Goal: Transaction & Acquisition: Obtain resource

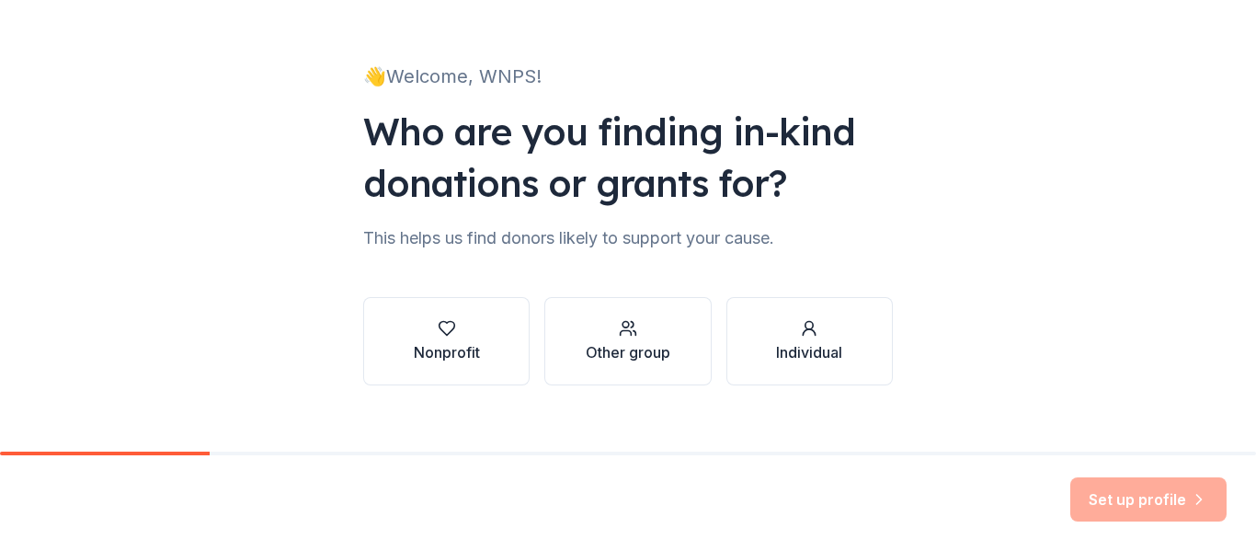
scroll to position [107, 0]
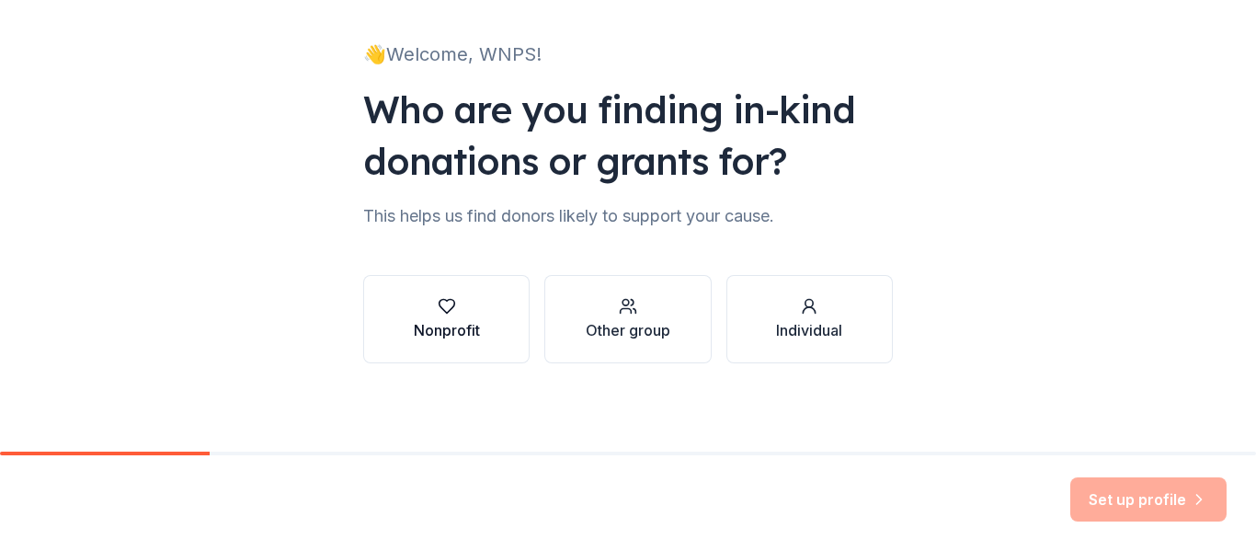
click at [441, 320] on div "Nonprofit" at bounding box center [447, 330] width 66 height 22
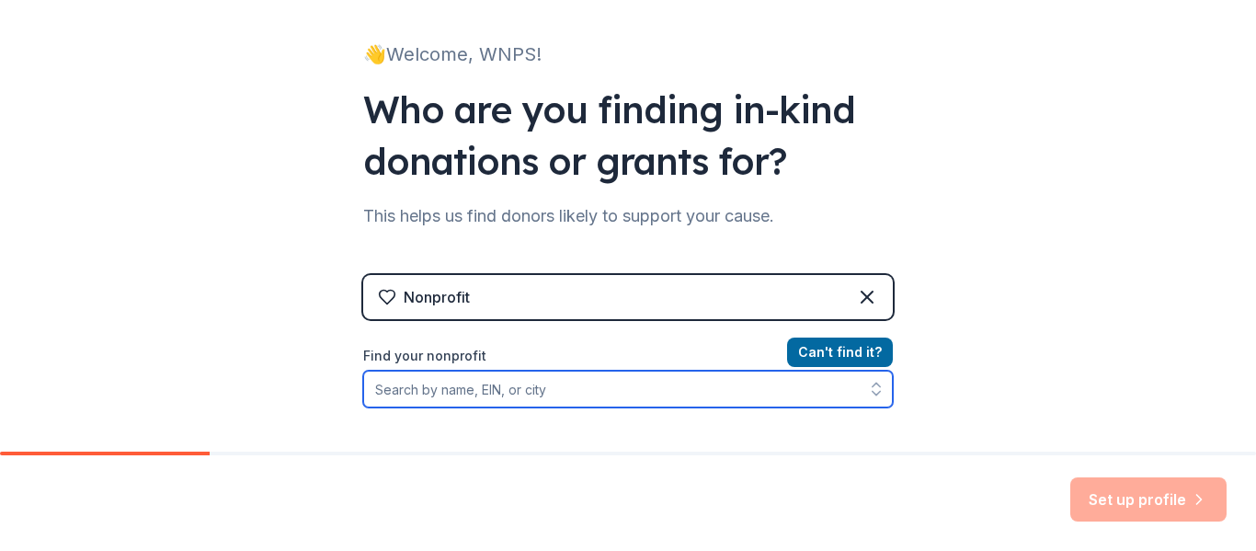
click at [548, 385] on input "Find your nonprofit" at bounding box center [628, 388] width 530 height 37
type input "E"
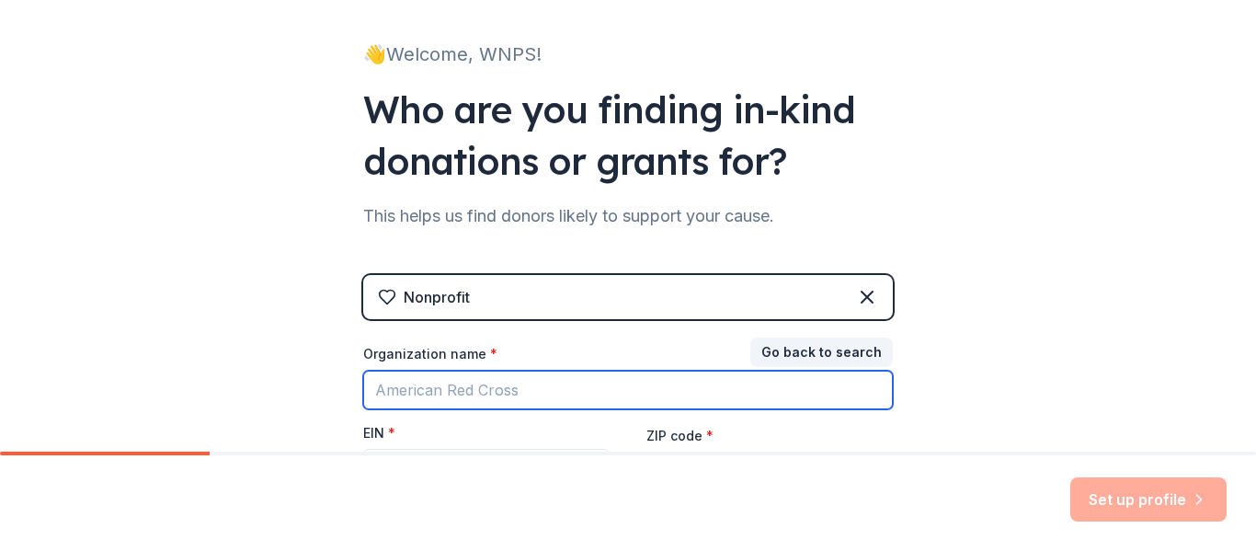
click at [548, 385] on input "Organization name *" at bounding box center [628, 389] width 530 height 39
type input "West Navarre Primary PTO"
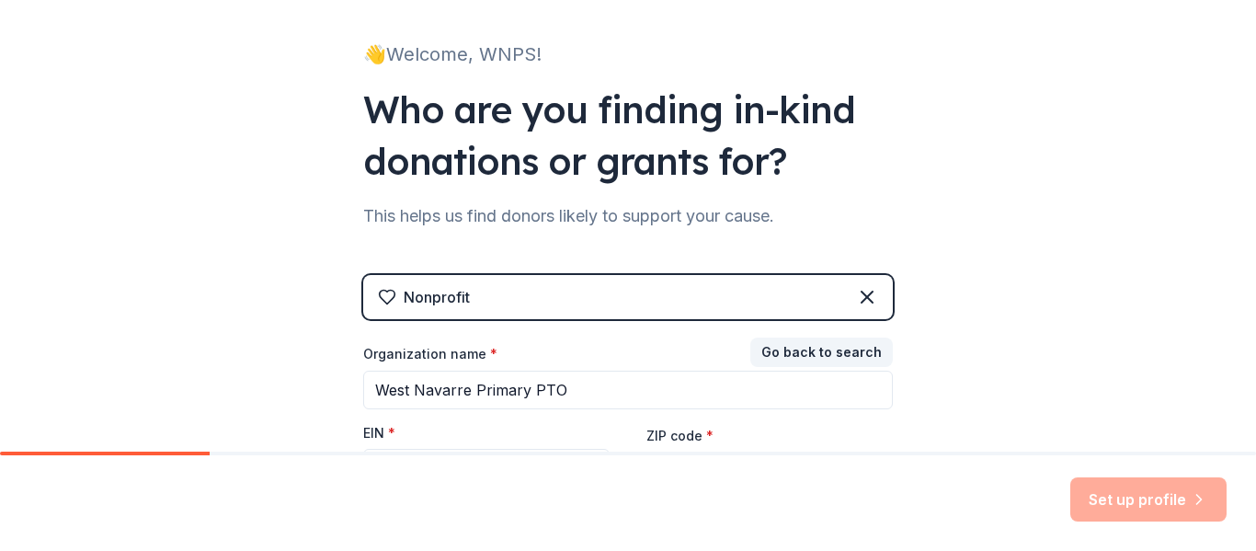
click at [988, 350] on div "👋 Welcome, WNPS! Who are you finding in-kind donations or grants for? This help…" at bounding box center [628, 271] width 1256 height 757
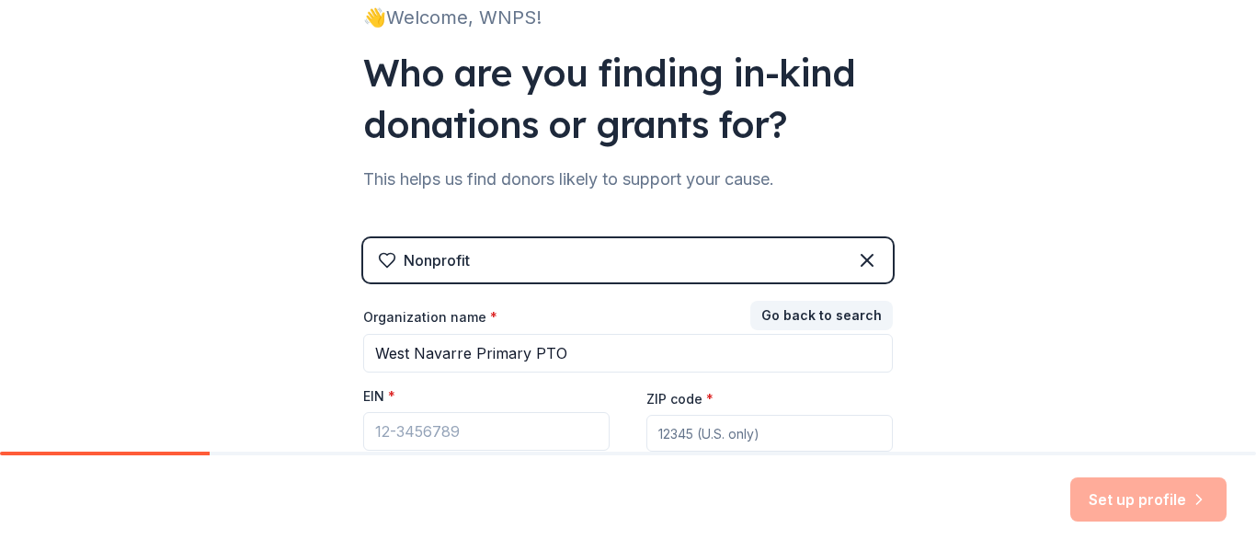
scroll to position [305, 0]
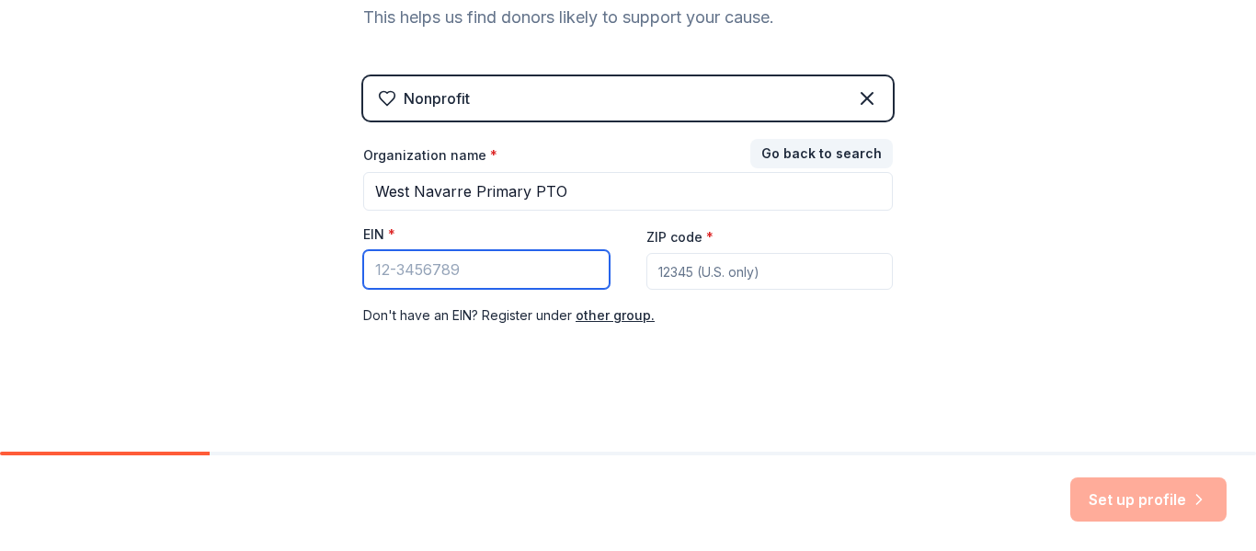
click at [432, 279] on input "EIN *" at bounding box center [486, 269] width 246 height 39
paste input "27-3913183"
type input "27-3913183"
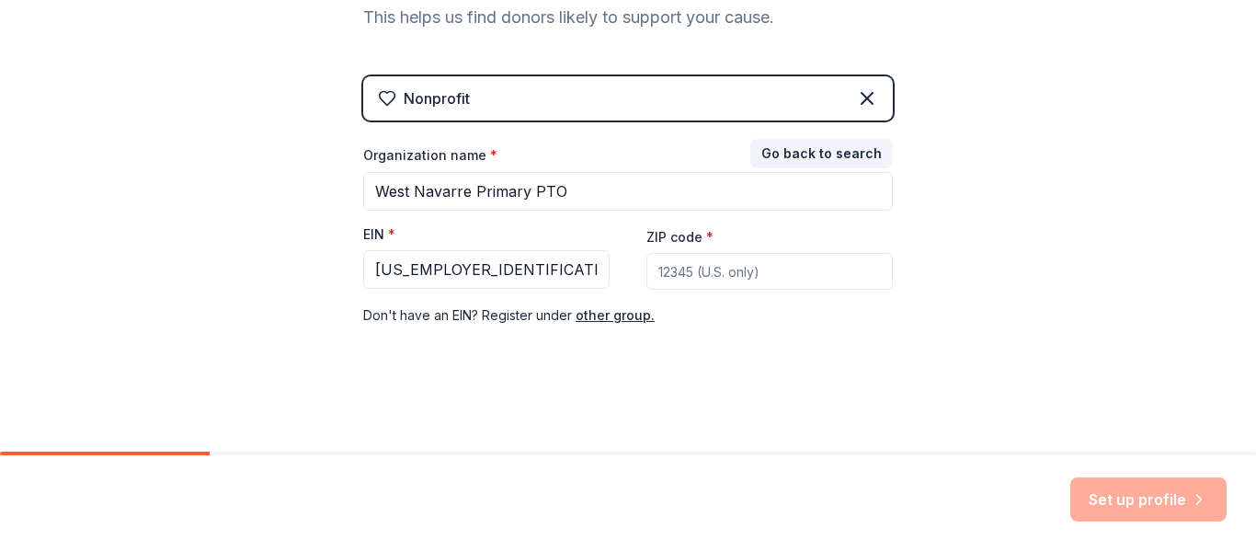
click at [743, 265] on input "ZIP code *" at bounding box center [769, 271] width 246 height 37
type input "32566"
click at [1127, 500] on button "Set up profile" at bounding box center [1148, 499] width 156 height 44
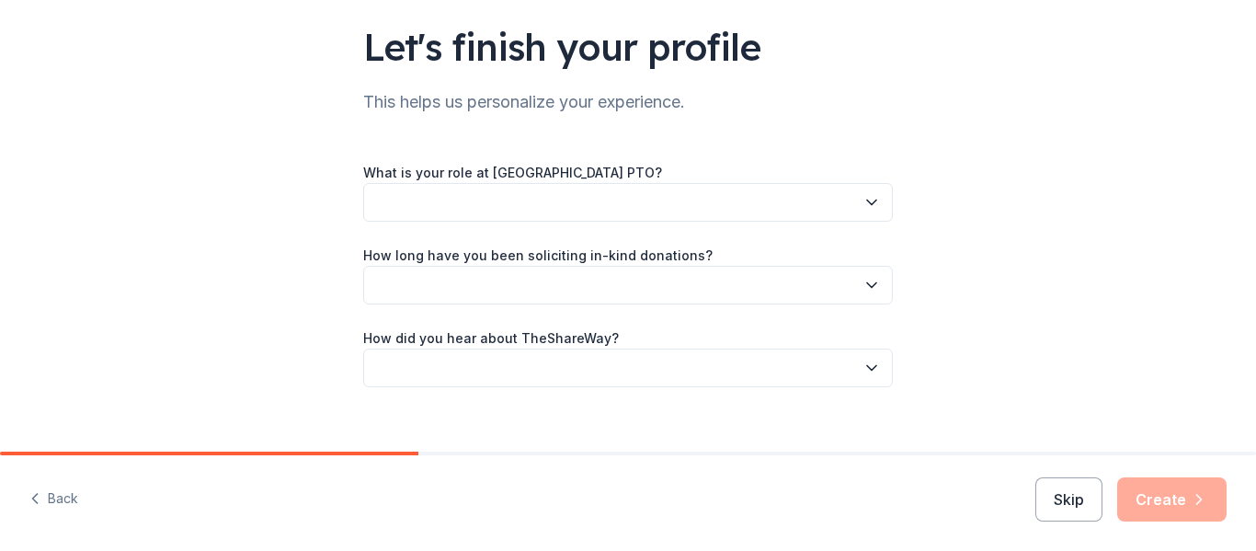
scroll to position [127, 0]
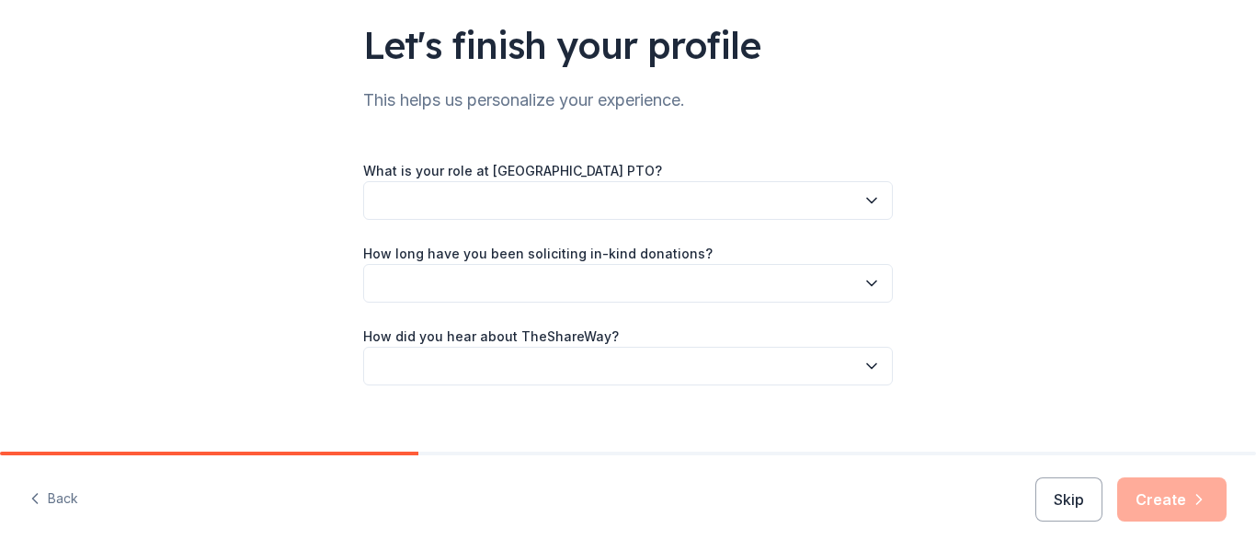
click at [842, 191] on button "button" at bounding box center [628, 200] width 530 height 39
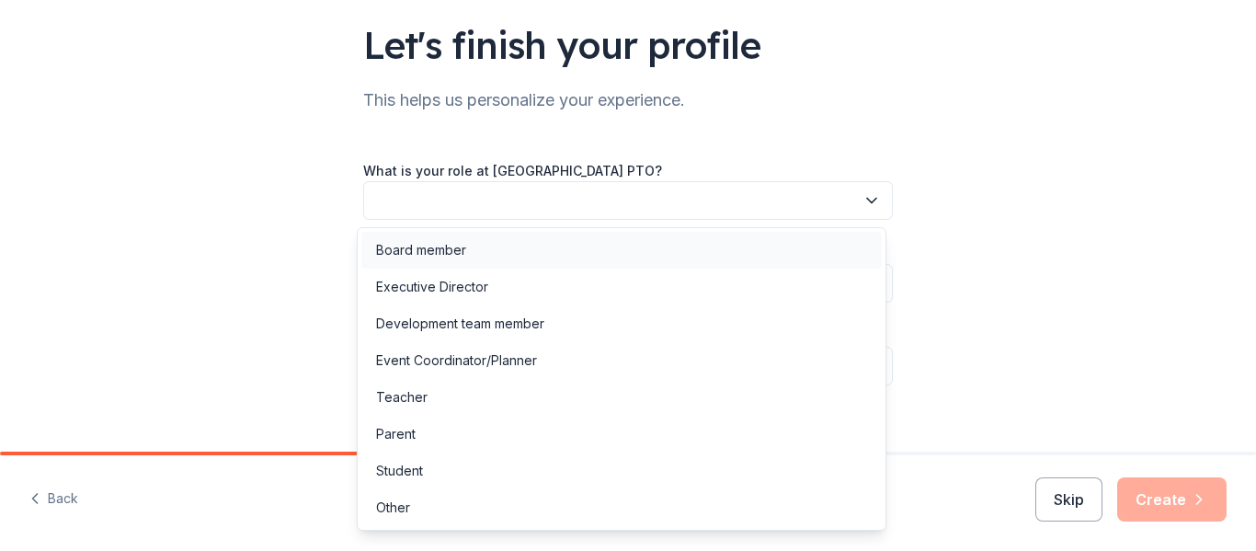
click at [466, 245] on div "Board member" at bounding box center [621, 250] width 520 height 37
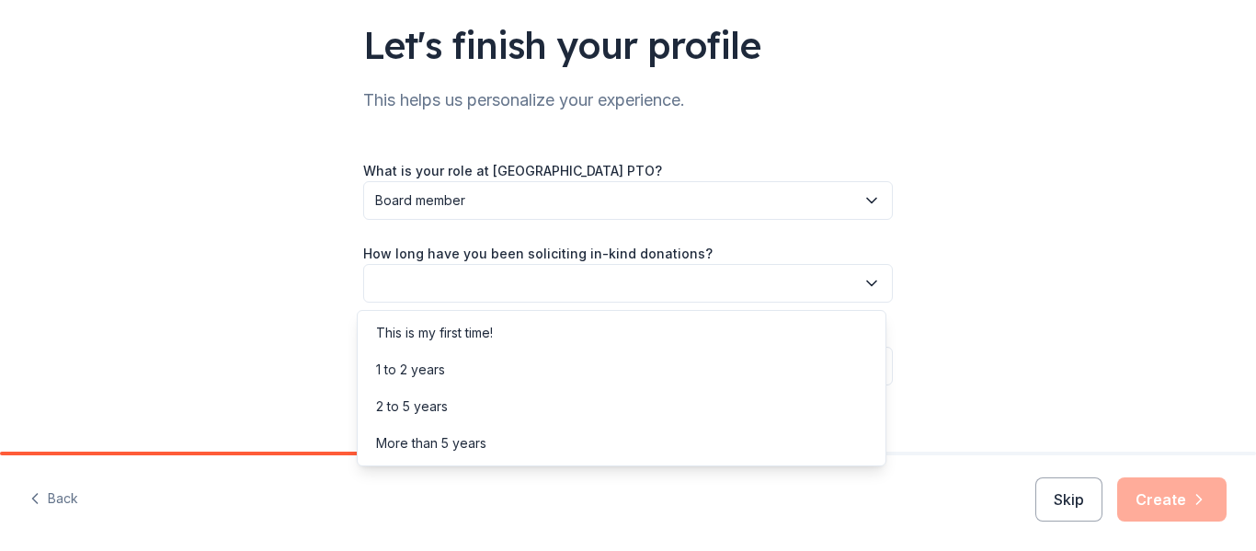
click at [462, 290] on button "button" at bounding box center [628, 283] width 530 height 39
click at [439, 371] on div "1 to 2 years" at bounding box center [410, 370] width 69 height 22
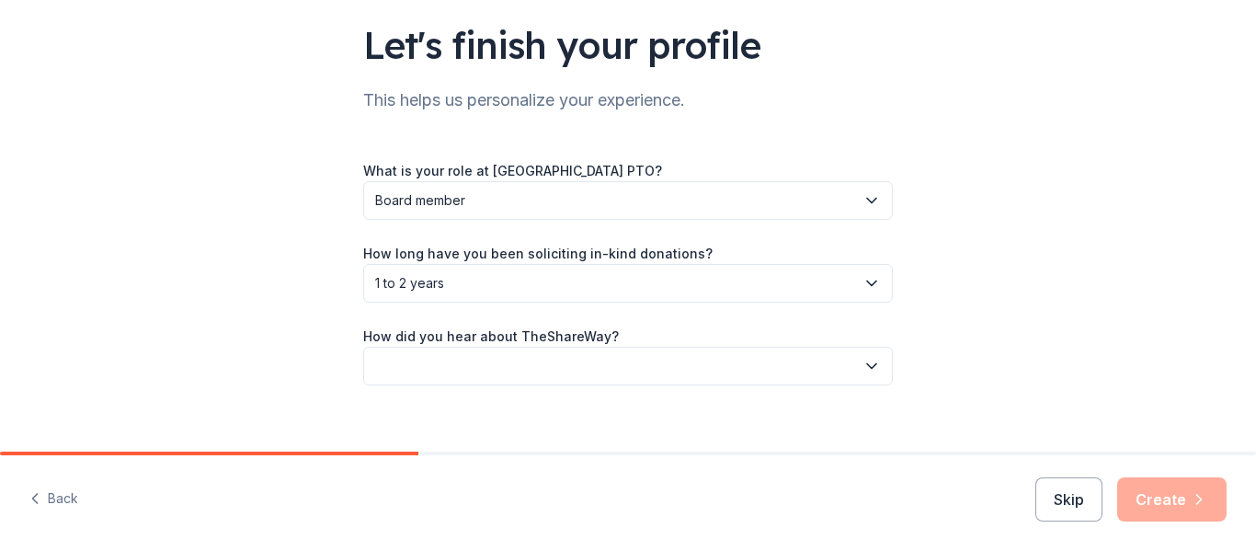
click at [391, 369] on button "button" at bounding box center [628, 366] width 530 height 39
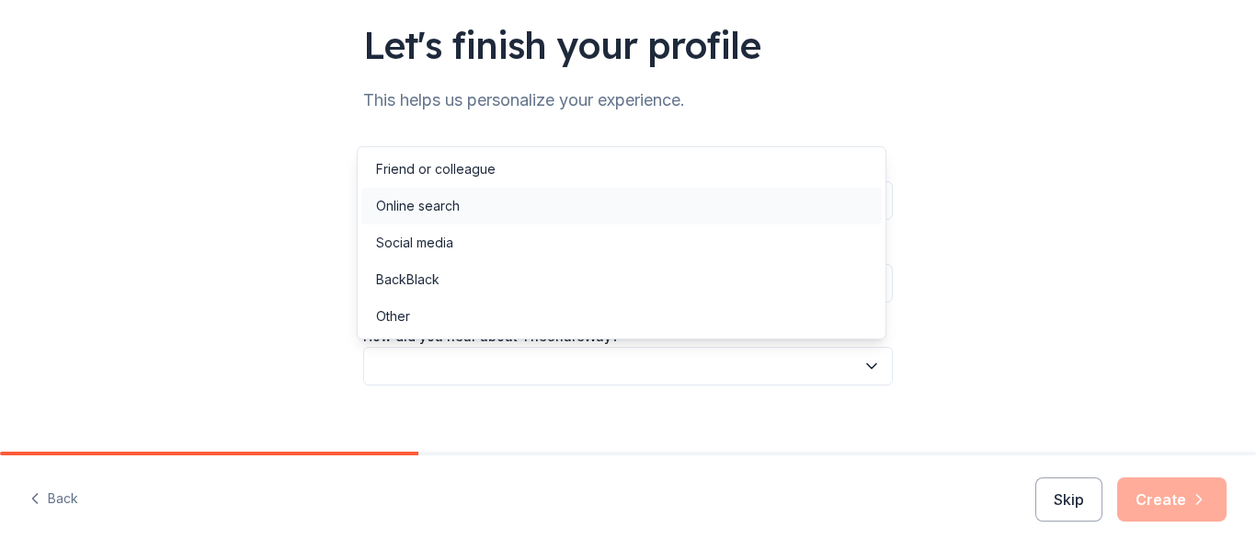
click at [416, 201] on div "Online search" at bounding box center [418, 206] width 84 height 22
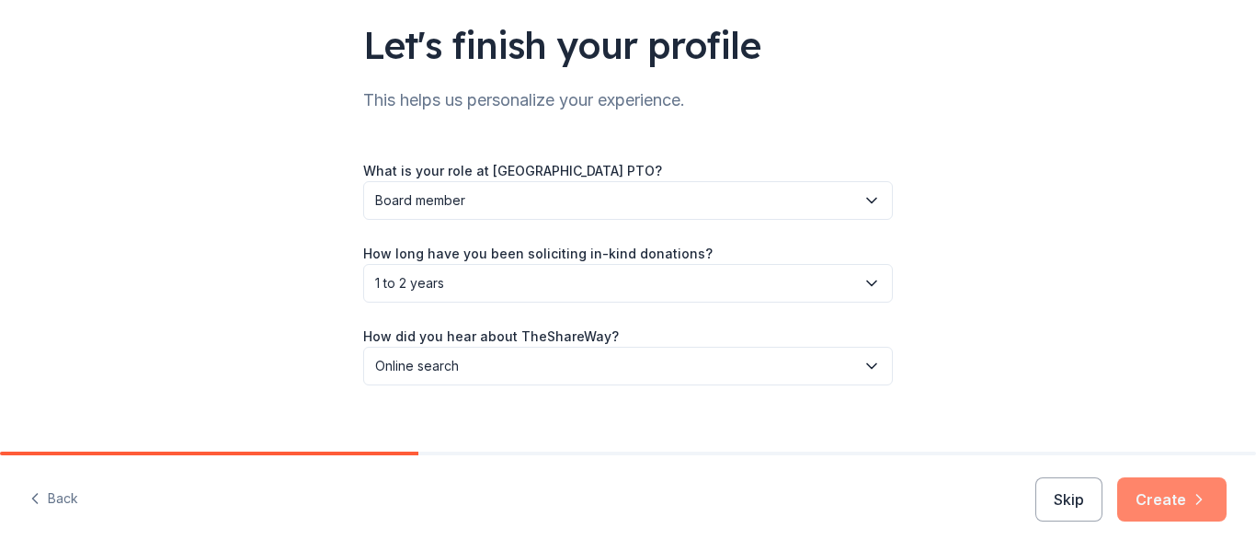
click at [1171, 510] on button "Create" at bounding box center [1171, 499] width 109 height 44
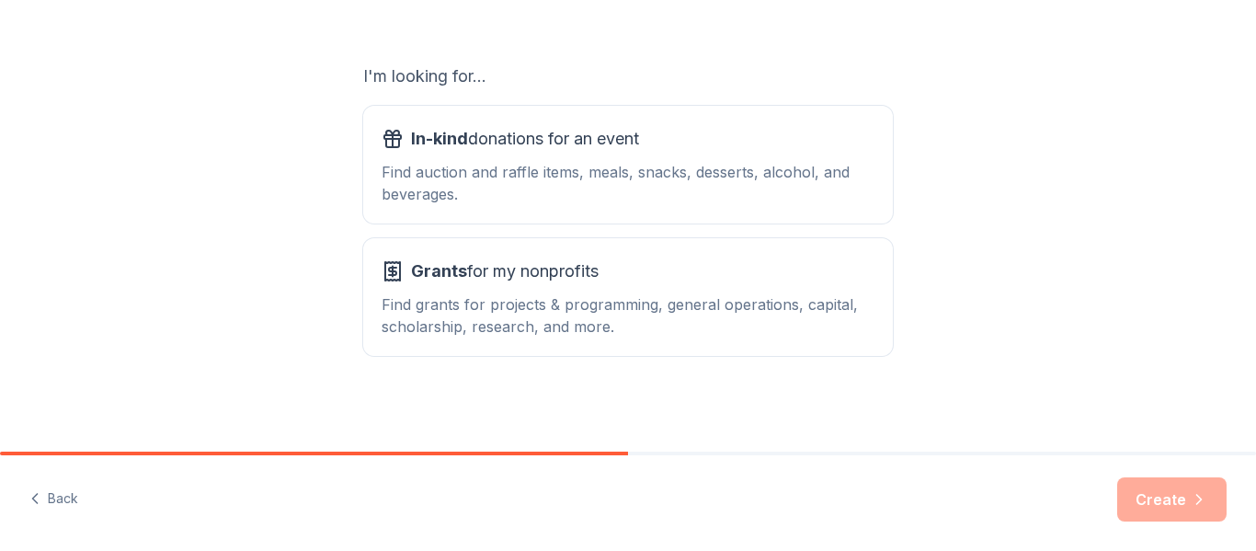
scroll to position [291, 0]
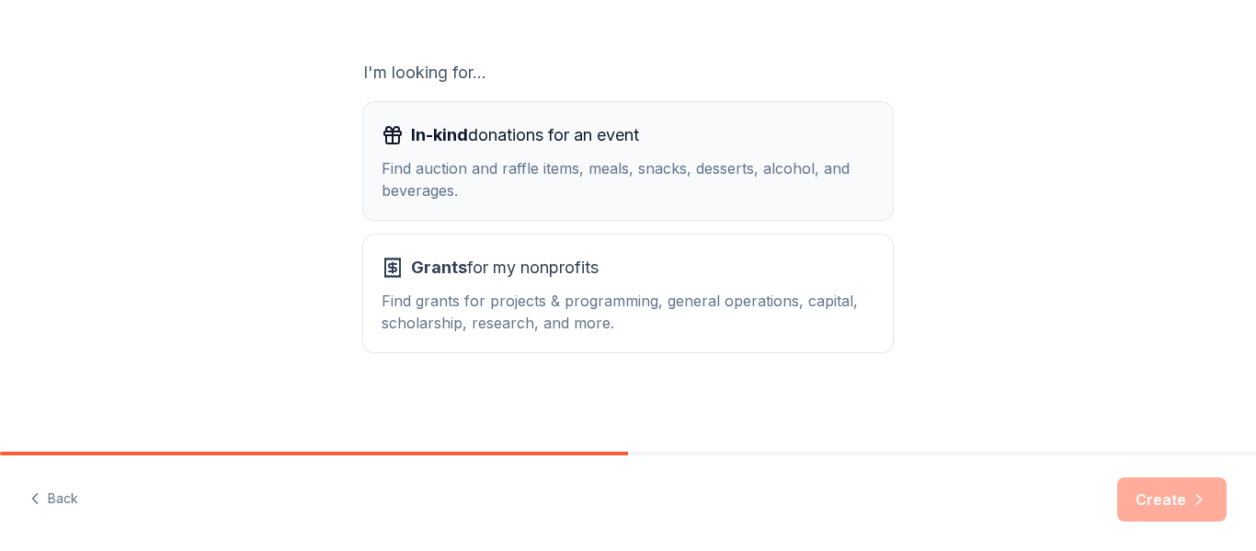
click at [478, 195] on div "Find auction and raffle items, meals, snacks, desserts, alcohol, and beverages." at bounding box center [628, 179] width 493 height 44
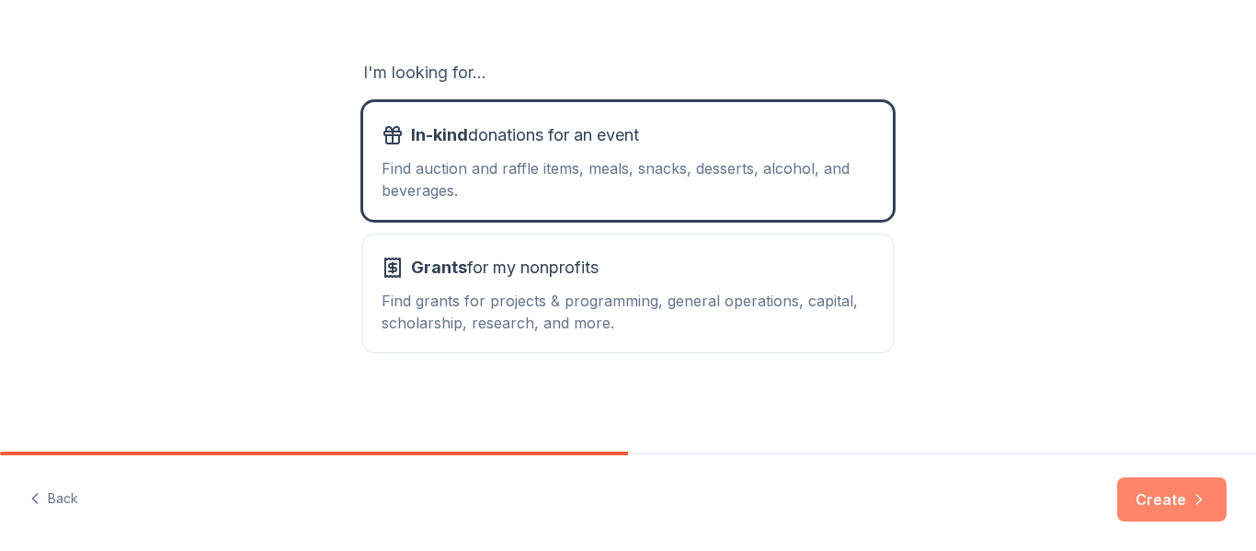
click at [1180, 503] on button "Create" at bounding box center [1171, 499] width 109 height 44
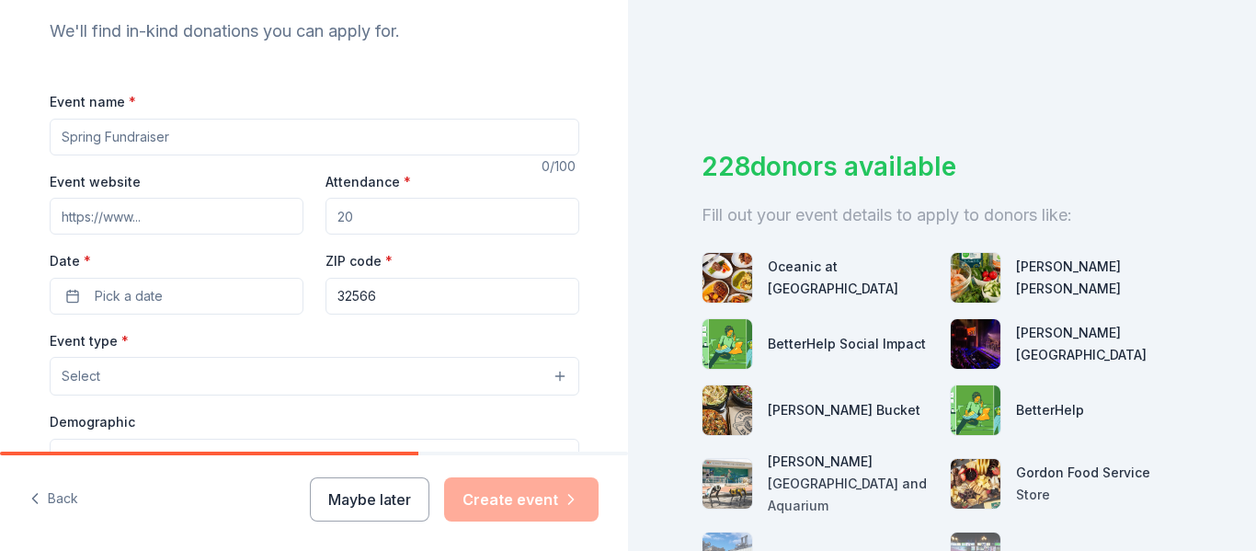
scroll to position [191, 0]
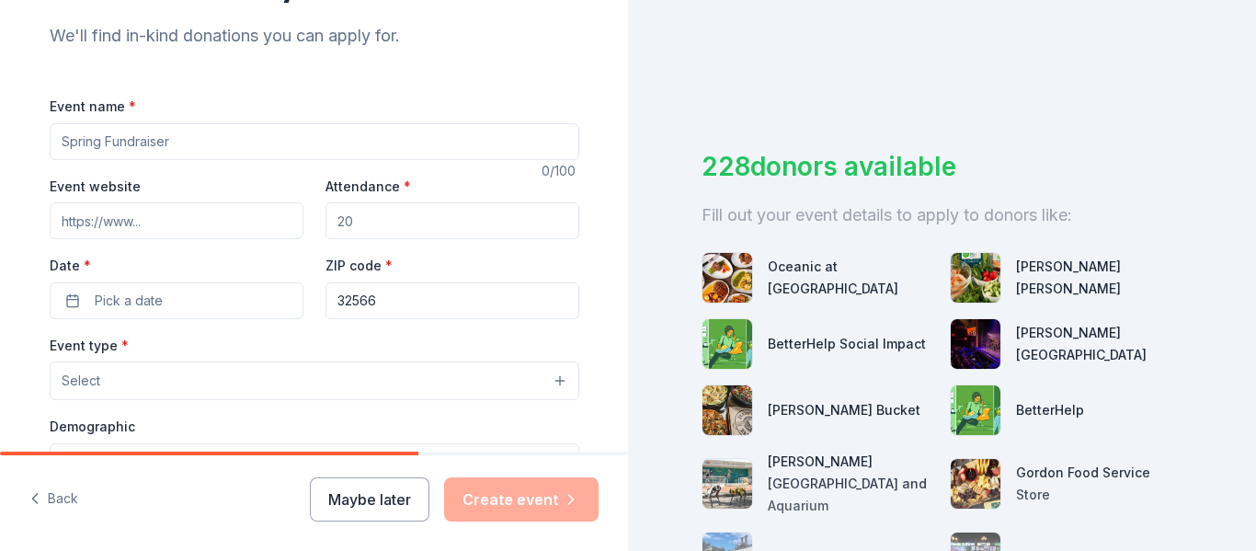
click at [313, 138] on input "Event name *" at bounding box center [315, 141] width 530 height 37
type input "Staff appreciation"
click at [378, 215] on input "Attendance *" at bounding box center [452, 220] width 254 height 37
drag, startPoint x: 374, startPoint y: 216, endPoint x: 244, endPoint y: 224, distance: 130.8
click at [244, 224] on div "Event website Attendance * Date * Pick a date ZIP code * 32566" at bounding box center [315, 247] width 530 height 144
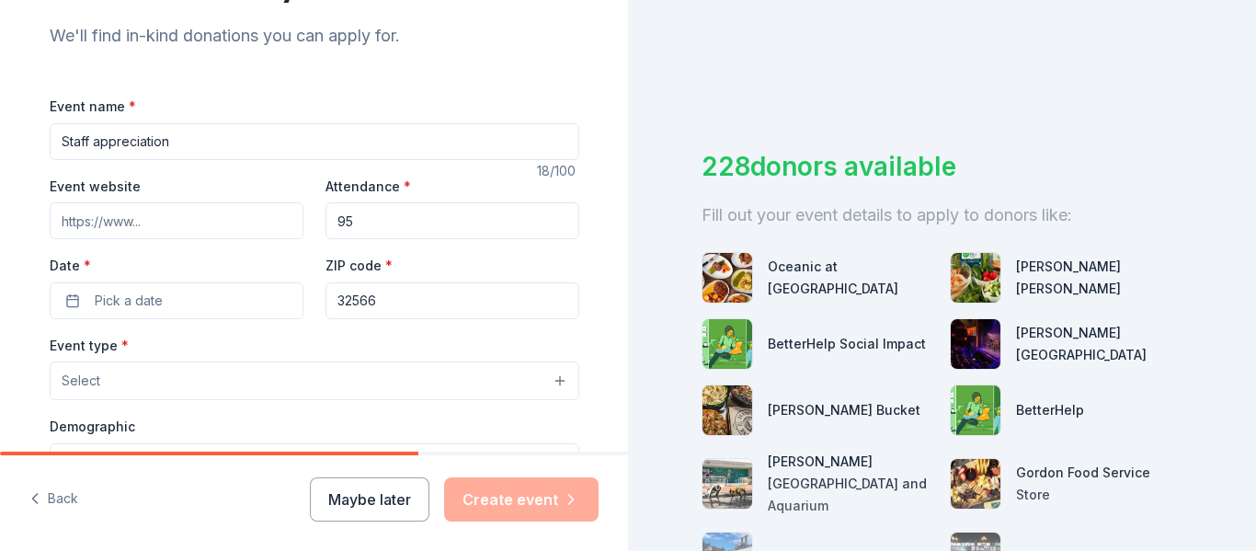
type input "9"
type input "100"
click at [194, 296] on button "Pick a date" at bounding box center [177, 300] width 254 height 37
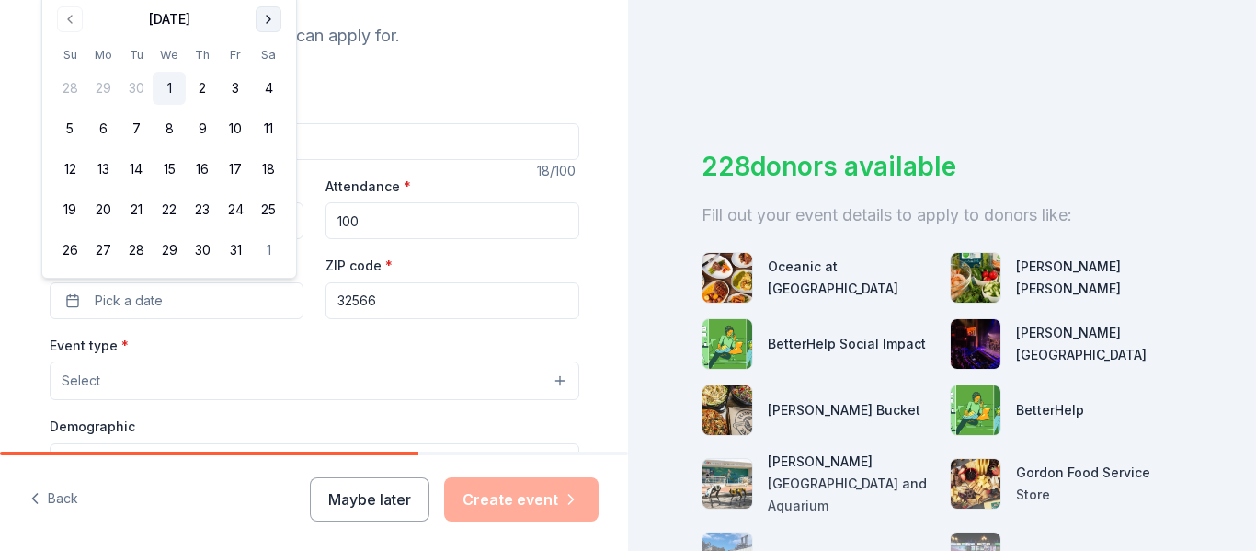
click at [272, 20] on button "Go to next month" at bounding box center [269, 19] width 26 height 26
click at [100, 89] on button "3" at bounding box center [102, 88] width 33 height 33
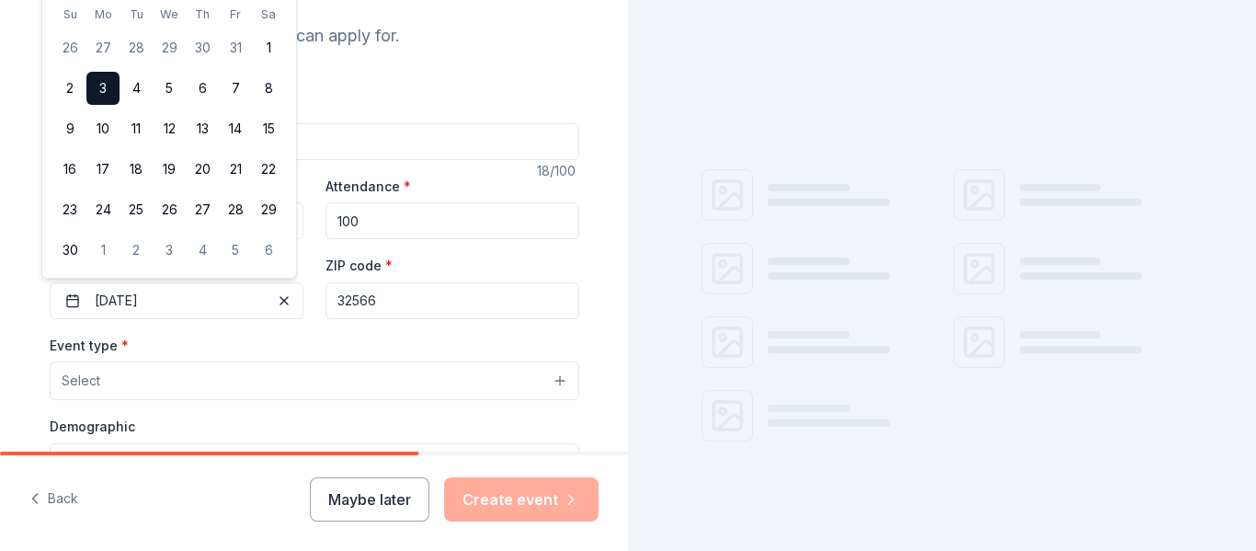
click at [0, 313] on div "Tell us about your event. We'll find in-kind donations you can apply for. Event…" at bounding box center [314, 421] width 628 height 1224
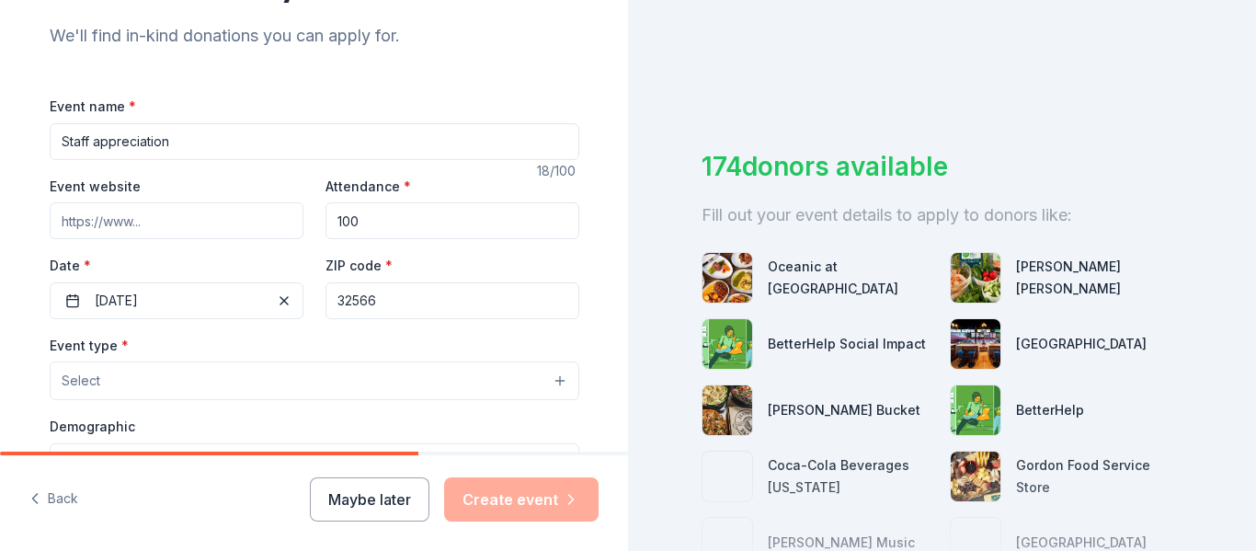
click at [152, 383] on button "Select" at bounding box center [315, 380] width 530 height 39
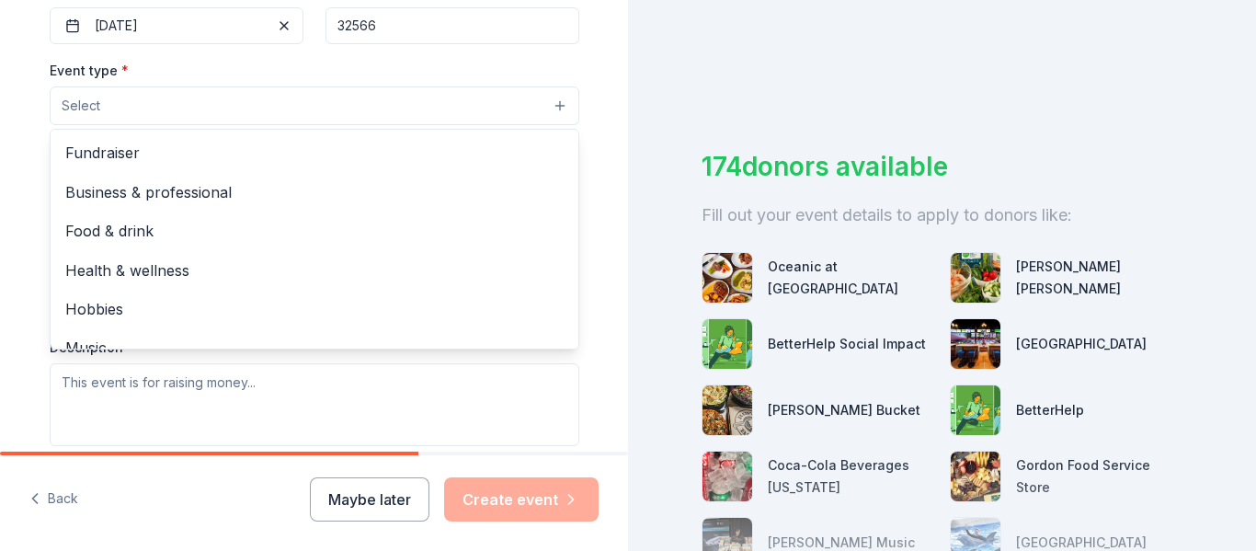
scroll to position [472, 0]
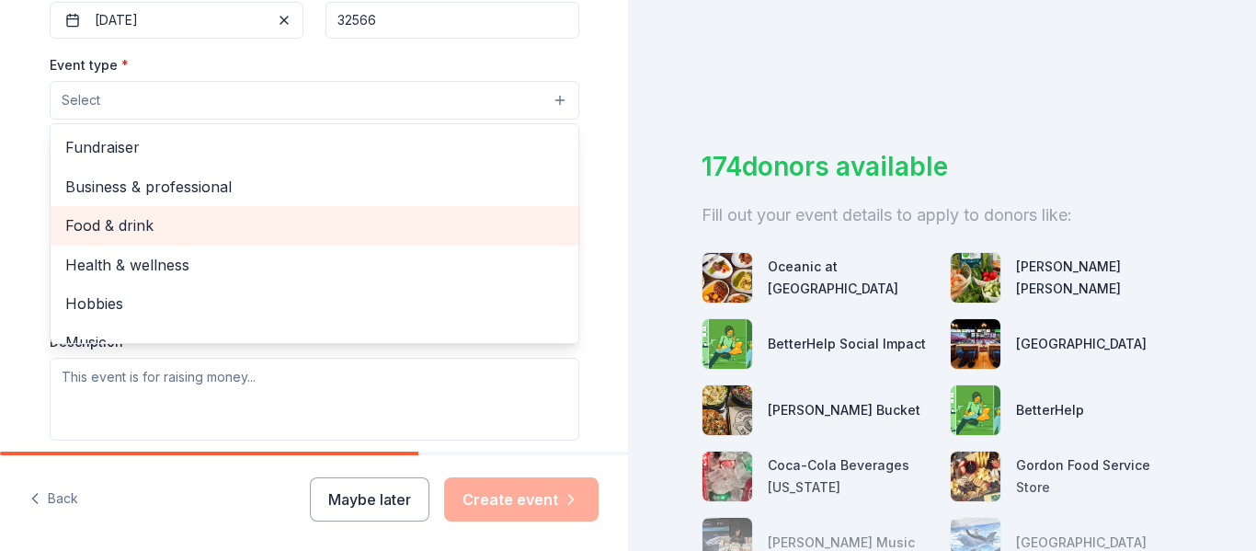
click at [158, 235] on span "Food & drink" at bounding box center [314, 225] width 498 height 24
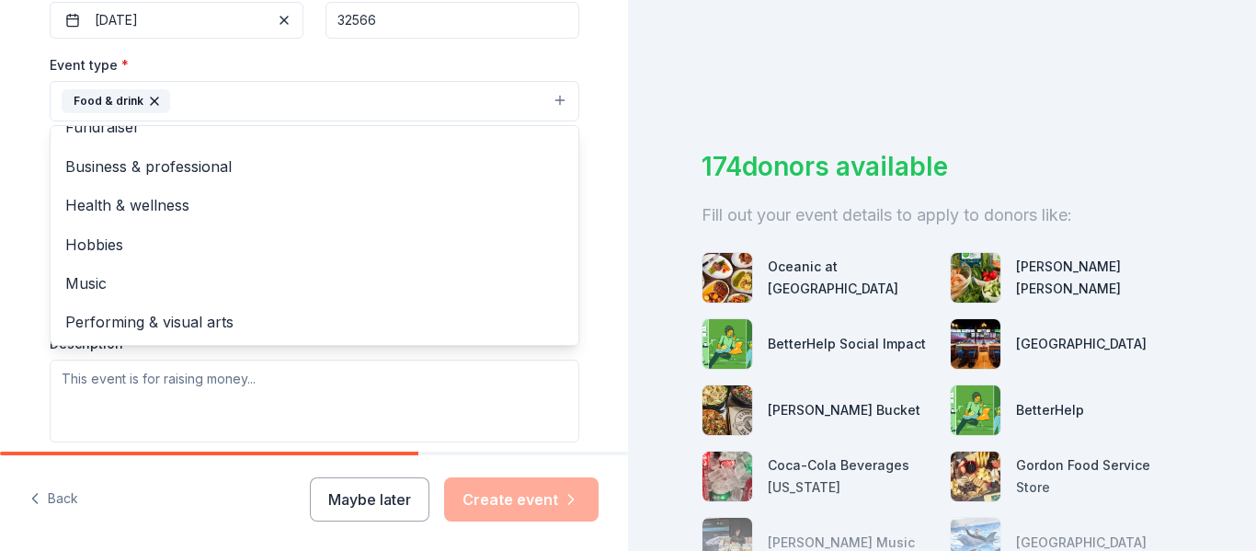
scroll to position [0, 0]
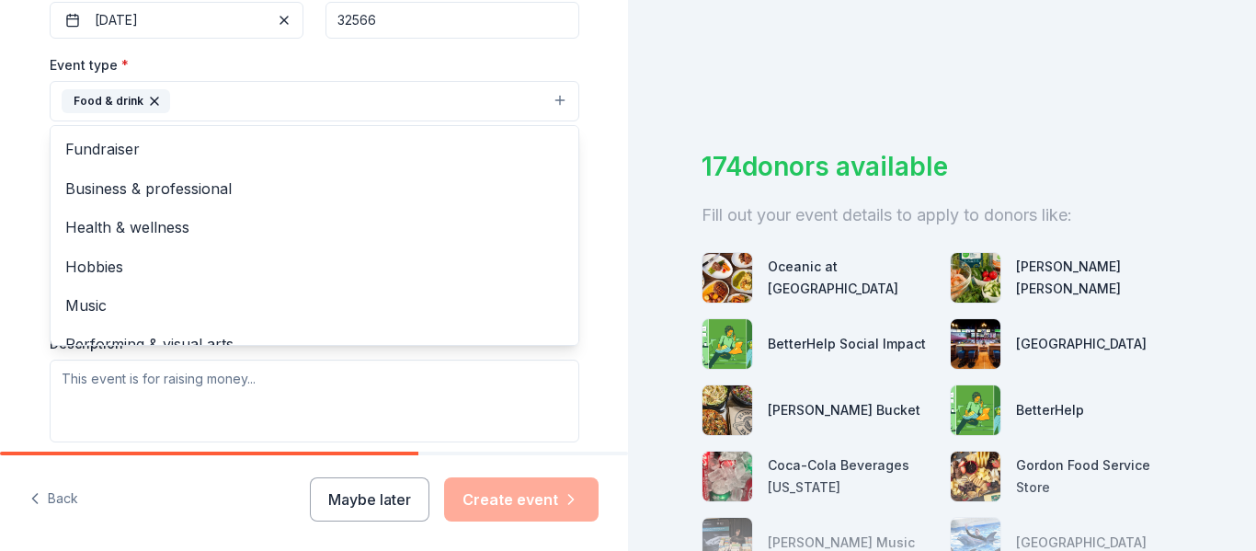
click at [0, 250] on div "Tell us about your event. We'll find in-kind donations you can apply for. Event…" at bounding box center [314, 140] width 628 height 1225
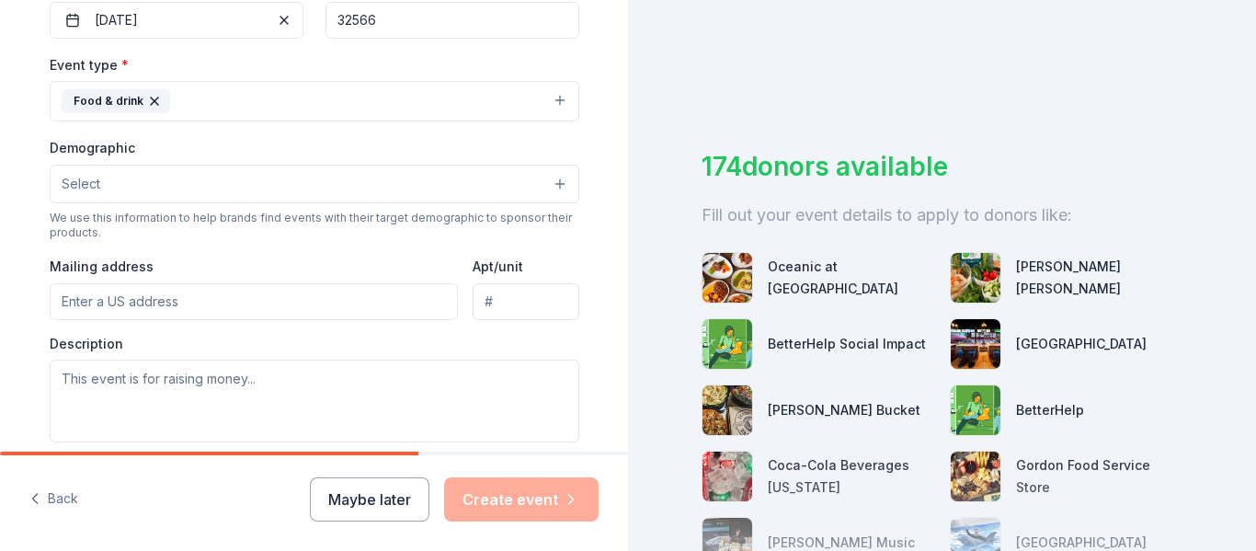
click at [555, 187] on button "Select" at bounding box center [315, 184] width 530 height 39
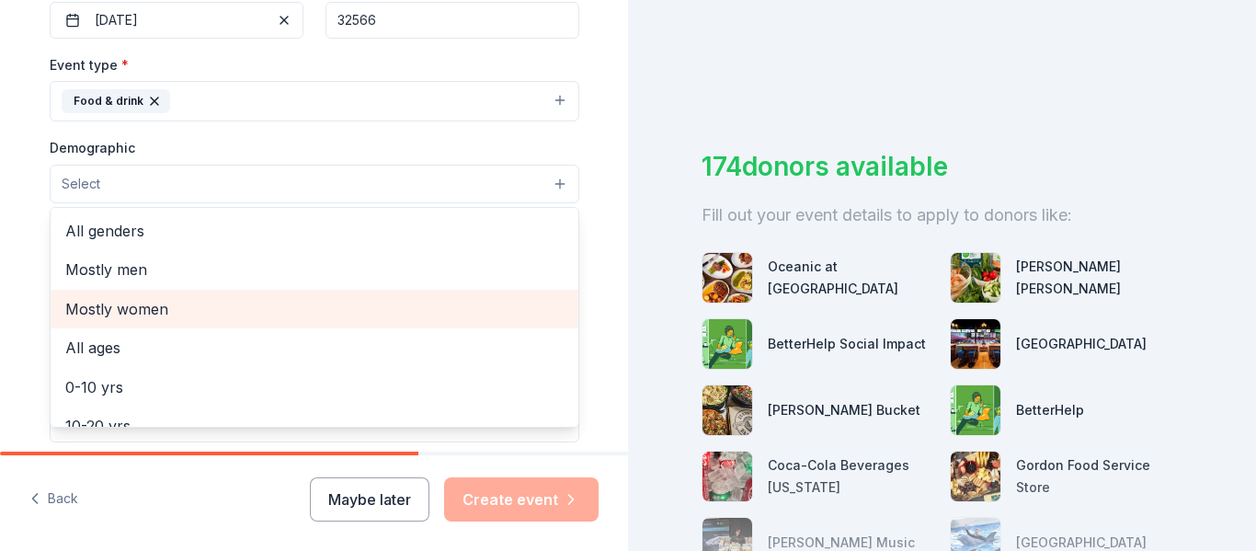
click at [116, 304] on span "Mostly women" at bounding box center [314, 309] width 498 height 24
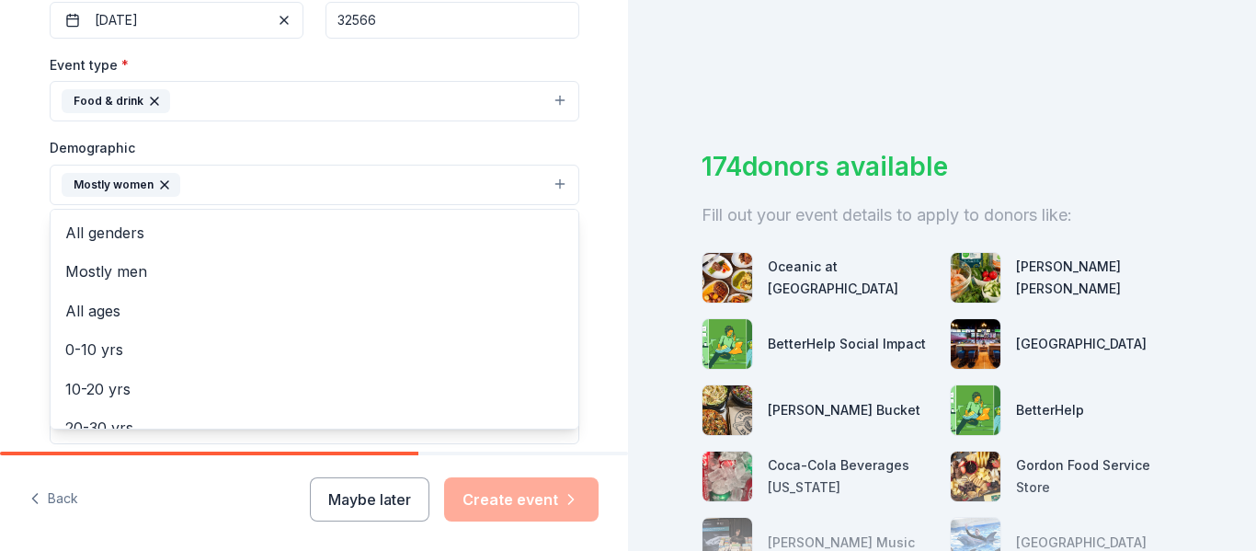
click at [0, 263] on div "Tell us about your event. We'll find in-kind donations you can apply for. Event…" at bounding box center [314, 141] width 628 height 1227
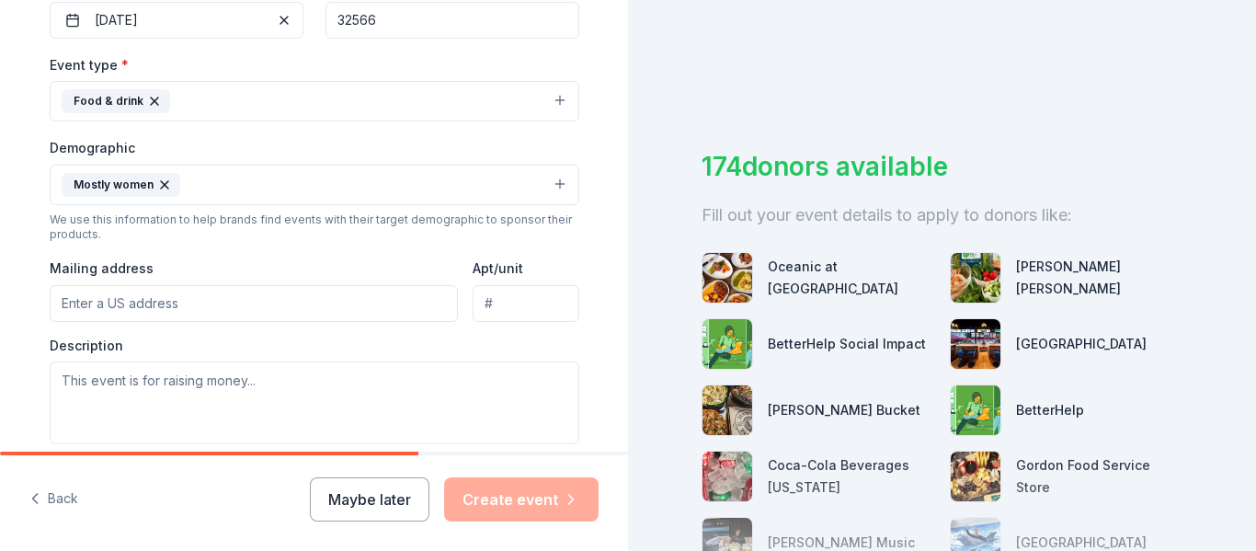
click at [149, 312] on input "Mailing address" at bounding box center [254, 303] width 409 height 37
type input "1955 Lowe Rd"
click at [5, 375] on div "Tell us about your event. We'll find in-kind donations you can apply for. Event…" at bounding box center [314, 141] width 628 height 1227
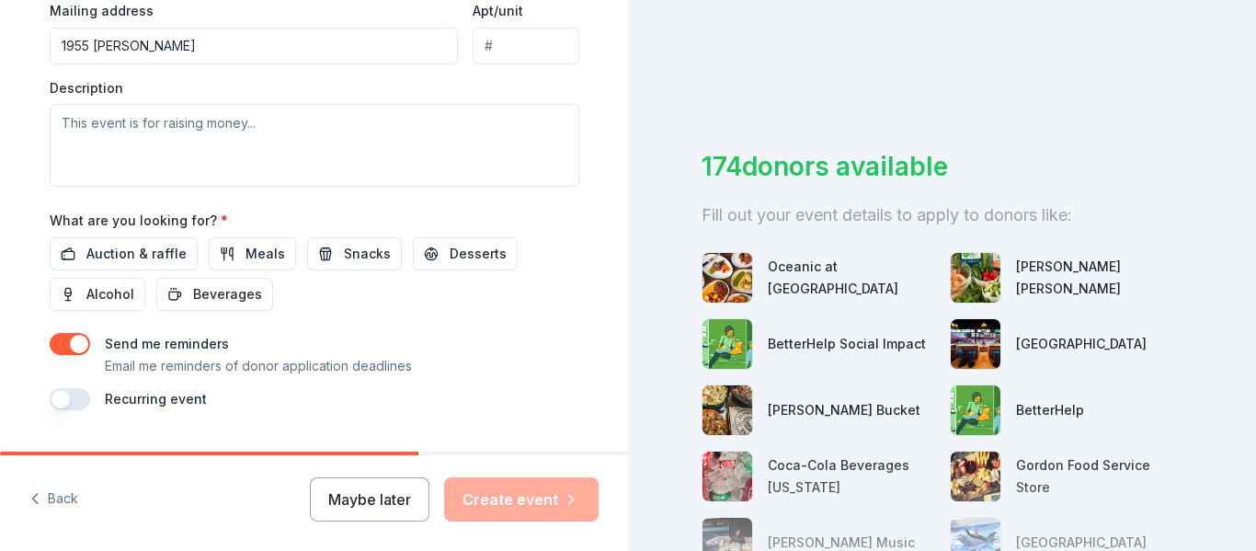
scroll to position [766, 0]
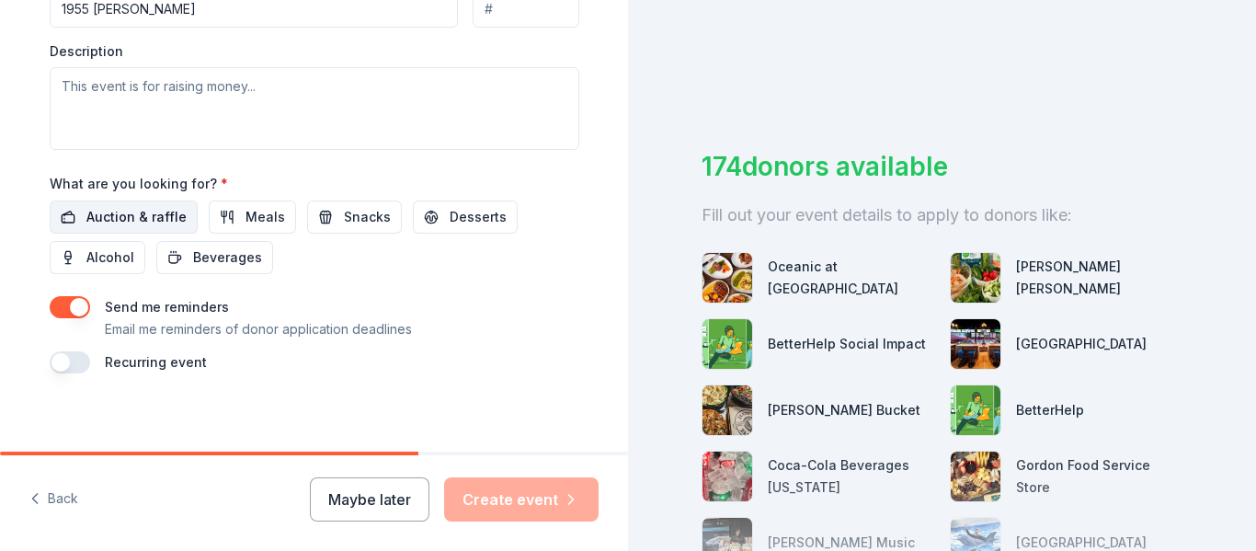
click at [147, 212] on span "Auction & raffle" at bounding box center [136, 217] width 100 height 22
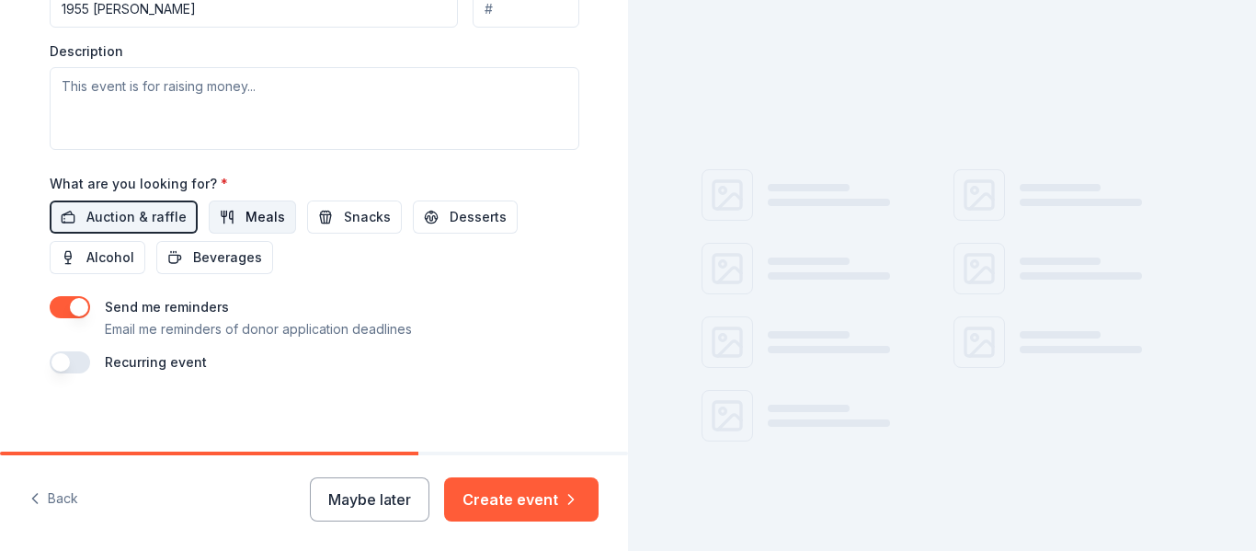
click at [245, 226] on span "Meals" at bounding box center [265, 217] width 40 height 22
click at [344, 224] on span "Snacks" at bounding box center [367, 217] width 47 height 22
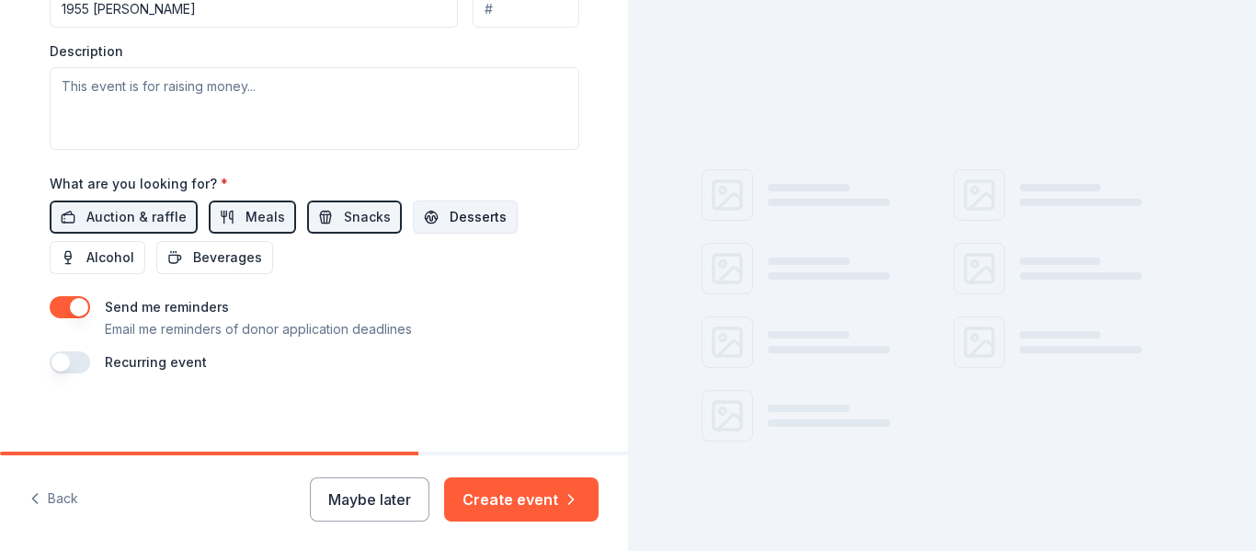
click at [461, 222] on span "Desserts" at bounding box center [478, 217] width 57 height 22
click at [232, 256] on span "Beverages" at bounding box center [227, 257] width 69 height 22
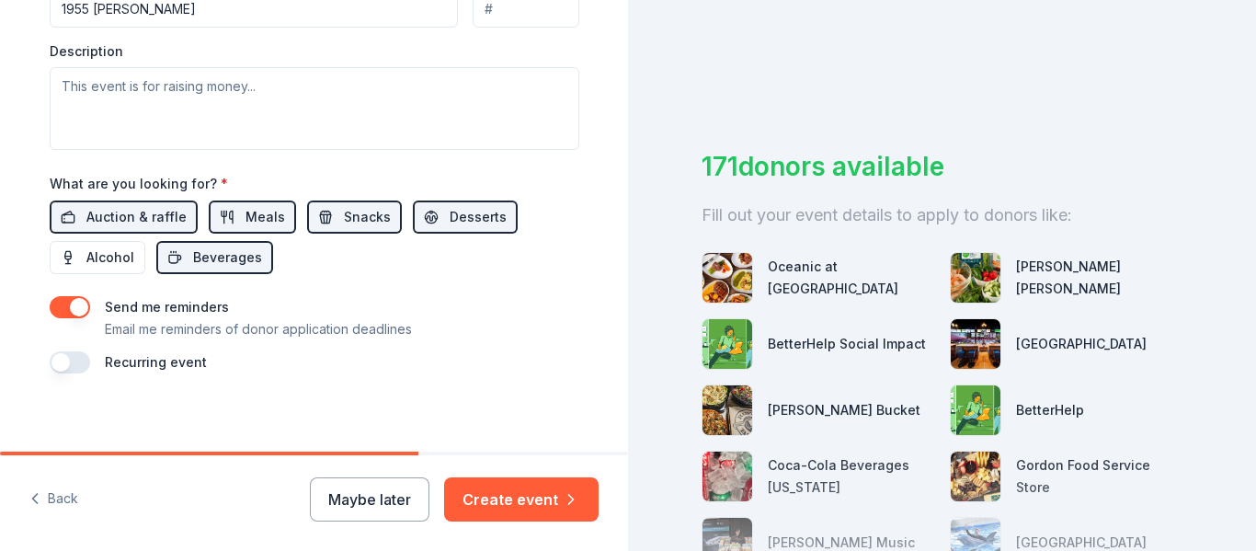
click at [73, 359] on button "button" at bounding box center [70, 362] width 40 height 22
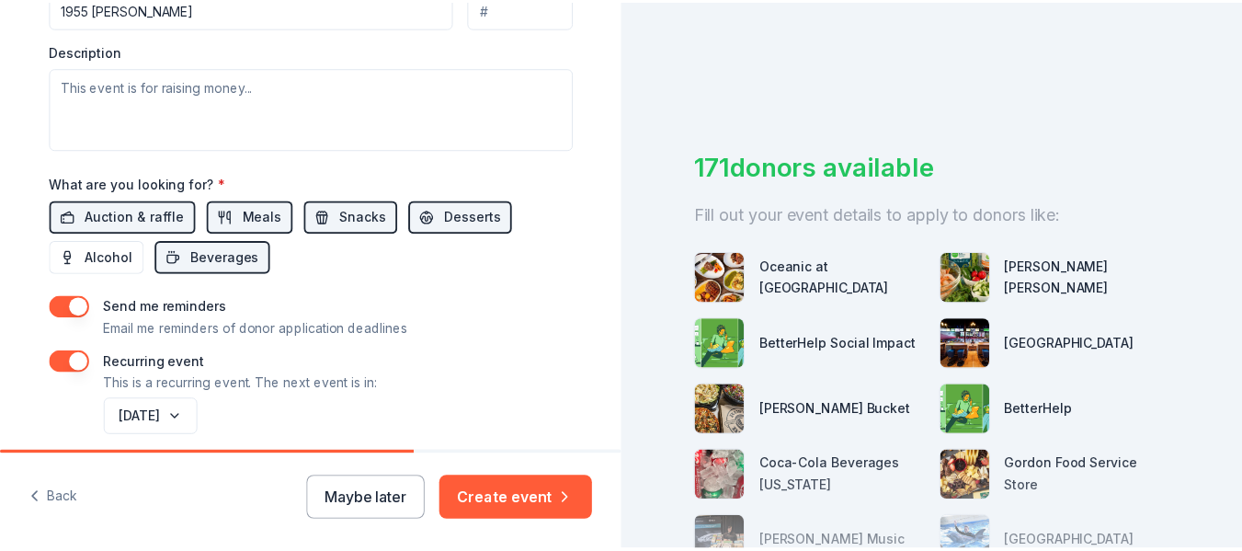
scroll to position [842, 0]
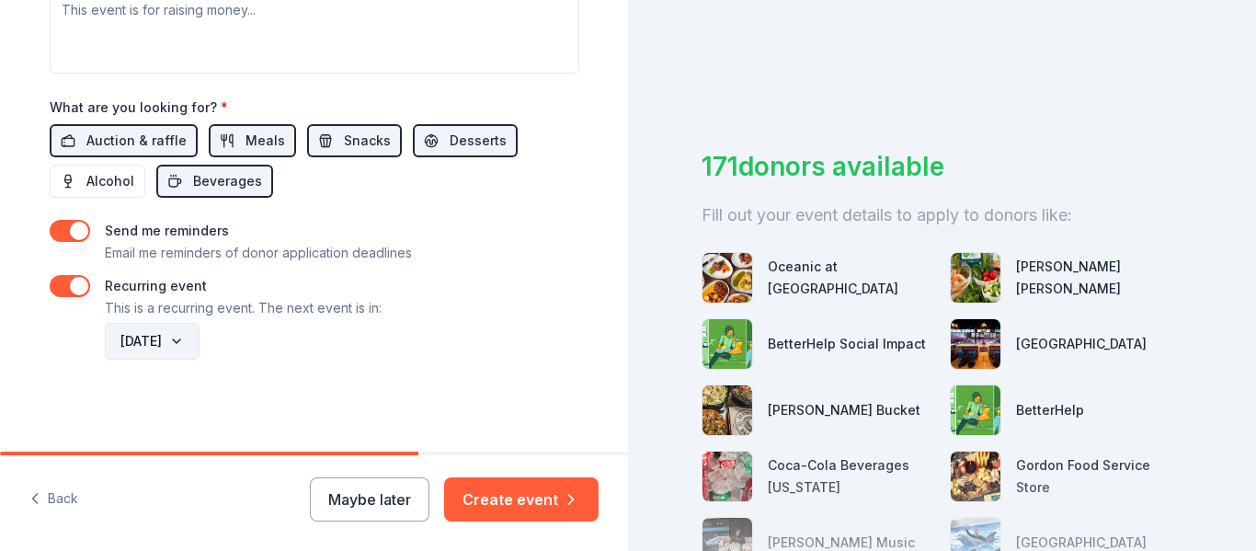
click at [193, 348] on button "November 2026" at bounding box center [152, 341] width 95 height 37
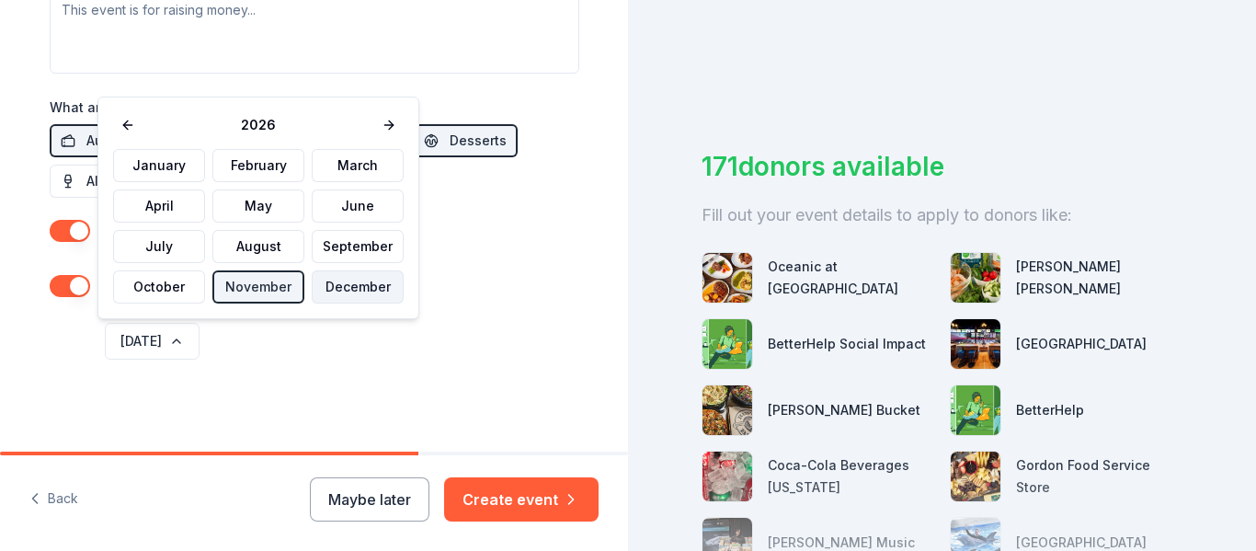
click at [321, 290] on button "December" at bounding box center [358, 286] width 92 height 33
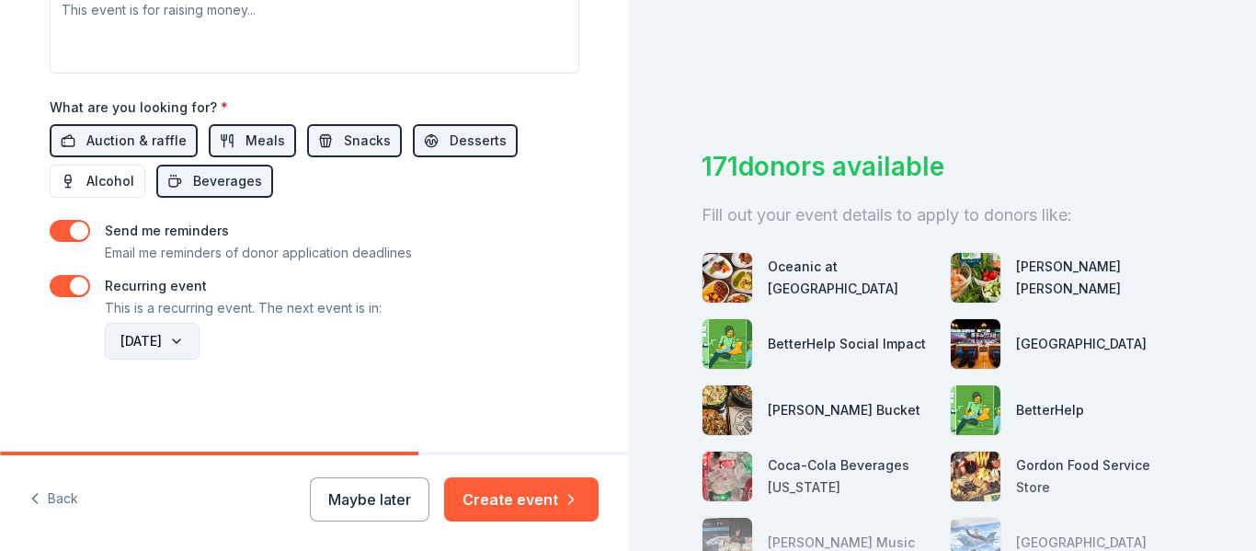
click at [199, 351] on button "December 2026" at bounding box center [152, 341] width 95 height 37
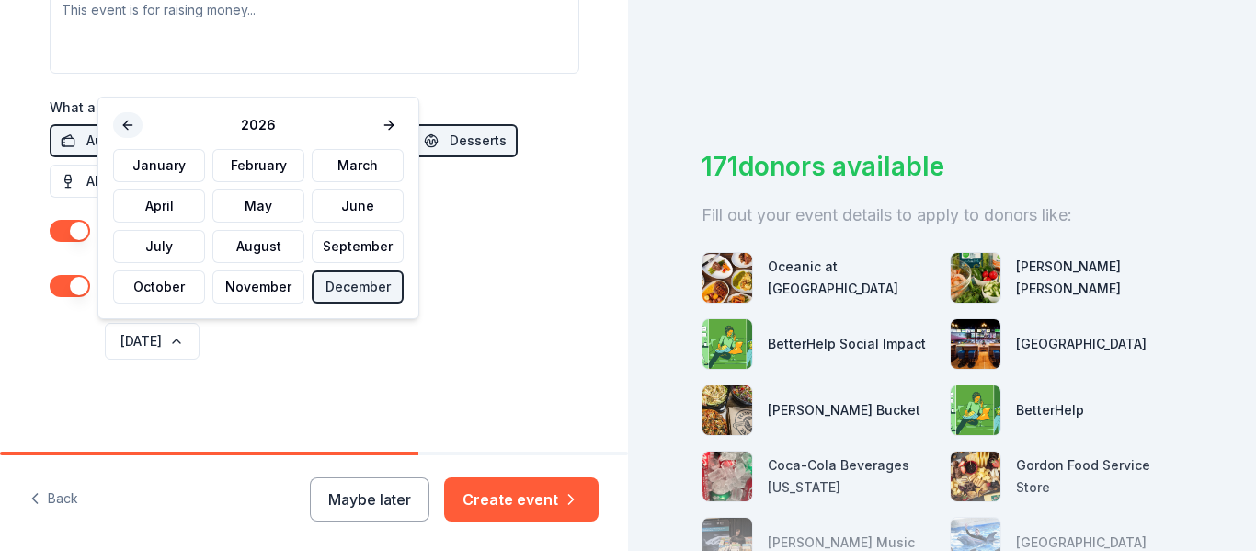
click at [128, 125] on button at bounding box center [127, 125] width 29 height 26
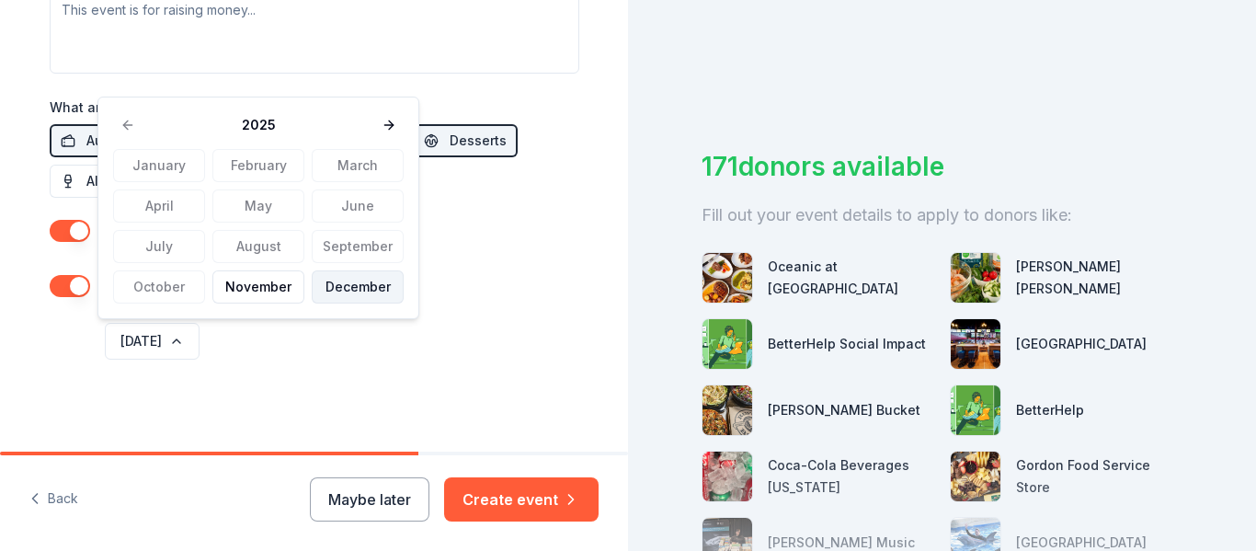
click at [350, 280] on button "December" at bounding box center [358, 286] width 92 height 33
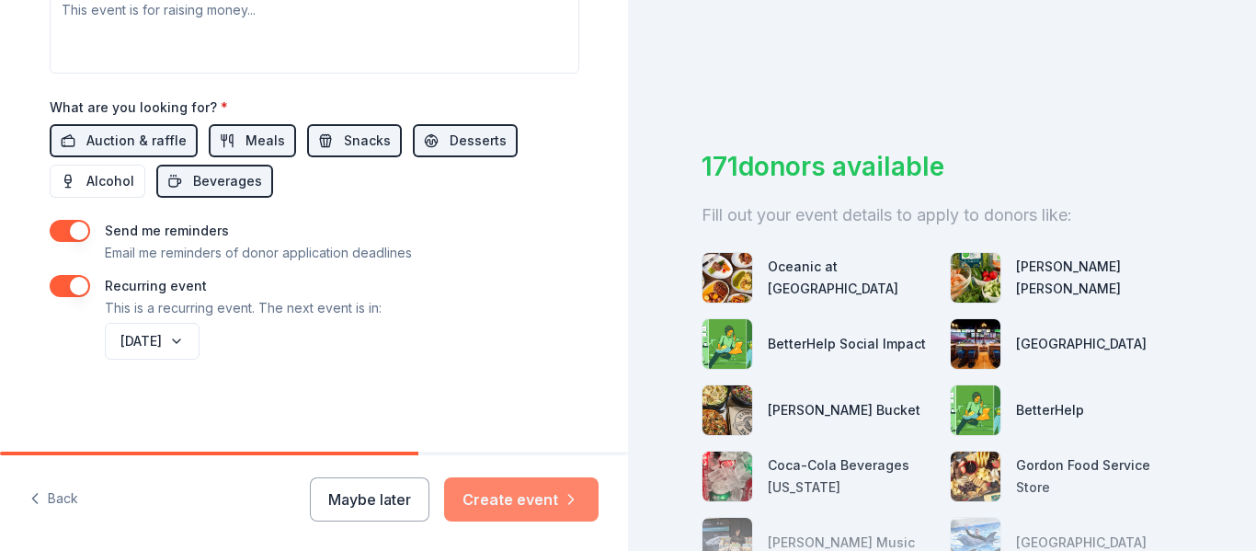
click at [549, 507] on button "Create event" at bounding box center [521, 499] width 154 height 44
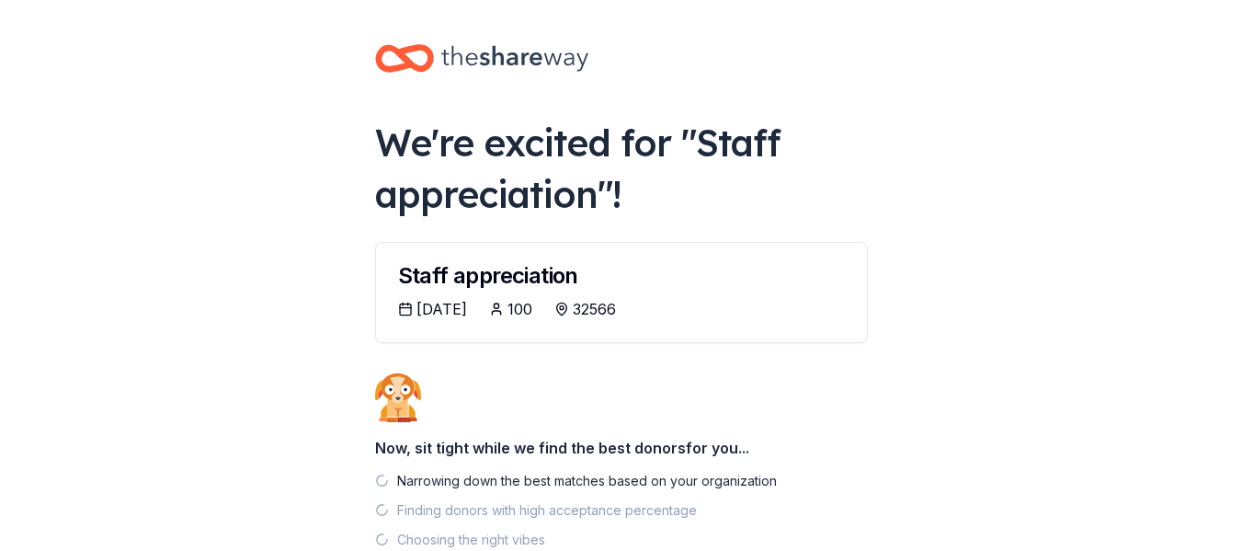
click at [1033, 330] on body "We're excited for " Staff appreciation "! Staff appreciation 11/02/2025 100 325…" at bounding box center [621, 275] width 1242 height 551
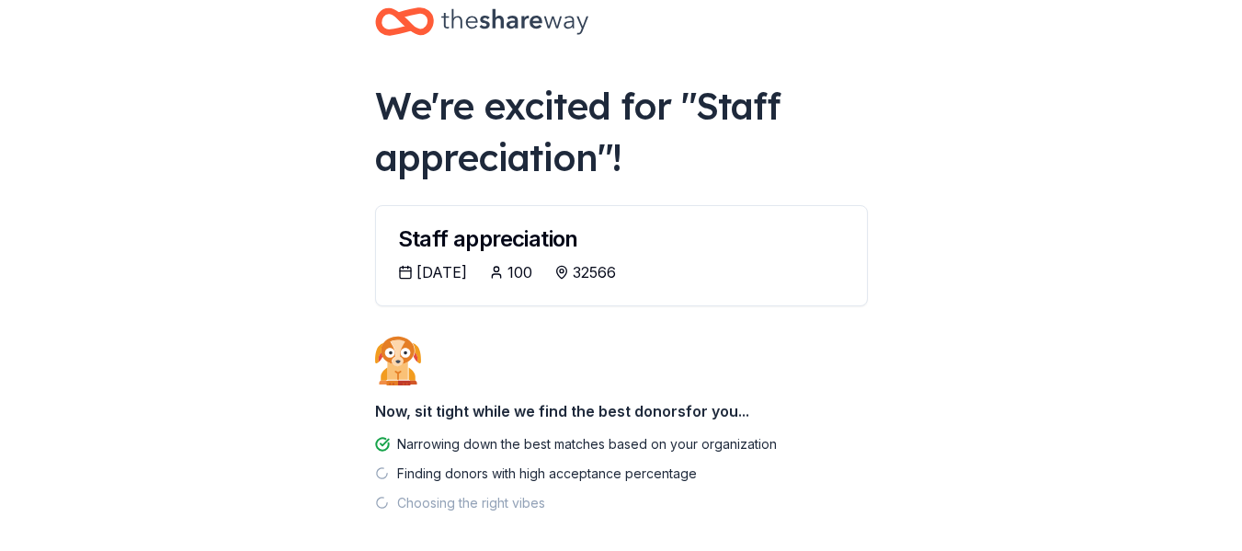
scroll to position [121, 0]
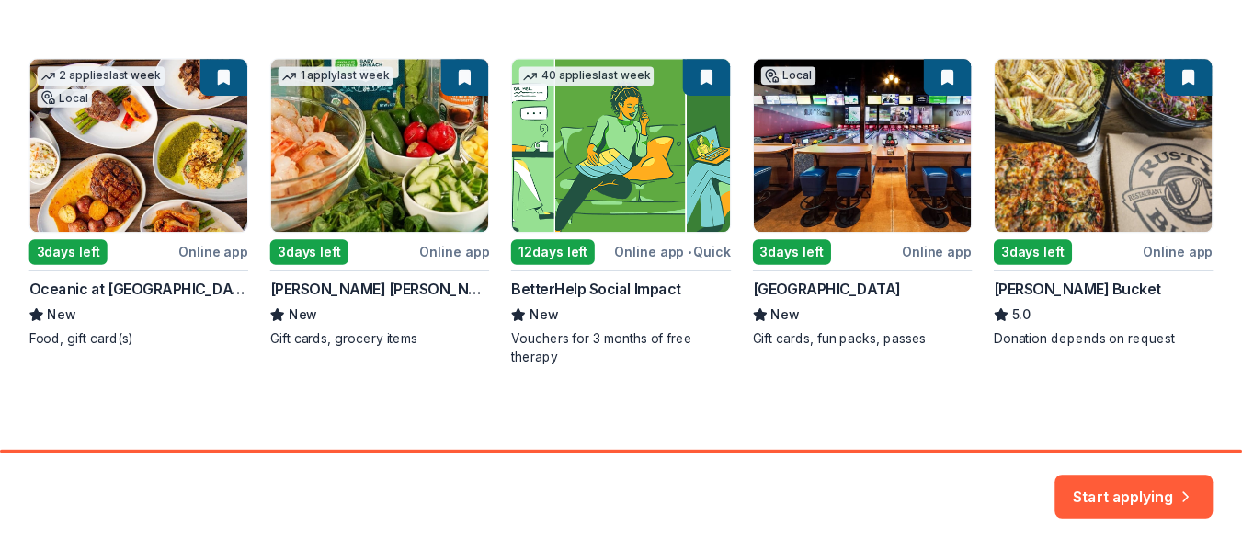
scroll to position [322, 0]
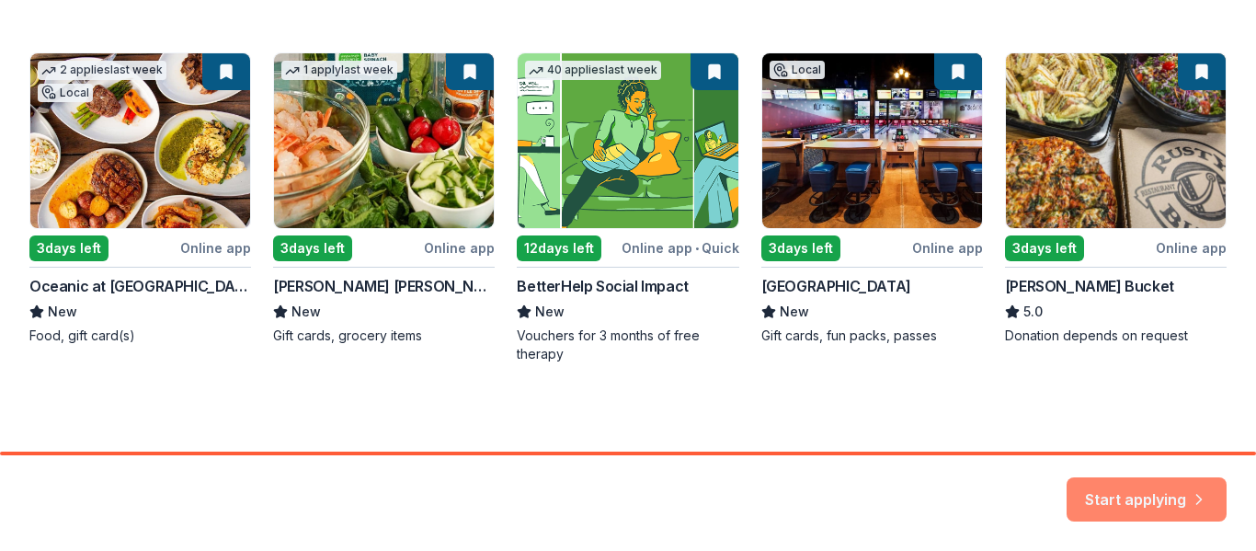
click at [1149, 490] on button "Start applying" at bounding box center [1146, 492] width 160 height 44
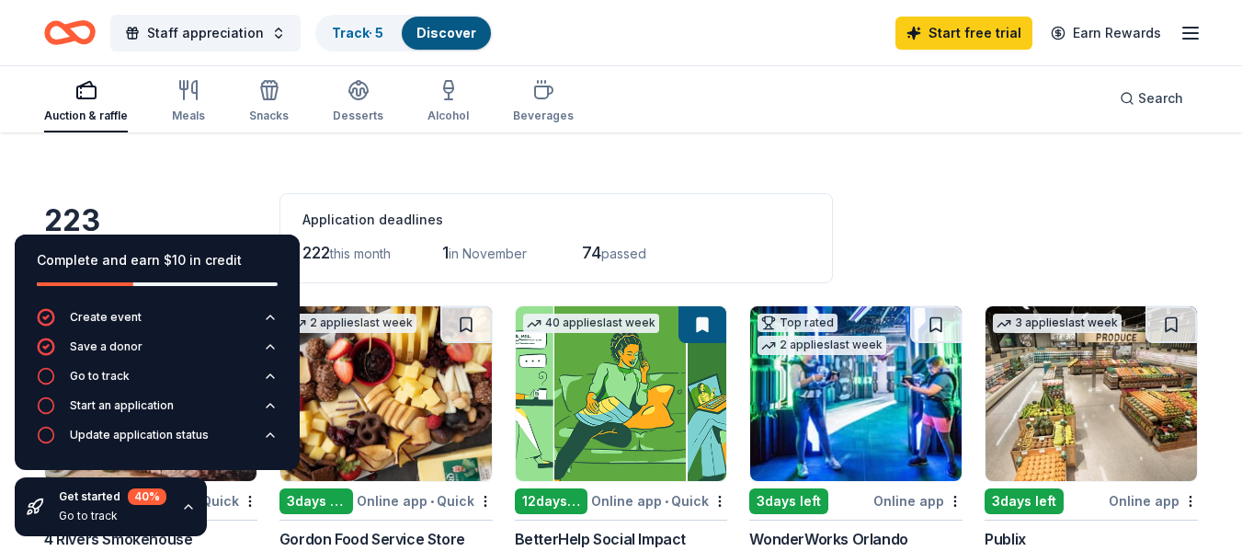
scroll to position [37, 0]
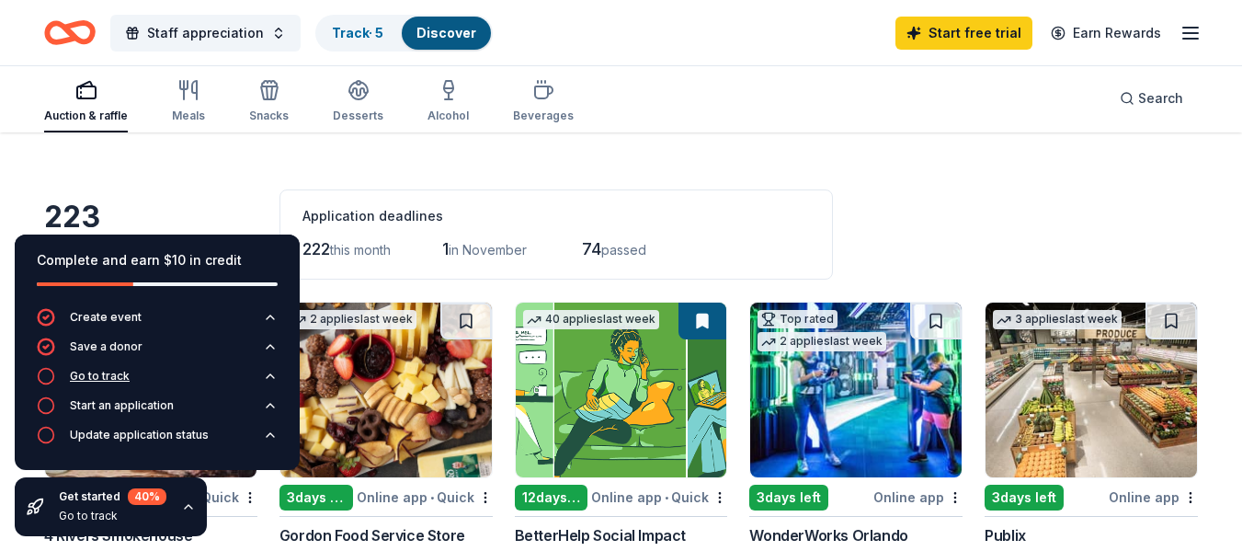
click at [267, 373] on icon "button" at bounding box center [270, 376] width 15 height 15
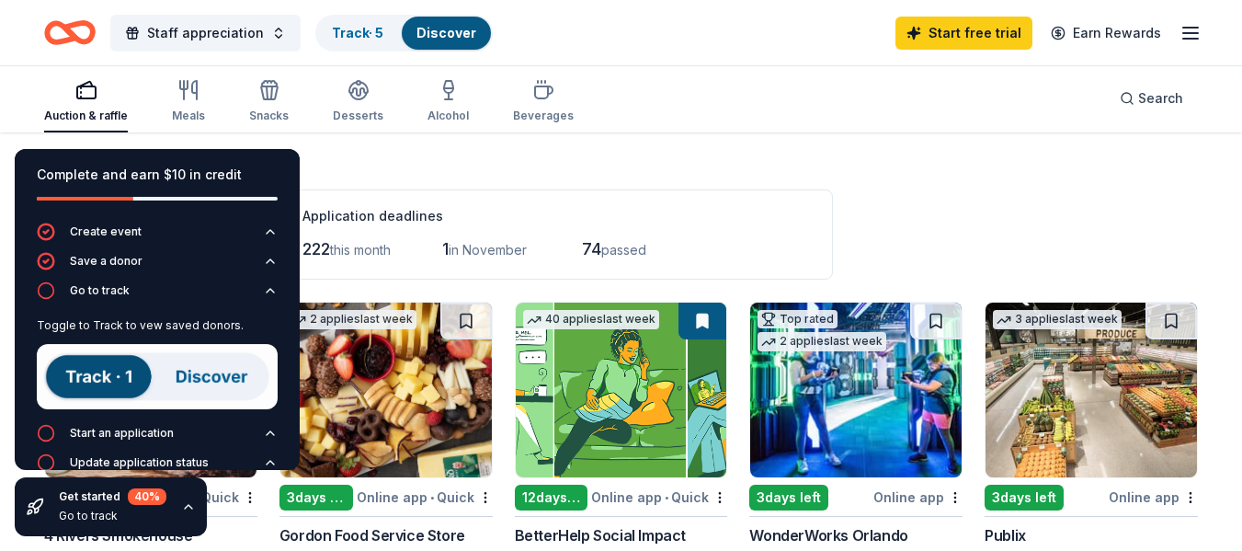
click at [82, 377] on img at bounding box center [157, 376] width 241 height 65
click at [196, 374] on img at bounding box center [157, 376] width 241 height 65
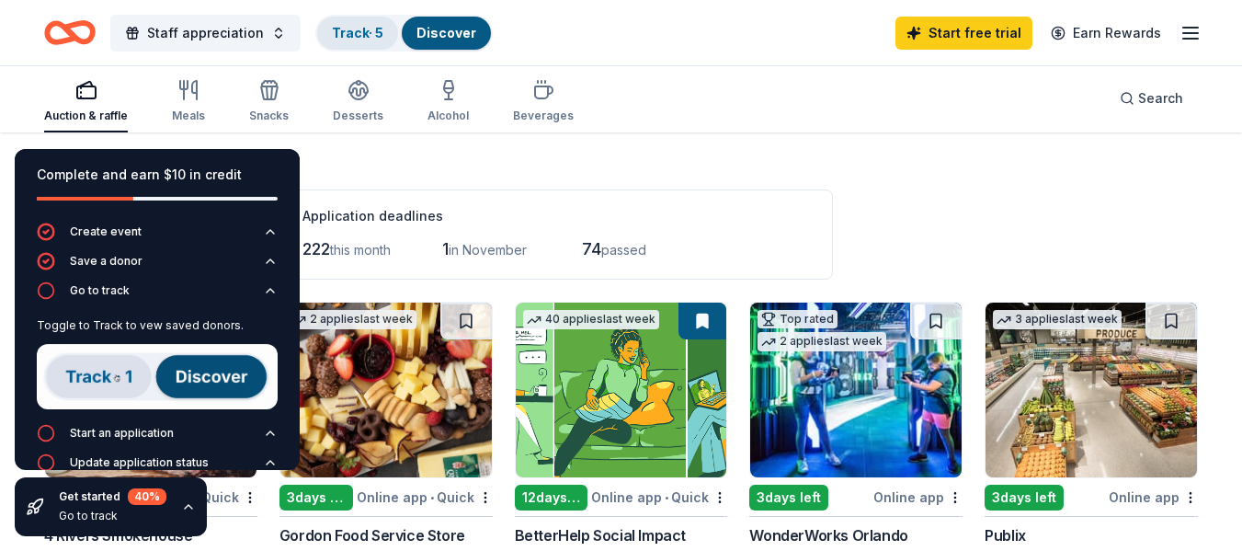
click at [347, 35] on link "Track · 5" at bounding box center [357, 33] width 51 height 16
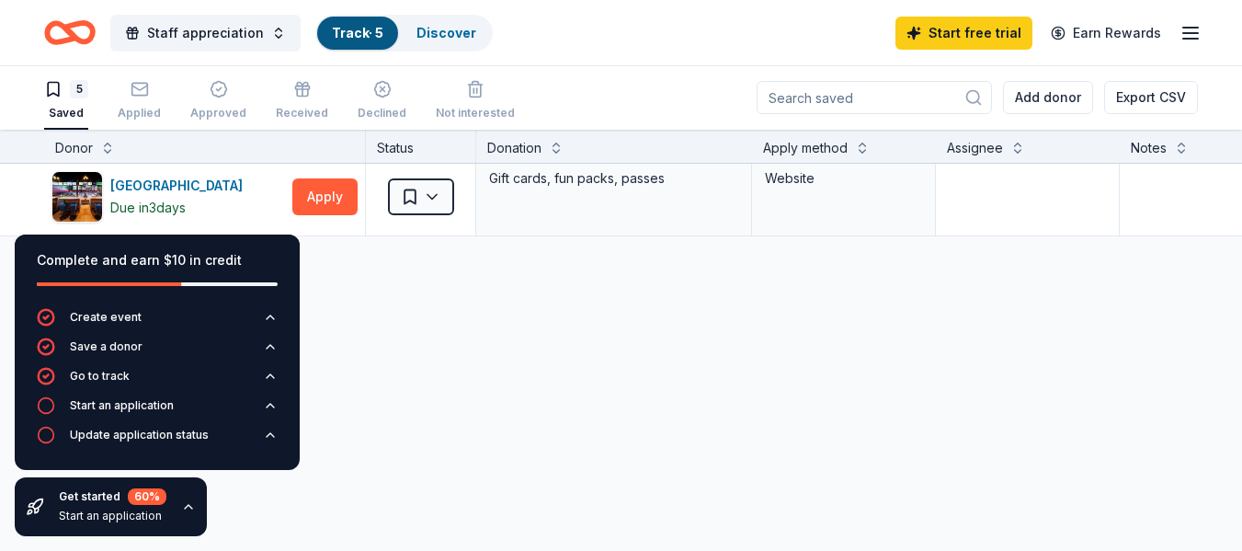
scroll to position [314, 0]
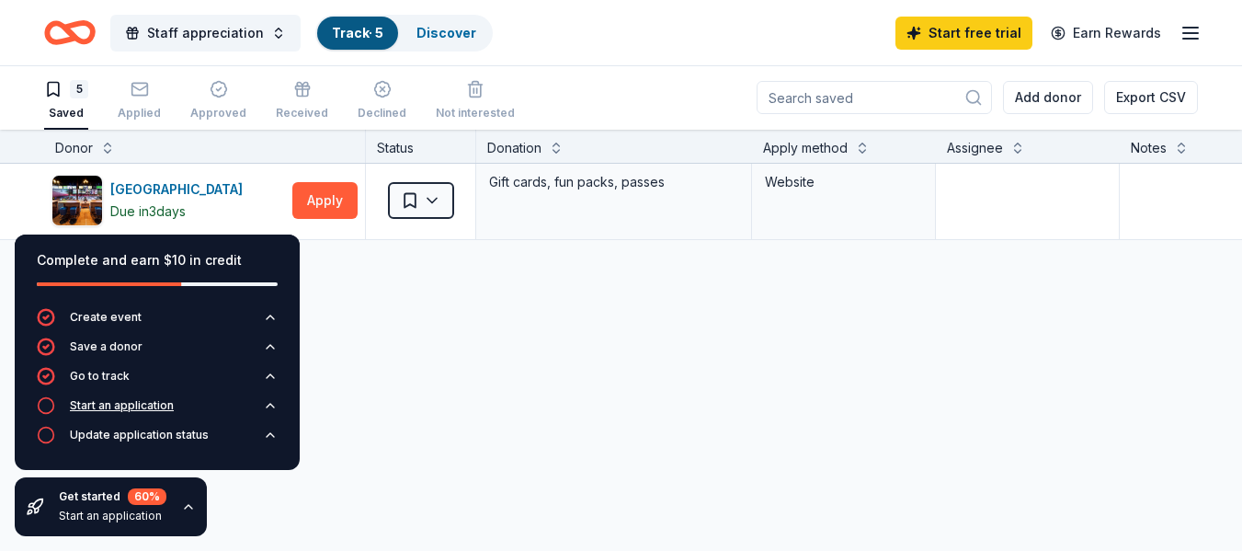
click at [143, 398] on div "Start an application" at bounding box center [122, 405] width 104 height 15
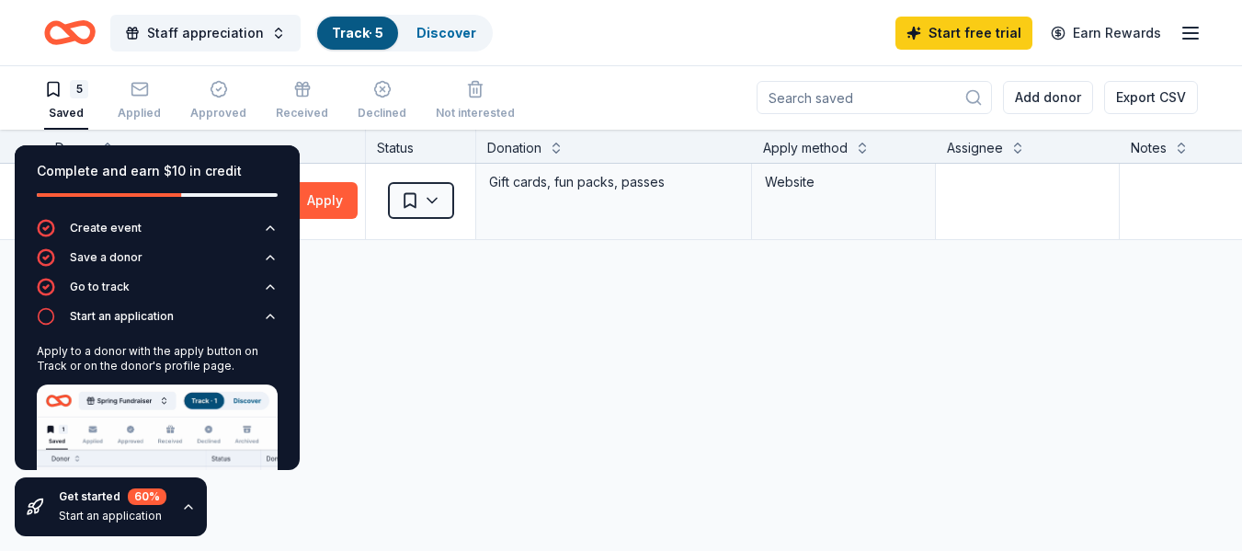
scroll to position [120, 0]
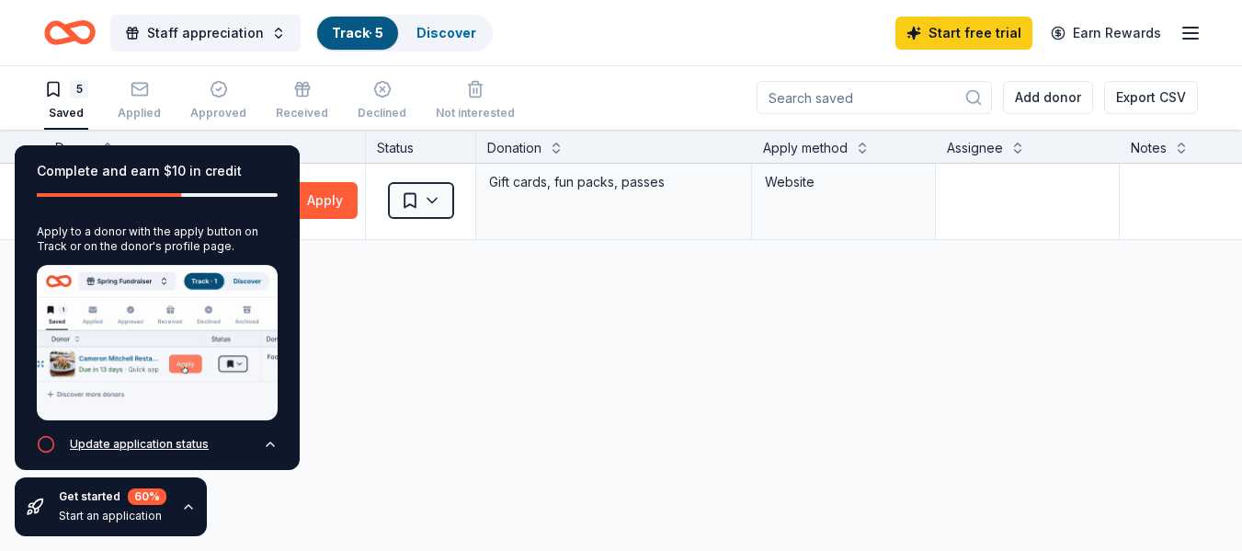
click at [164, 437] on div "Update application status" at bounding box center [139, 444] width 139 height 15
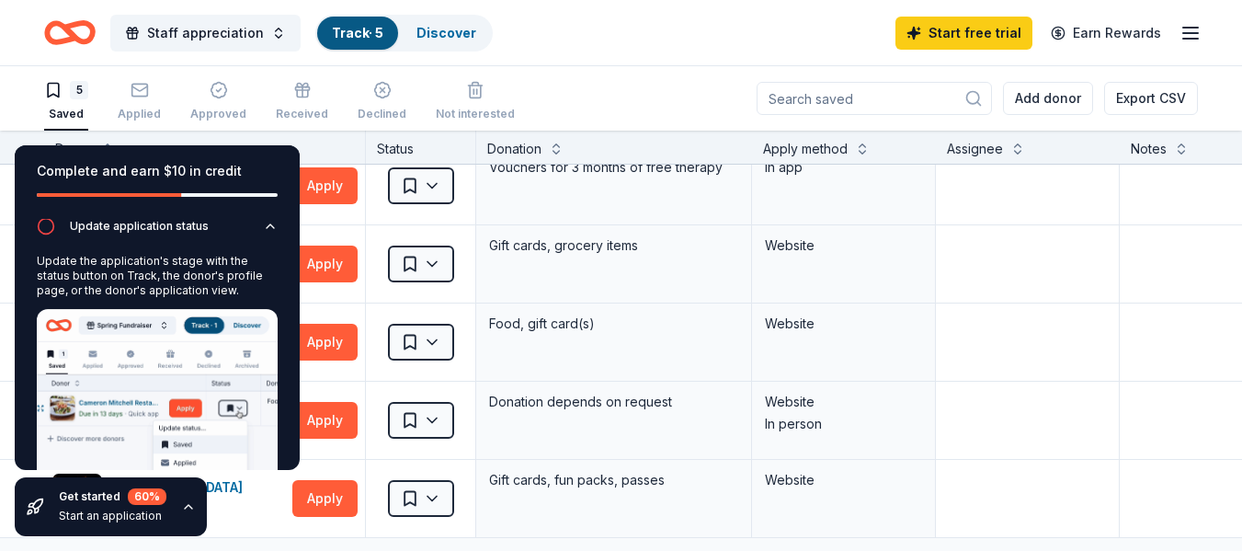
scroll to position [0, 0]
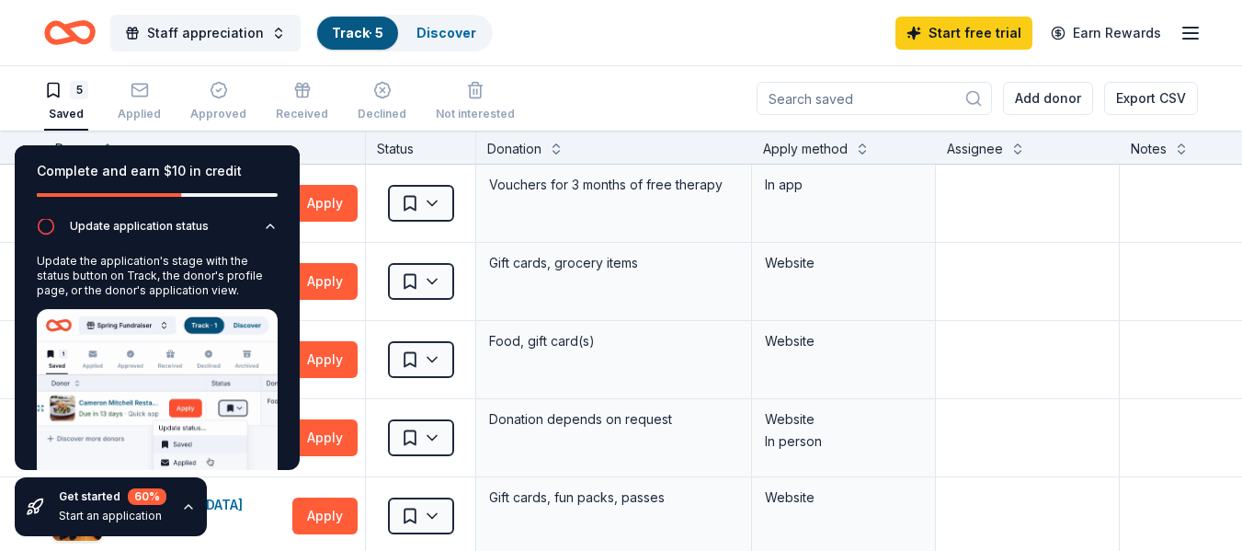
click at [185, 504] on icon "button" at bounding box center [188, 506] width 15 height 15
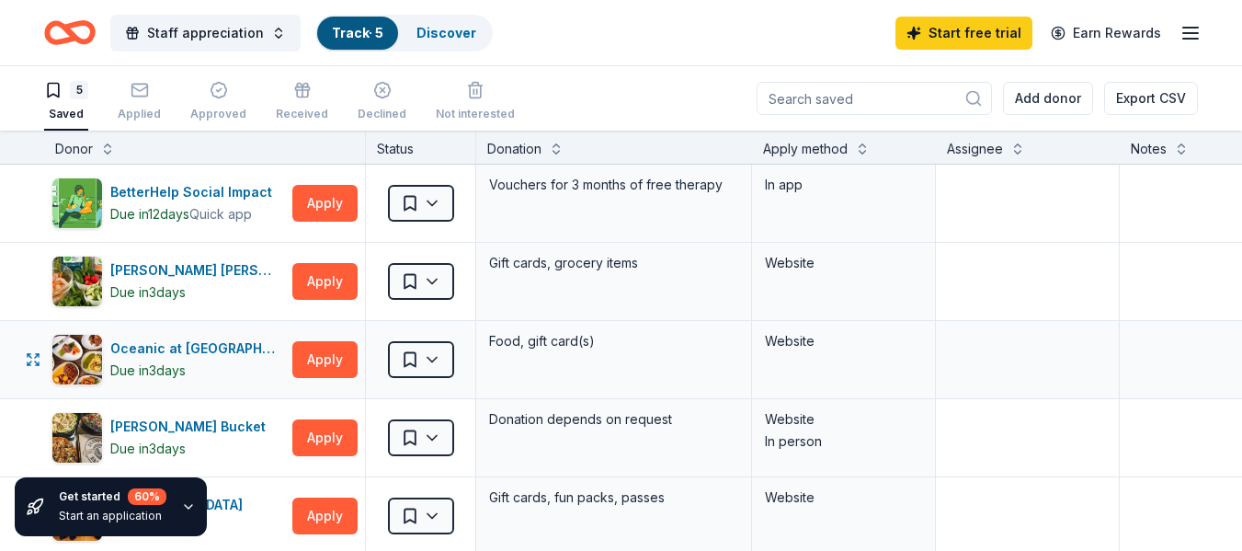
click at [0, 366] on div "Oceanic at Pompano Beach Due in 3 days Apply Saved Food, gift card(s) Website" at bounding box center [720, 359] width 1440 height 77
click at [73, 28] on icon "Home" at bounding box center [78, 32] width 28 height 18
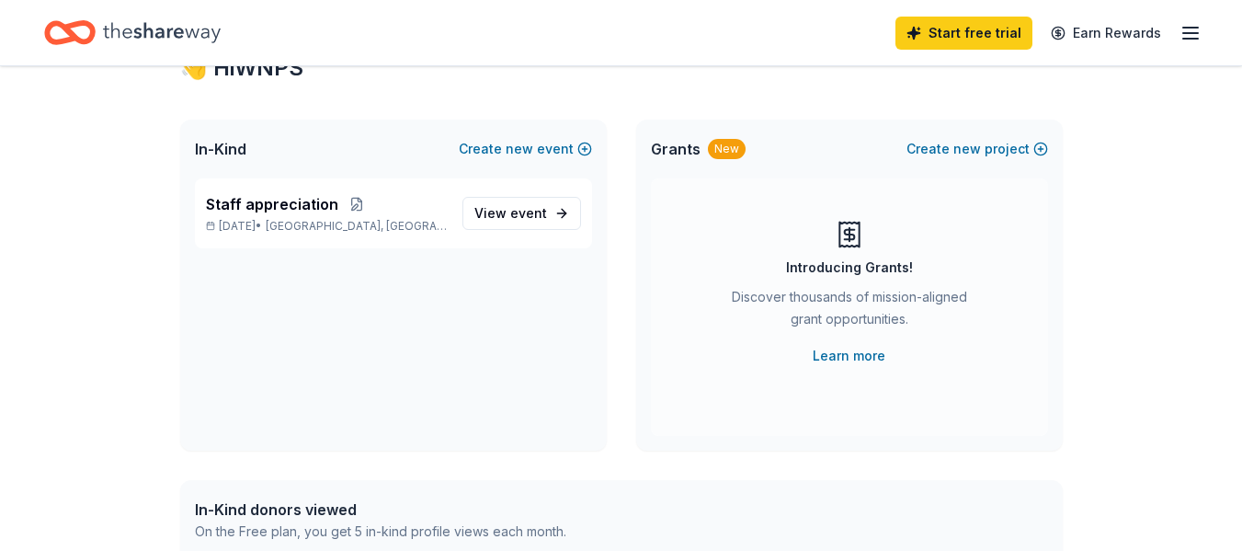
scroll to position [74, 0]
click at [837, 357] on link "Learn more" at bounding box center [849, 354] width 73 height 22
click at [123, 249] on div "👋 Hi WNPS In-Kind Create new event Staff appreciation Nov 03, 2025 • Navarre, F…" at bounding box center [621, 511] width 1242 height 1037
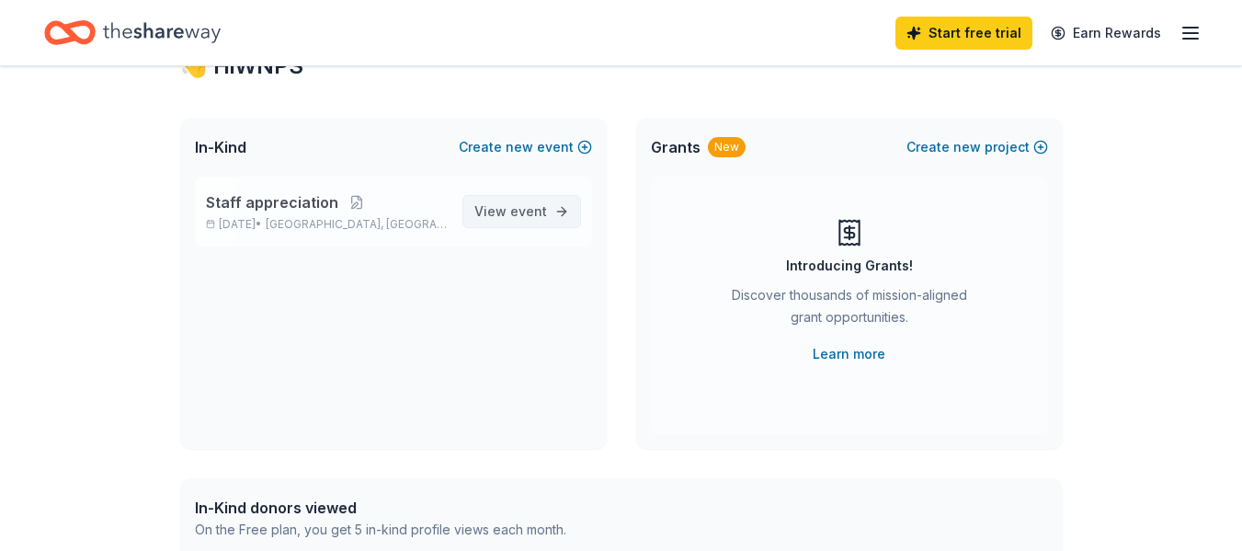
click at [532, 205] on span "event" at bounding box center [528, 211] width 37 height 16
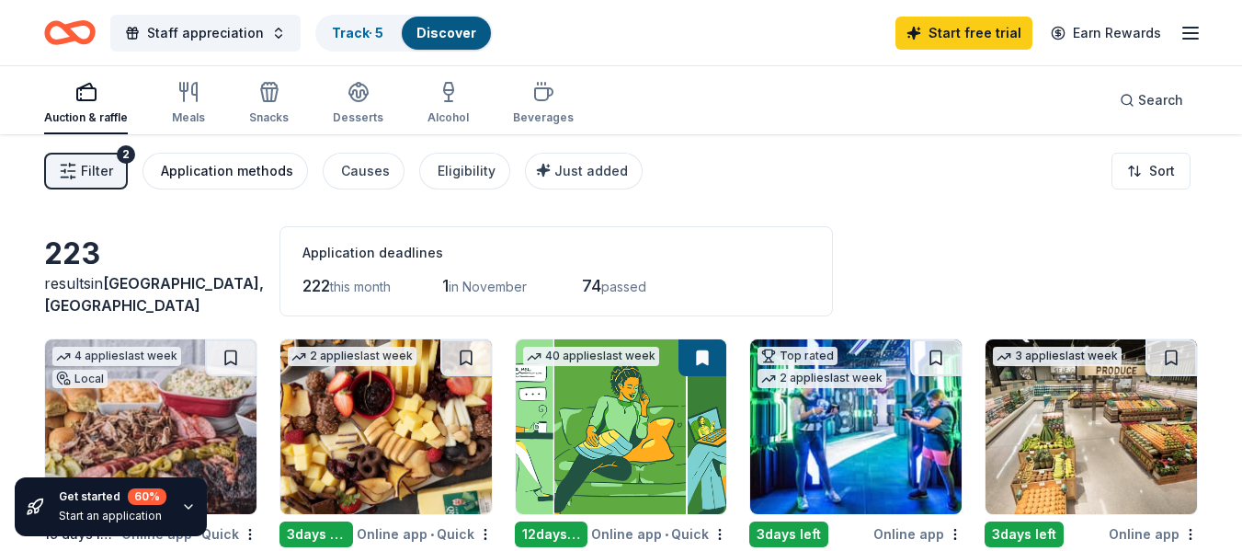
click at [234, 165] on div "Application methods" at bounding box center [227, 171] width 132 height 22
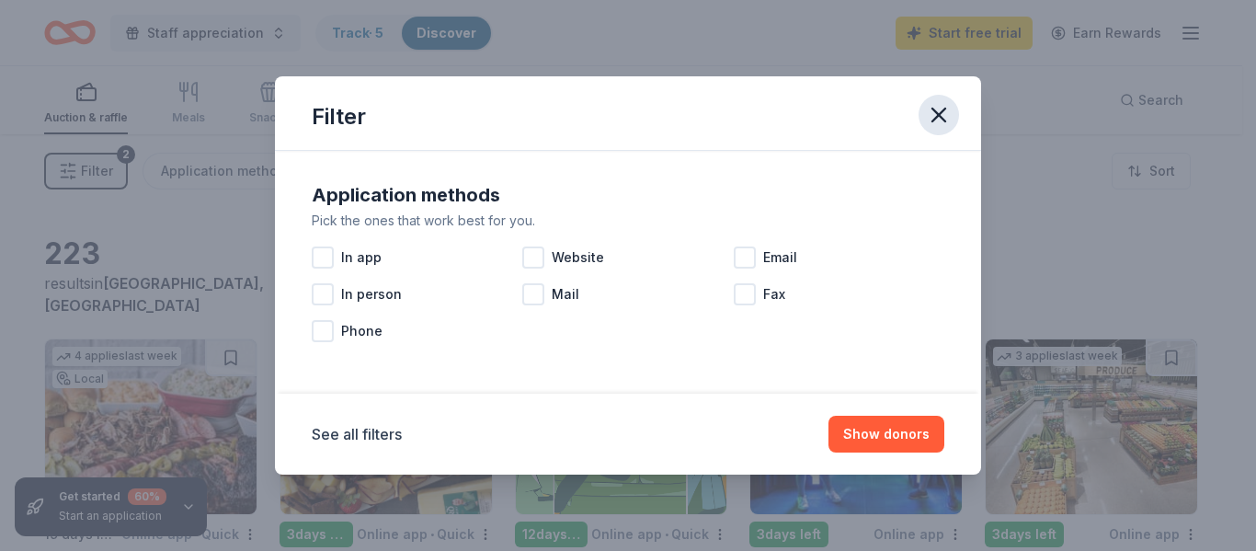
click at [940, 110] on icon "button" at bounding box center [939, 115] width 26 height 26
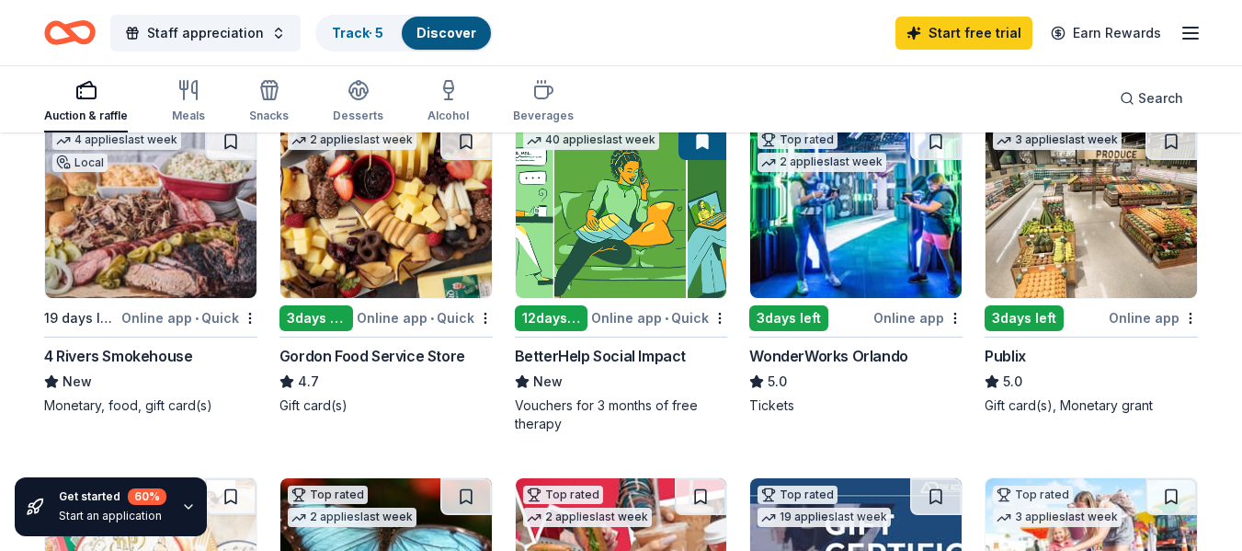
scroll to position [221, 0]
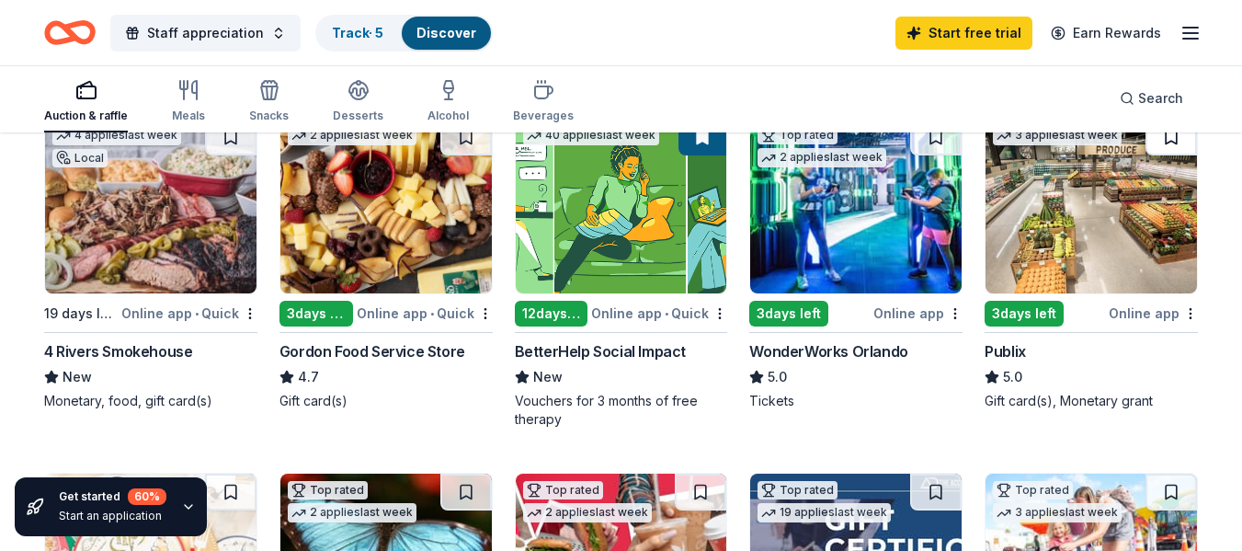
click at [1166, 135] on button at bounding box center [1170, 137] width 51 height 37
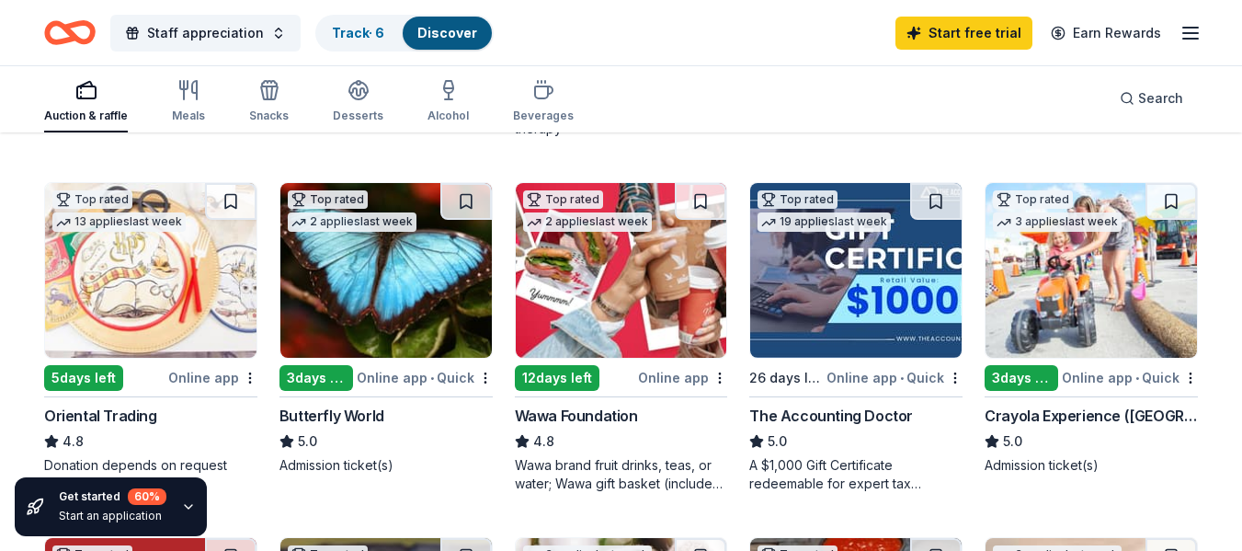
scroll to position [515, 0]
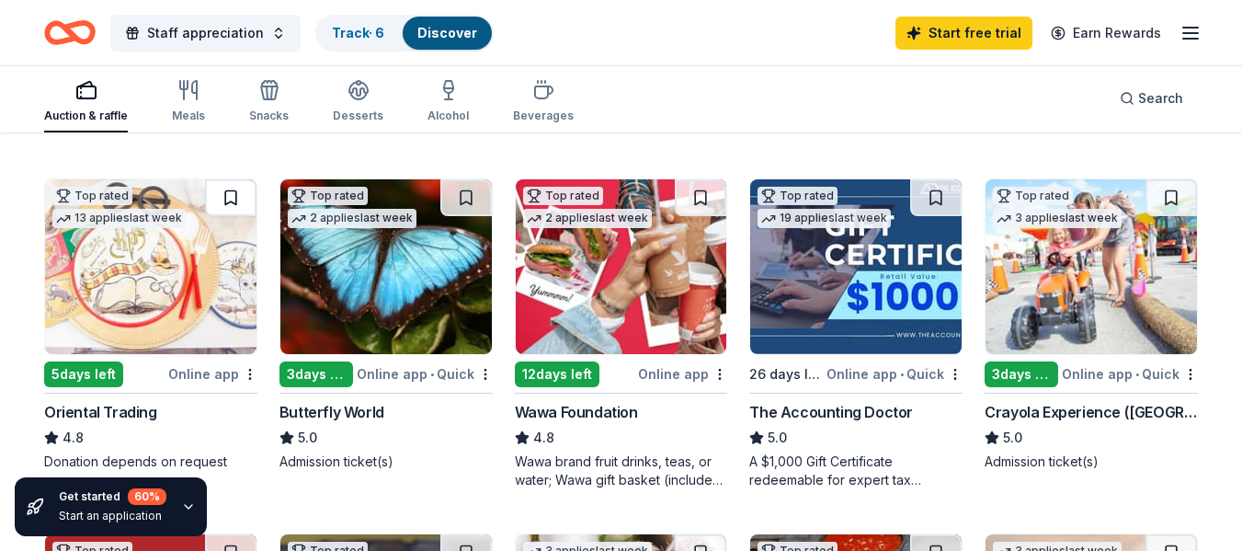
click at [232, 200] on button at bounding box center [230, 197] width 51 height 37
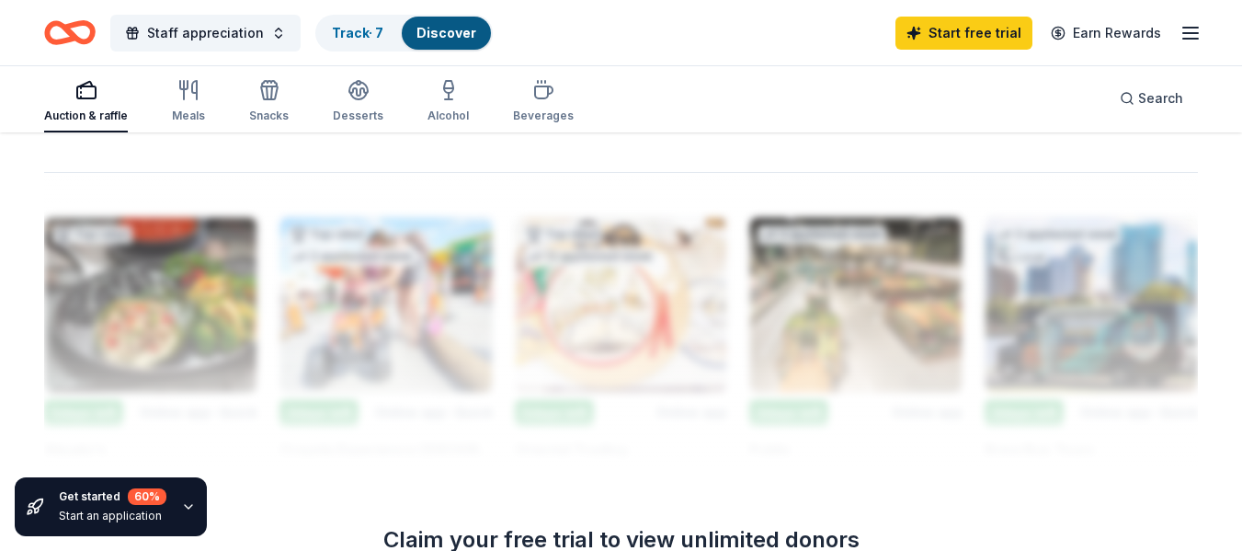
scroll to position [1544, 0]
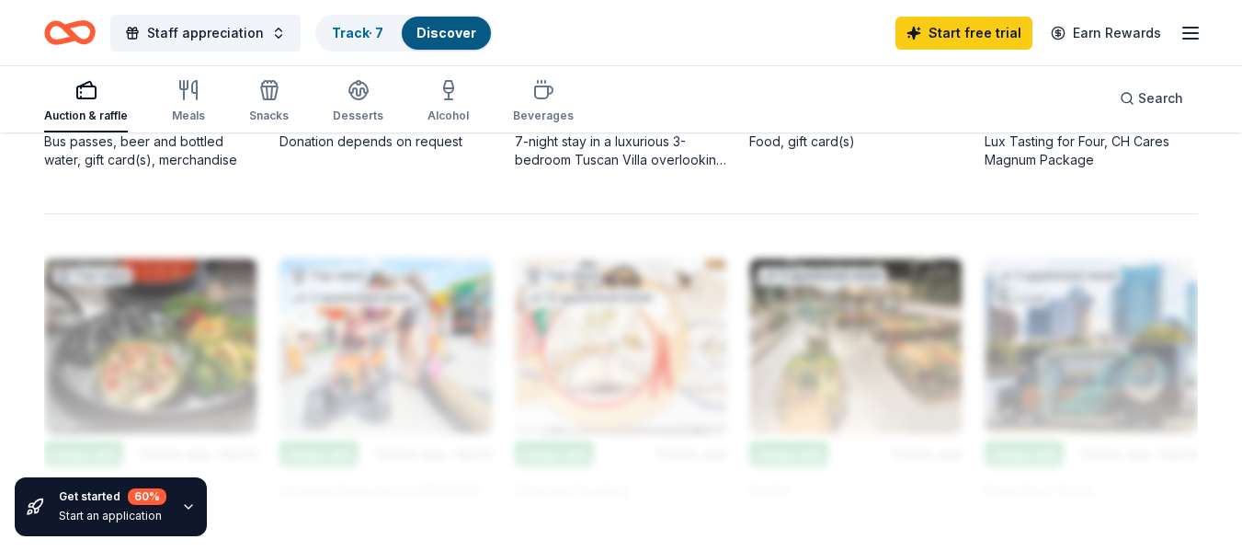
click at [678, 71] on div "Auction & raffle Meals Snacks Desserts Alcohol Beverages Search" at bounding box center [621, 98] width 1154 height 68
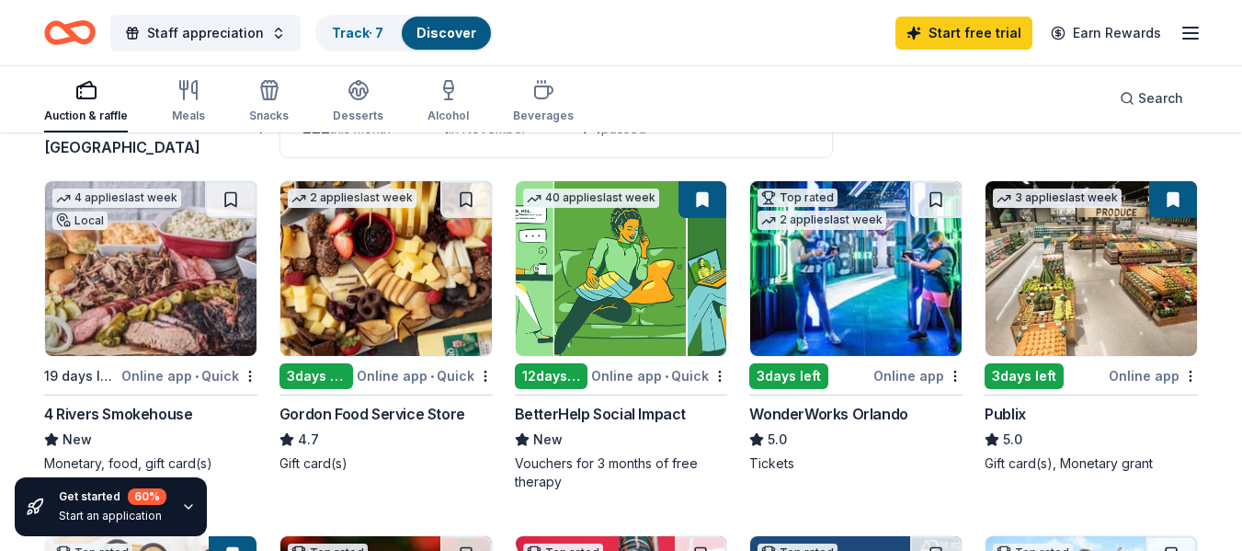
scroll to position [0, 0]
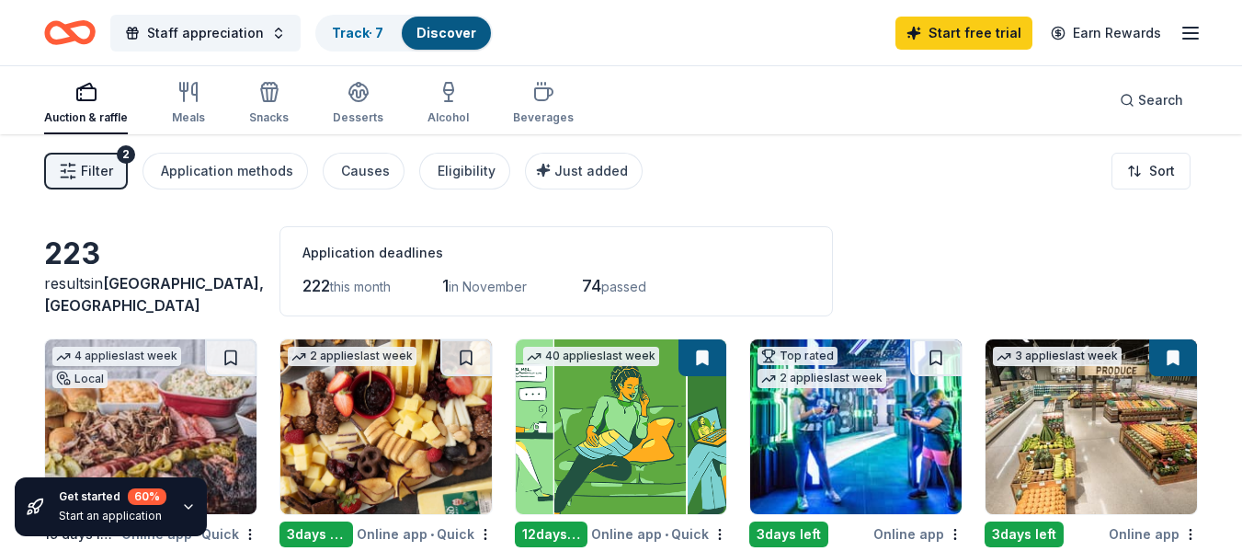
click at [183, 503] on icon "button" at bounding box center [188, 506] width 15 height 15
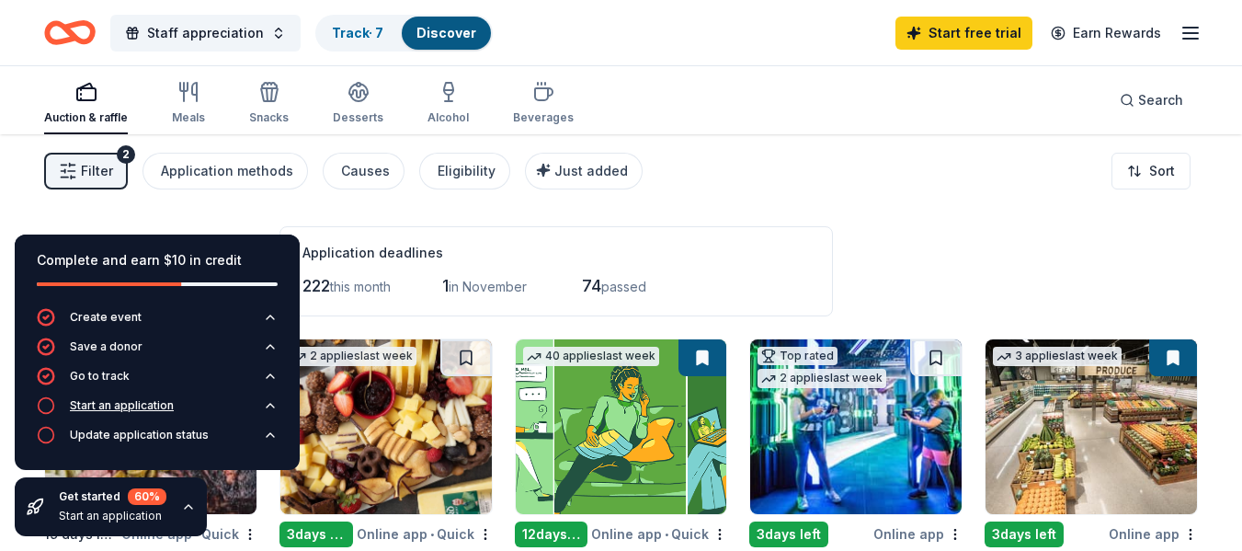
click at [207, 404] on button "Start an application" at bounding box center [157, 410] width 241 height 29
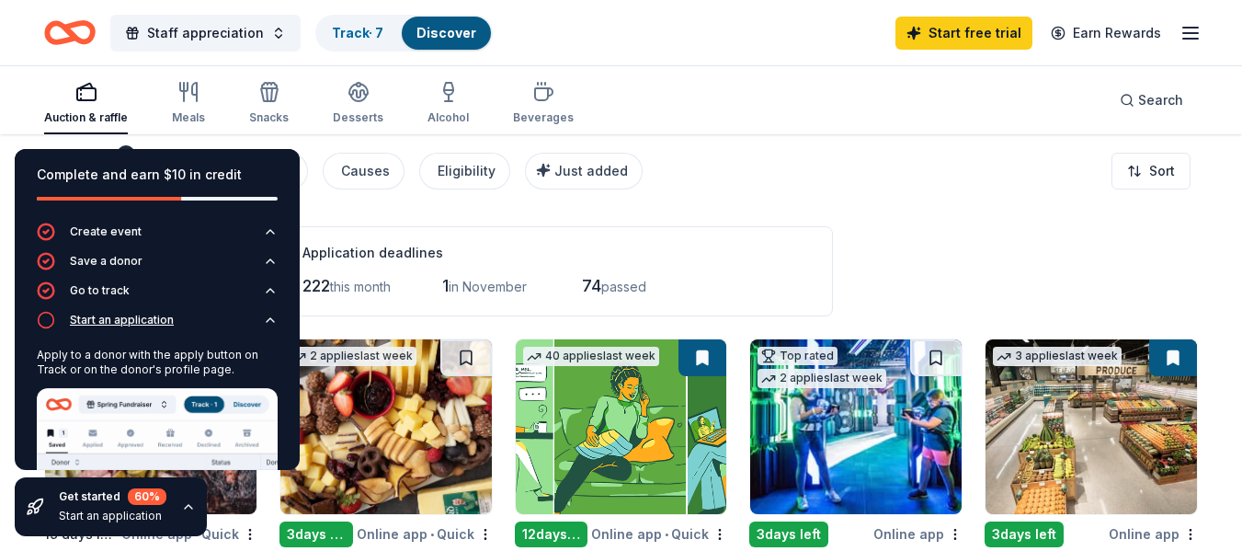
click at [104, 323] on div "Start an application" at bounding box center [122, 320] width 104 height 15
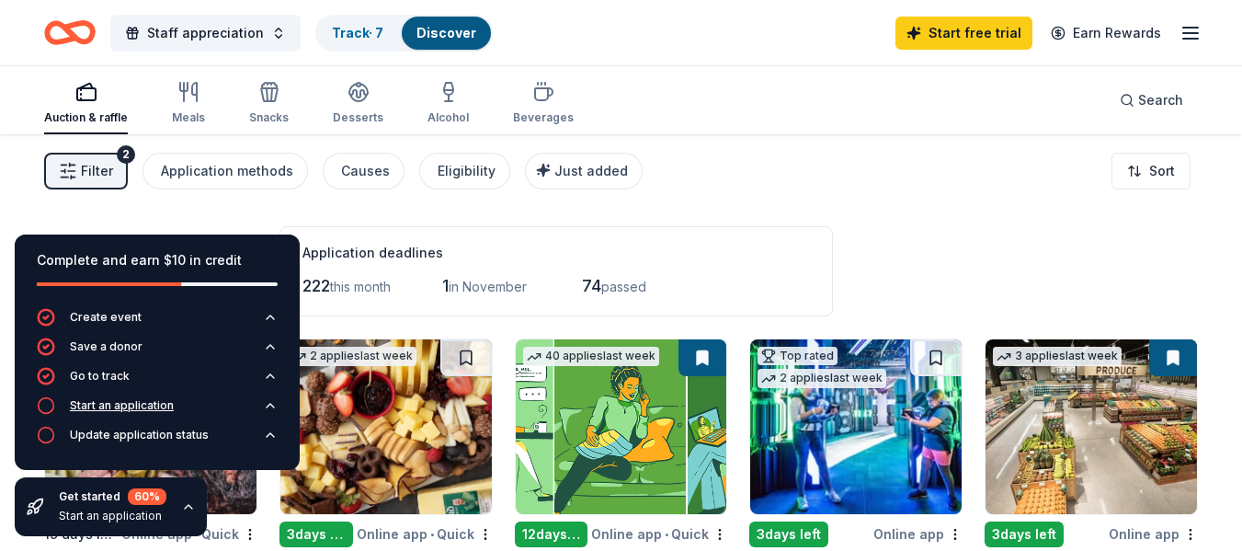
click at [77, 405] on div "Start an application" at bounding box center [122, 405] width 104 height 15
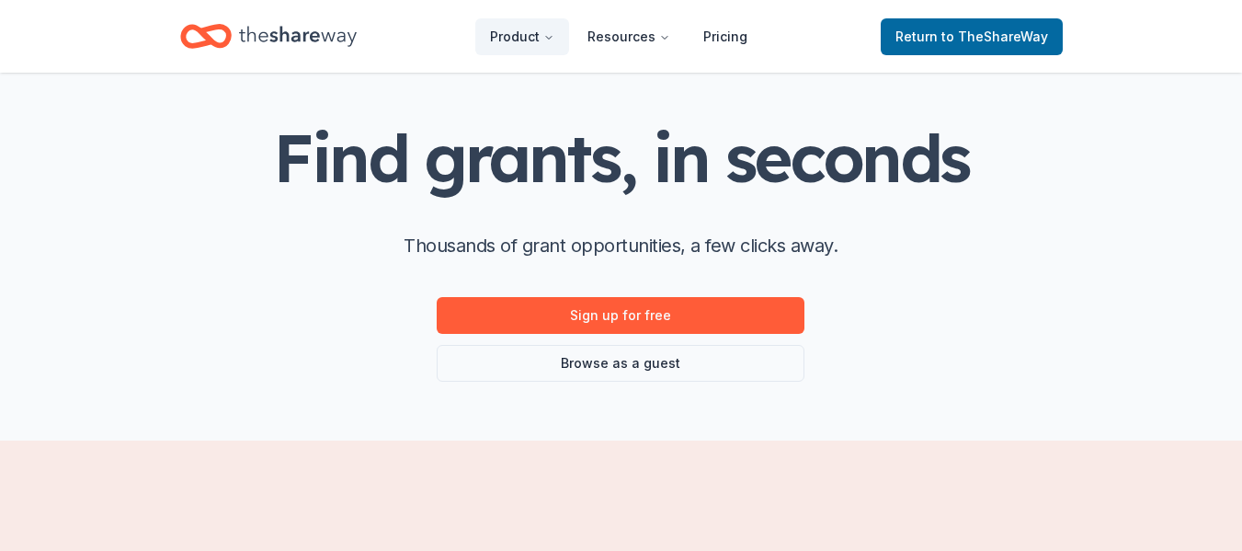
scroll to position [74, 0]
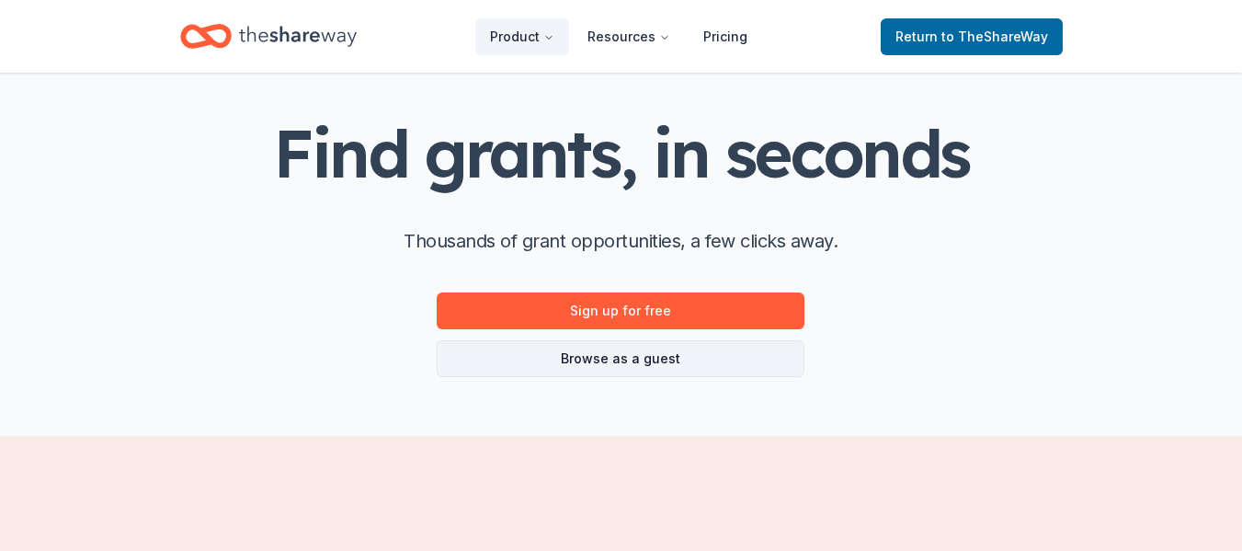
click at [546, 355] on link "Browse as a guest" at bounding box center [621, 358] width 368 height 37
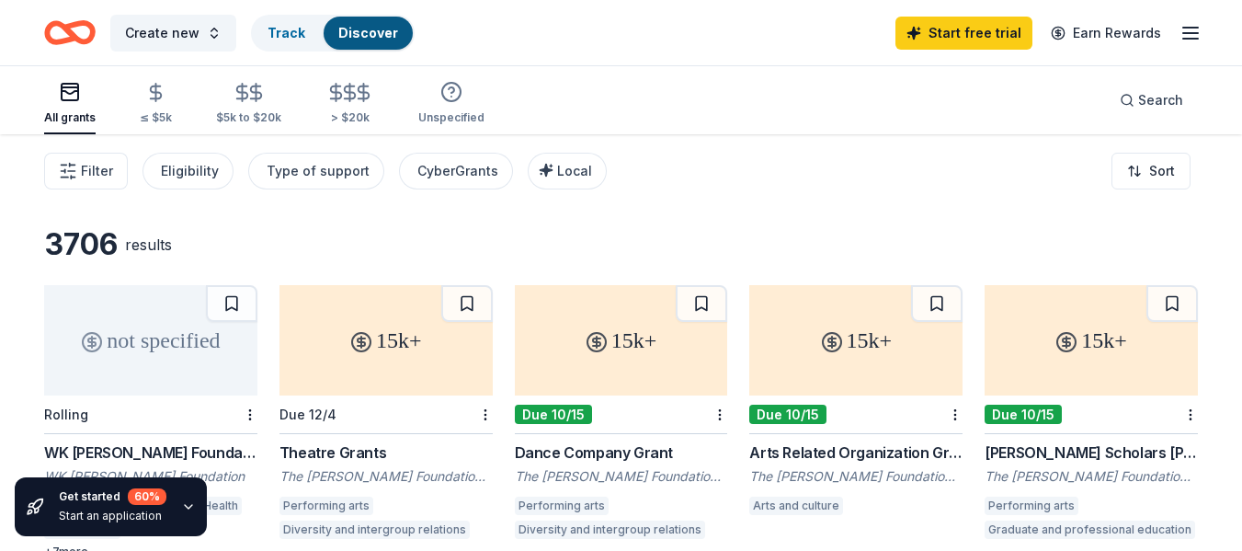
click at [792, 203] on div "Filter Eligibility Type of support CyberGrants Local Sort" at bounding box center [621, 171] width 1242 height 74
click at [674, 230] on div "3706 results" at bounding box center [621, 244] width 1154 height 37
click at [177, 175] on div "Eligibility" at bounding box center [190, 171] width 58 height 22
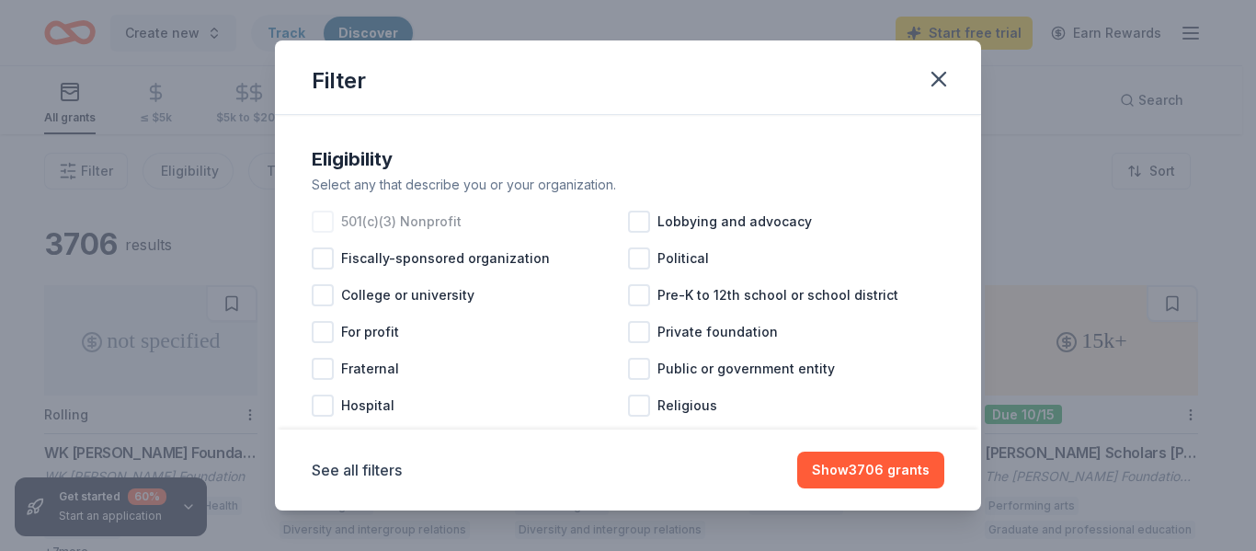
click at [319, 226] on div at bounding box center [323, 222] width 22 height 22
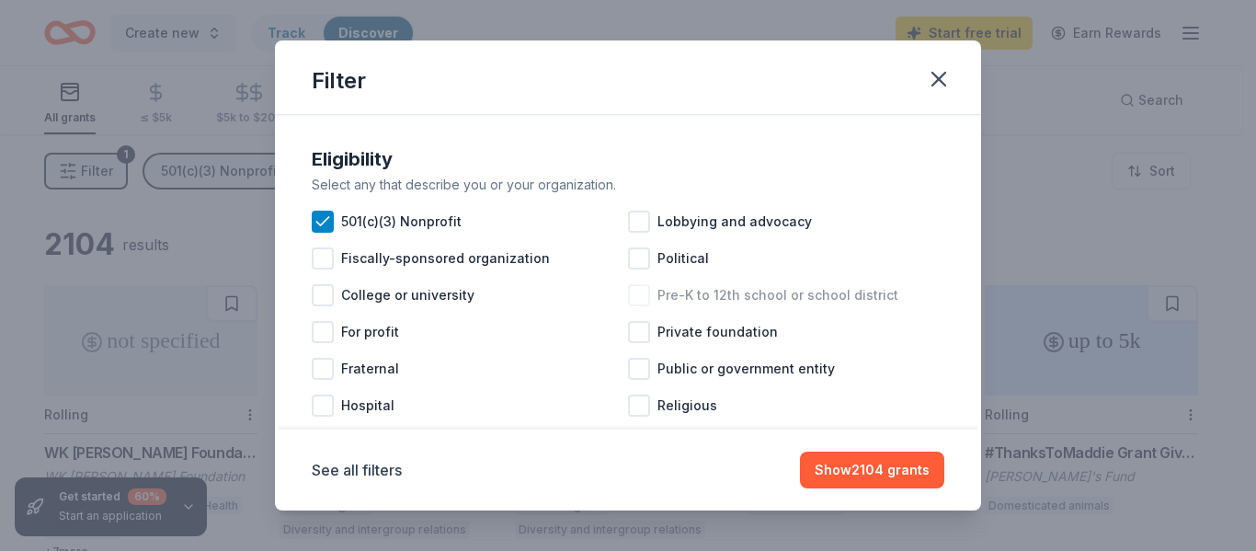
click at [635, 288] on div at bounding box center [639, 295] width 22 height 22
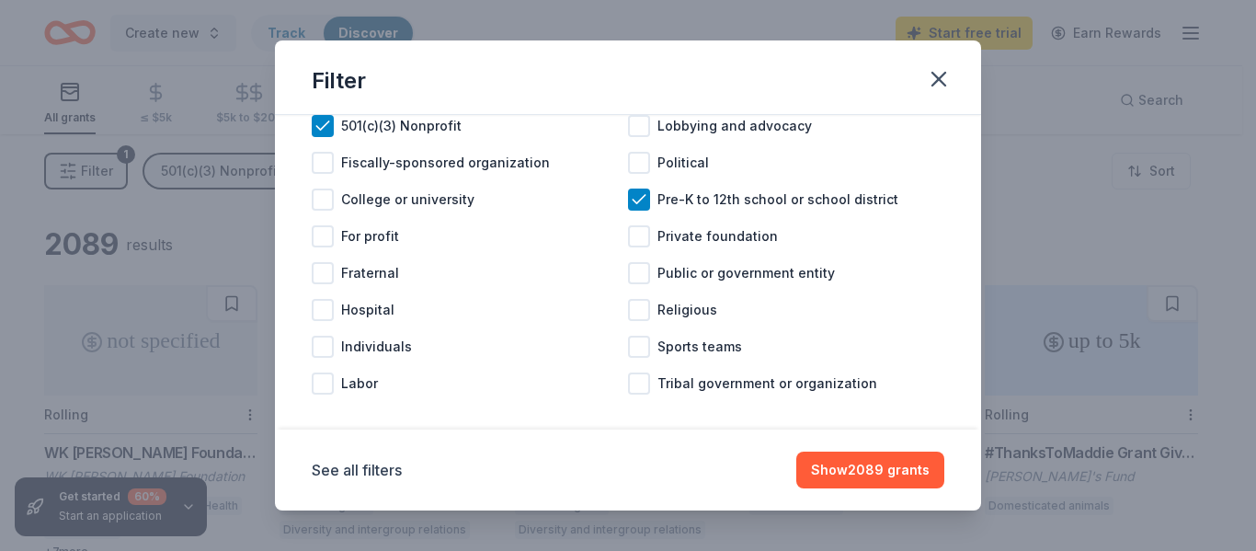
scroll to position [112, 0]
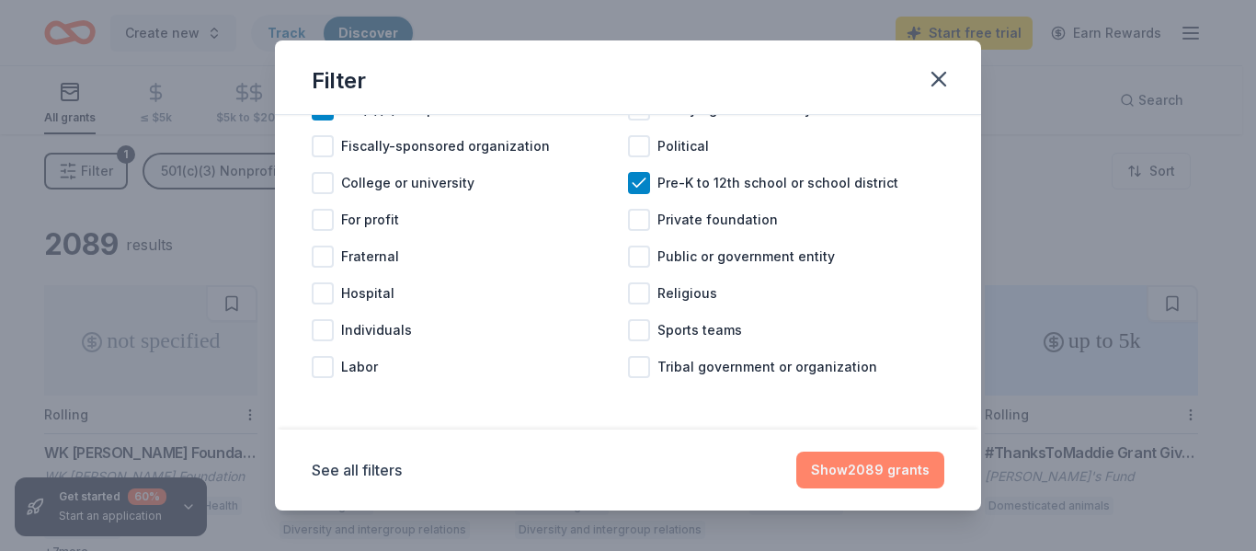
click at [876, 472] on button "Show 2089 grants" at bounding box center [870, 469] width 148 height 37
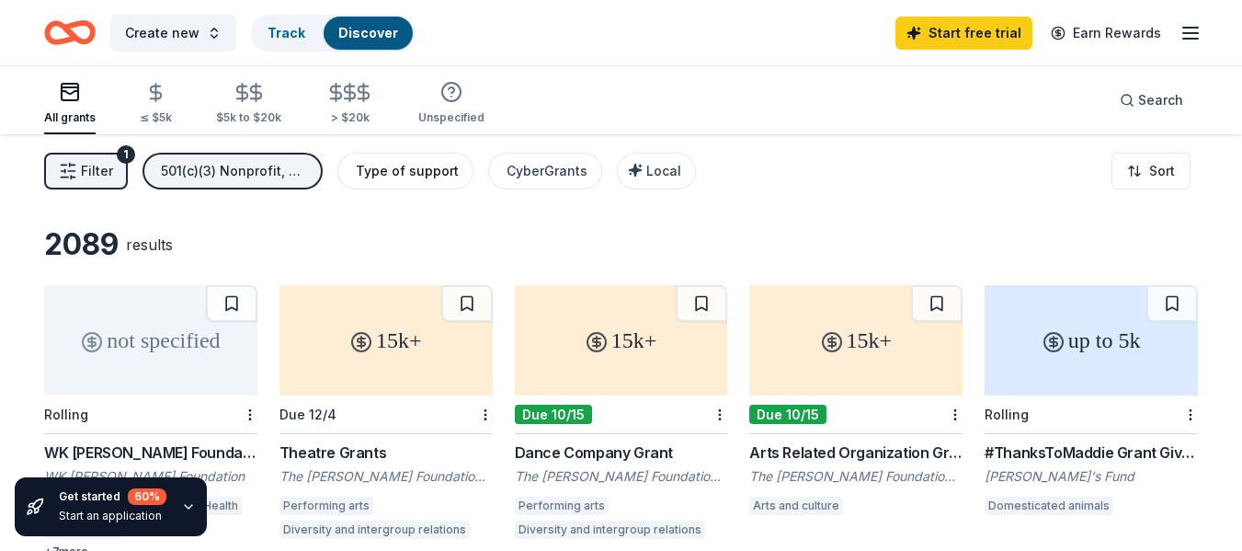
click at [382, 184] on button "Type of support" at bounding box center [405, 171] width 136 height 37
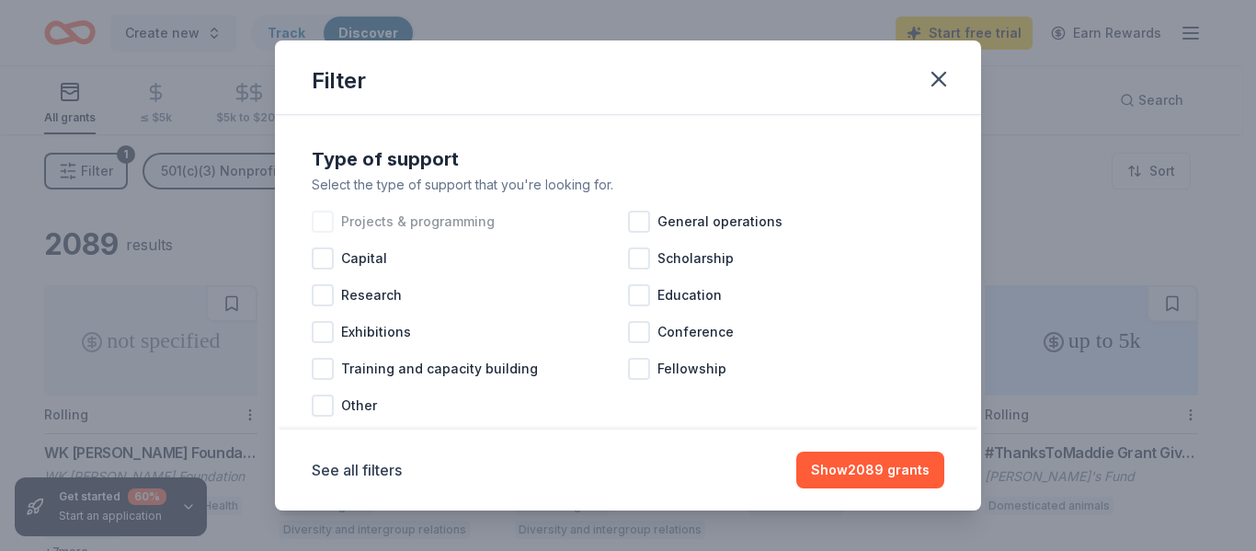
click at [324, 222] on div at bounding box center [323, 222] width 22 height 22
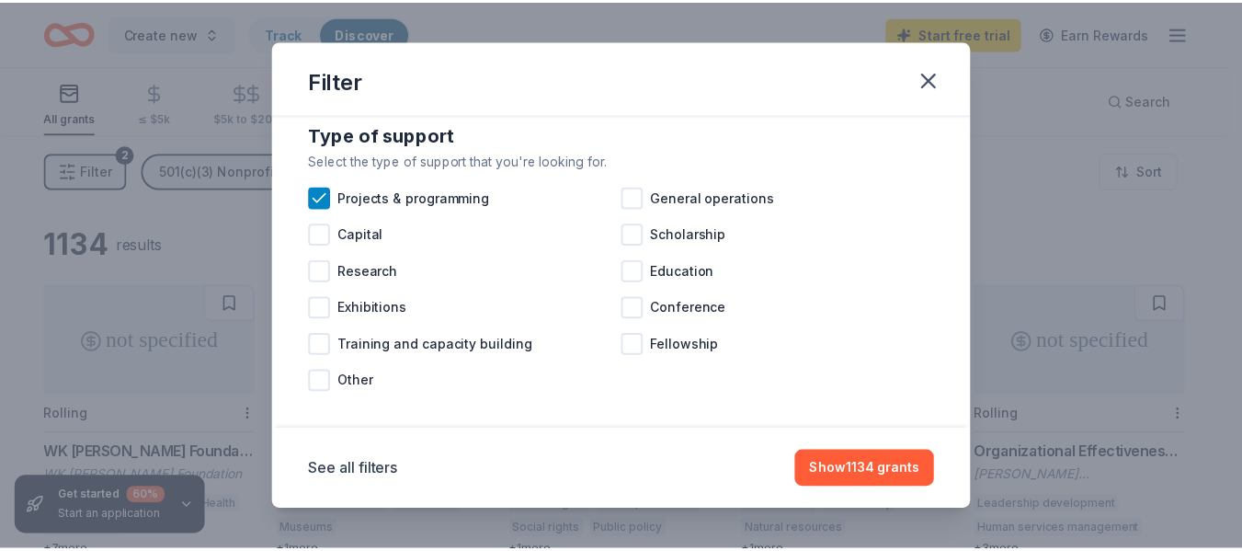
scroll to position [39, 0]
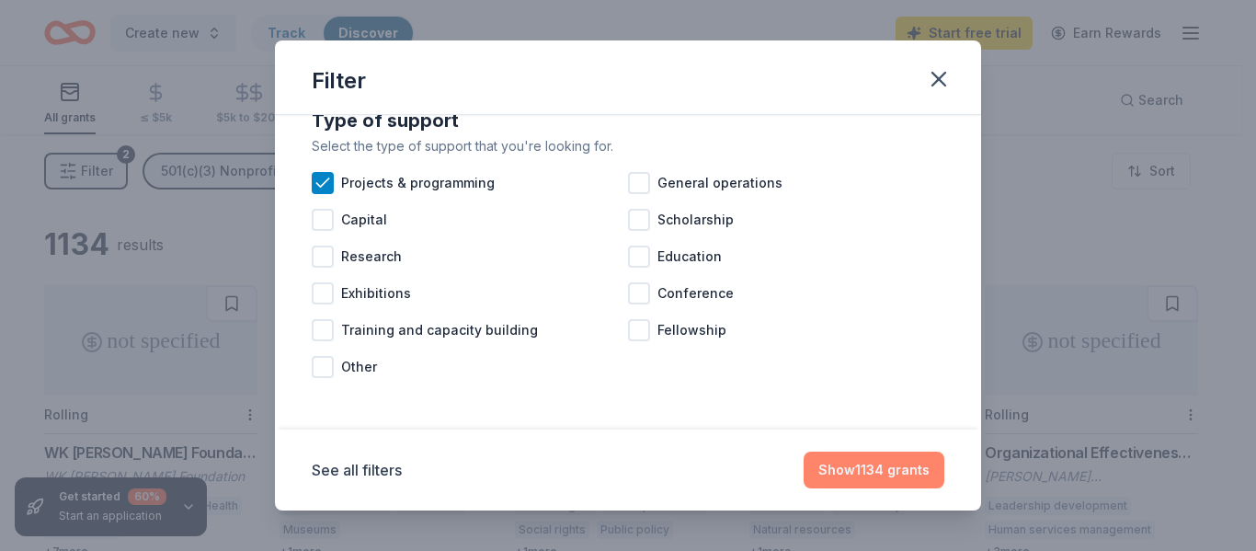
click at [890, 473] on button "Show 1134 grants" at bounding box center [874, 469] width 141 height 37
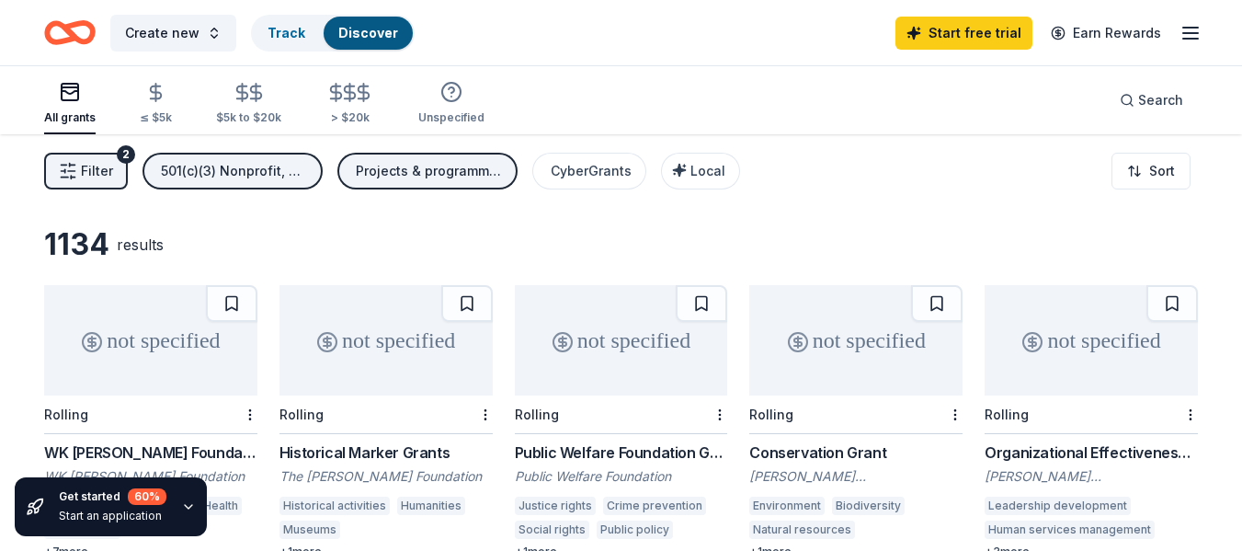
click at [406, 241] on div "1134 results" at bounding box center [621, 244] width 1154 height 37
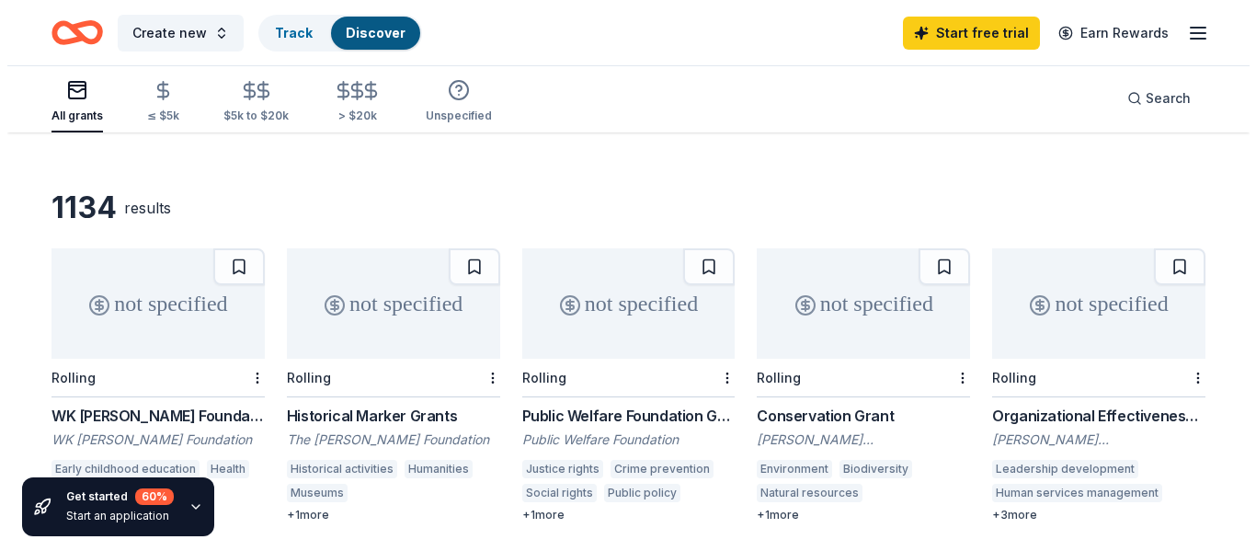
scroll to position [74, 0]
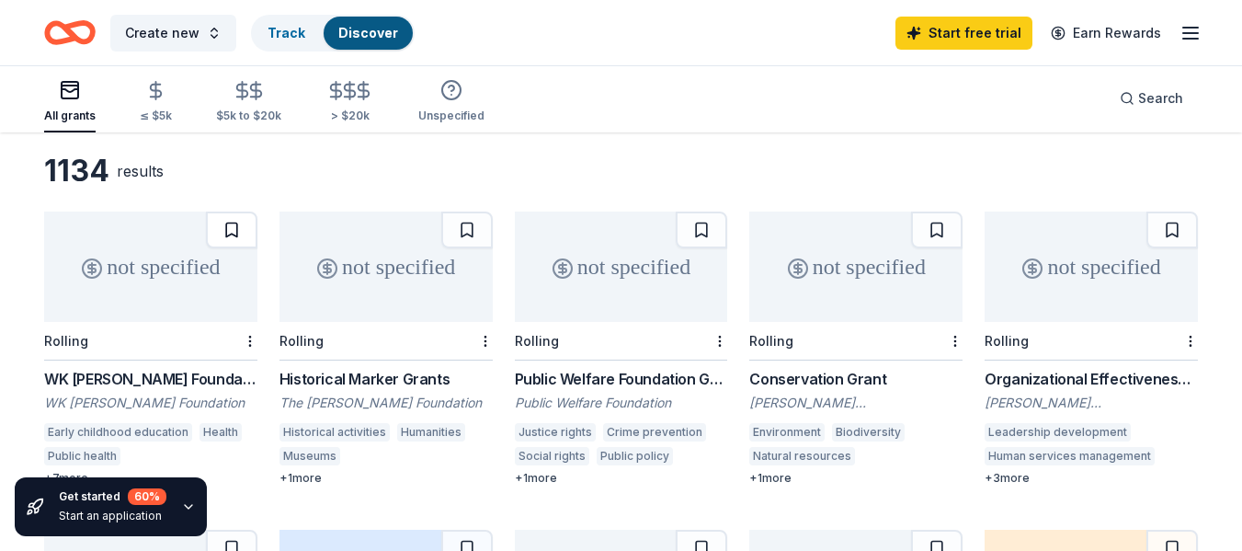
click at [232, 230] on button at bounding box center [231, 229] width 51 height 37
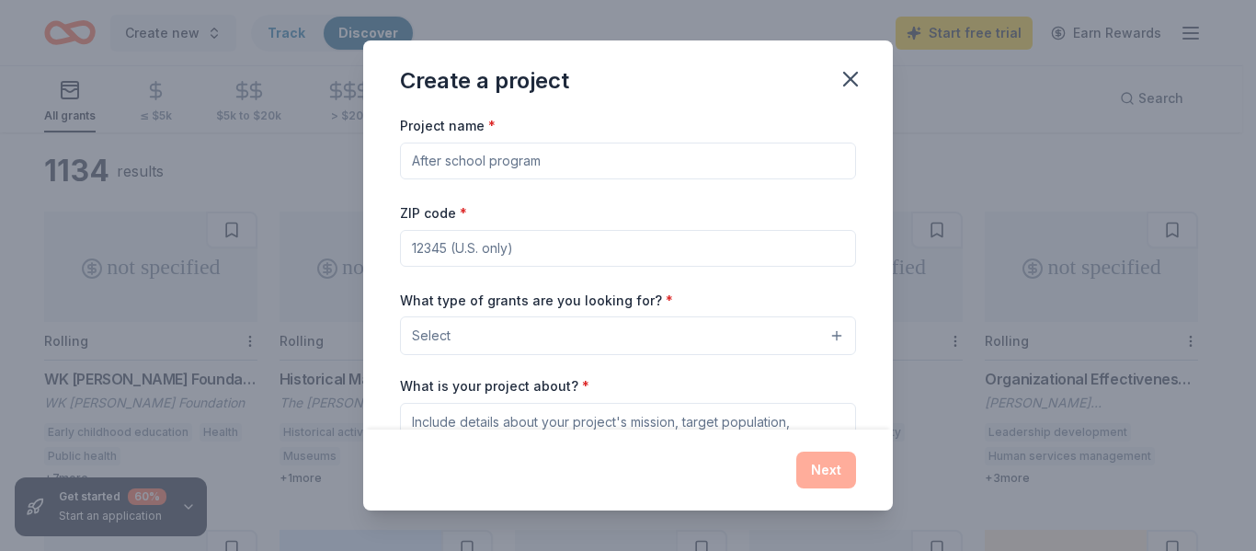
click at [479, 158] on input "Project name *" at bounding box center [628, 160] width 456 height 37
type input "West Navarre Primary PTO"
drag, startPoint x: 601, startPoint y: 161, endPoint x: 359, endPoint y: 141, distance: 243.5
click at [359, 141] on div "Create a project Project name * West Navarre Primary PTO ZIP code * What type o…" at bounding box center [628, 275] width 1256 height 551
type input "p"
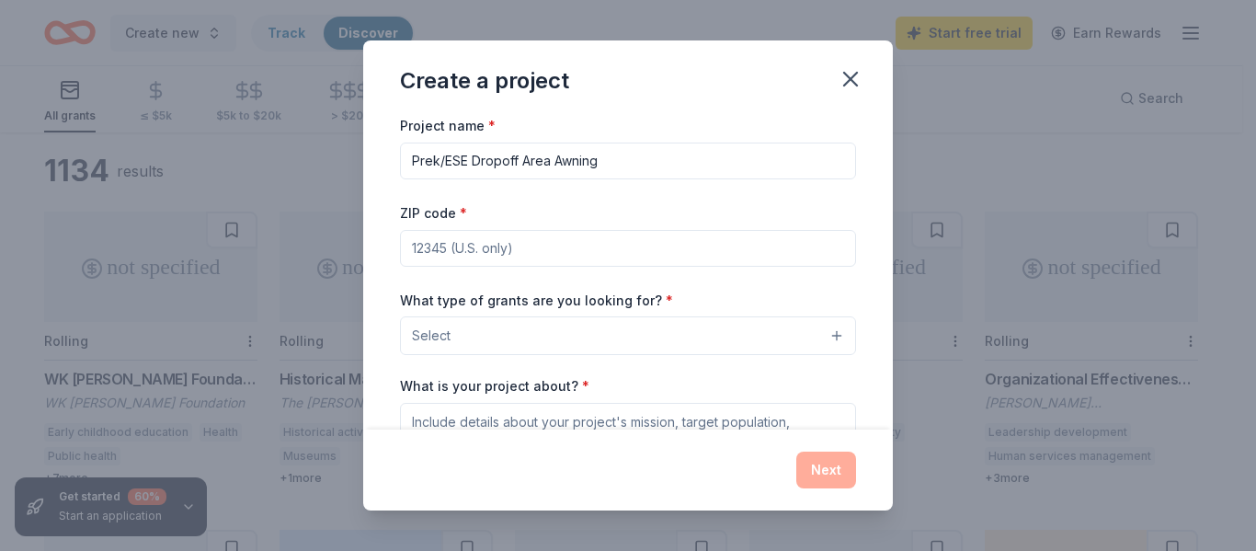
type input "Prek/ESE Dropoff Area Awning"
click at [462, 253] on input "ZIP code *" at bounding box center [628, 248] width 456 height 37
type input "32566"
click at [478, 336] on button "Select" at bounding box center [628, 335] width 456 height 39
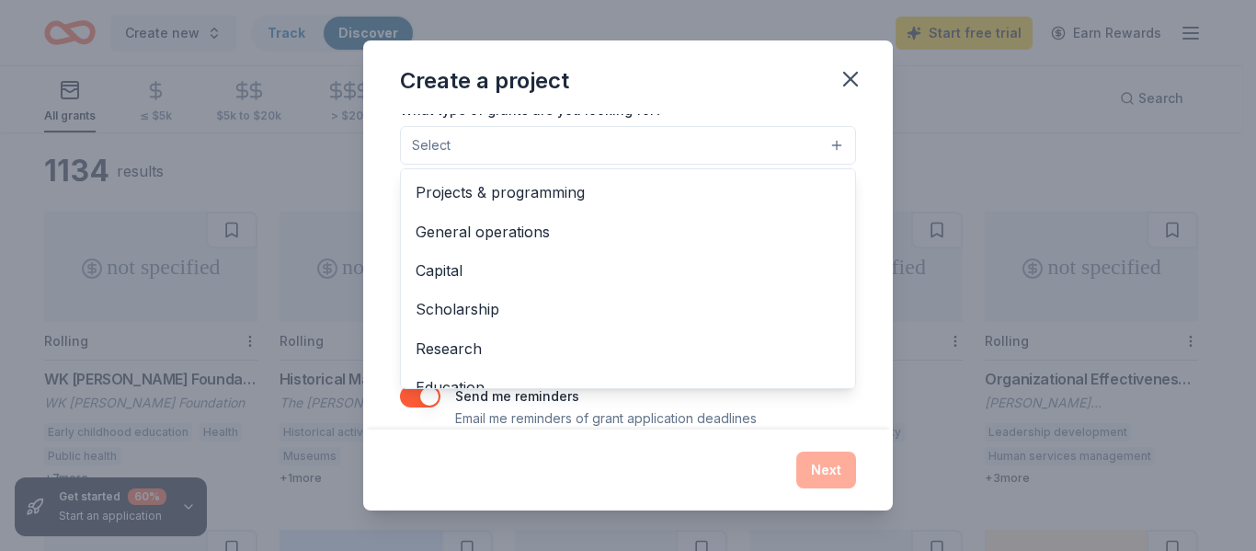
scroll to position [220, 0]
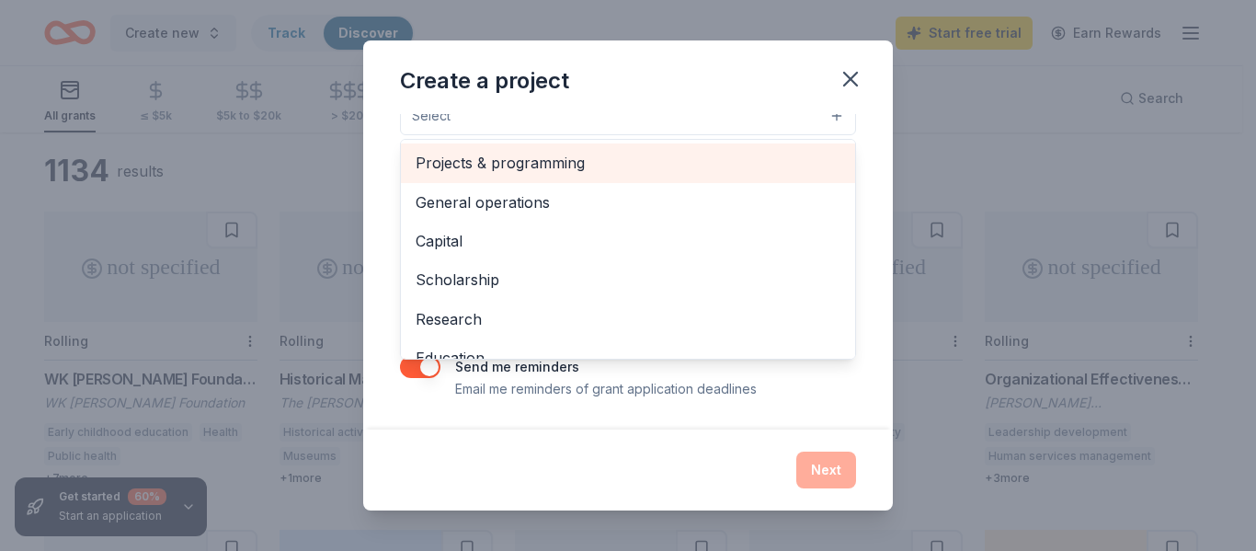
click at [544, 161] on span "Projects & programming" at bounding box center [628, 163] width 425 height 24
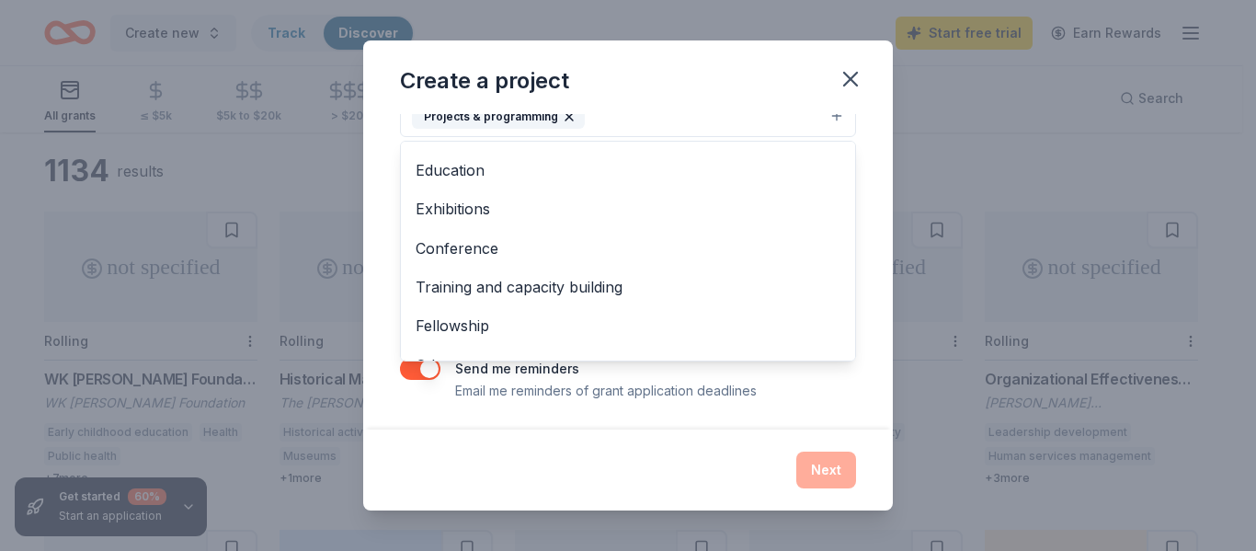
scroll to position [178, 0]
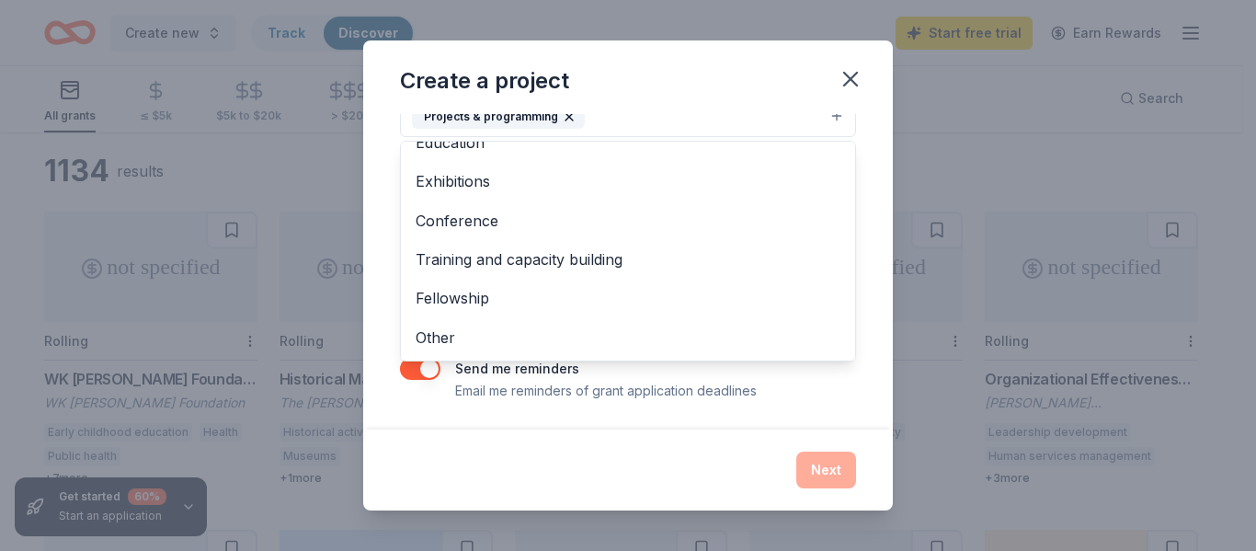
click at [859, 305] on div "Project name * Prek/ESE Dropoff Area Awning ZIP code * 32566 What type of grant…" at bounding box center [628, 271] width 530 height 314
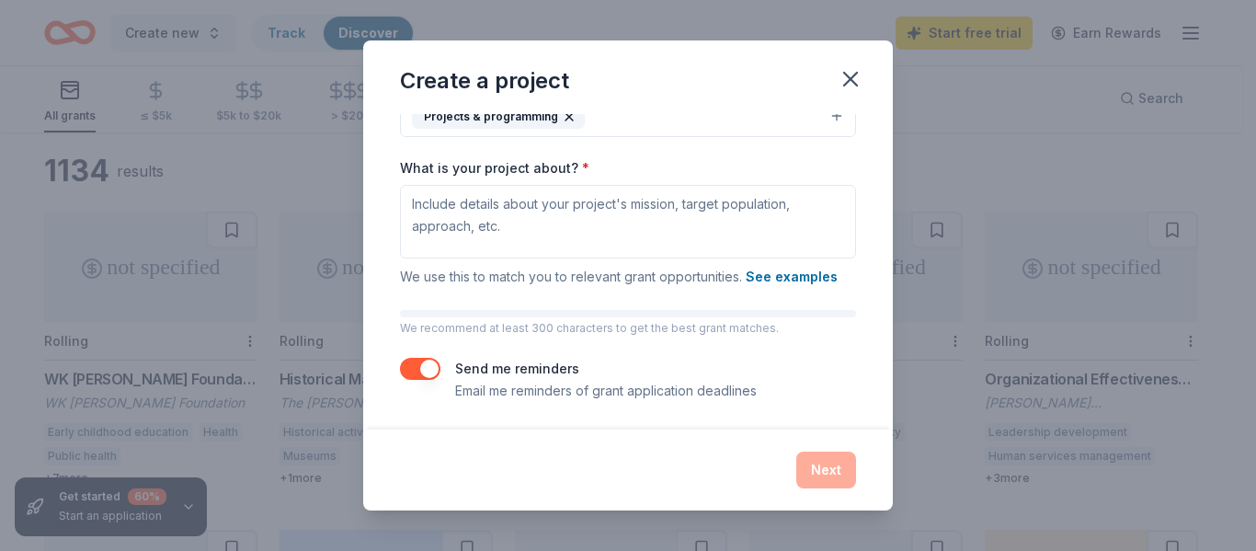
scroll to position [202, 0]
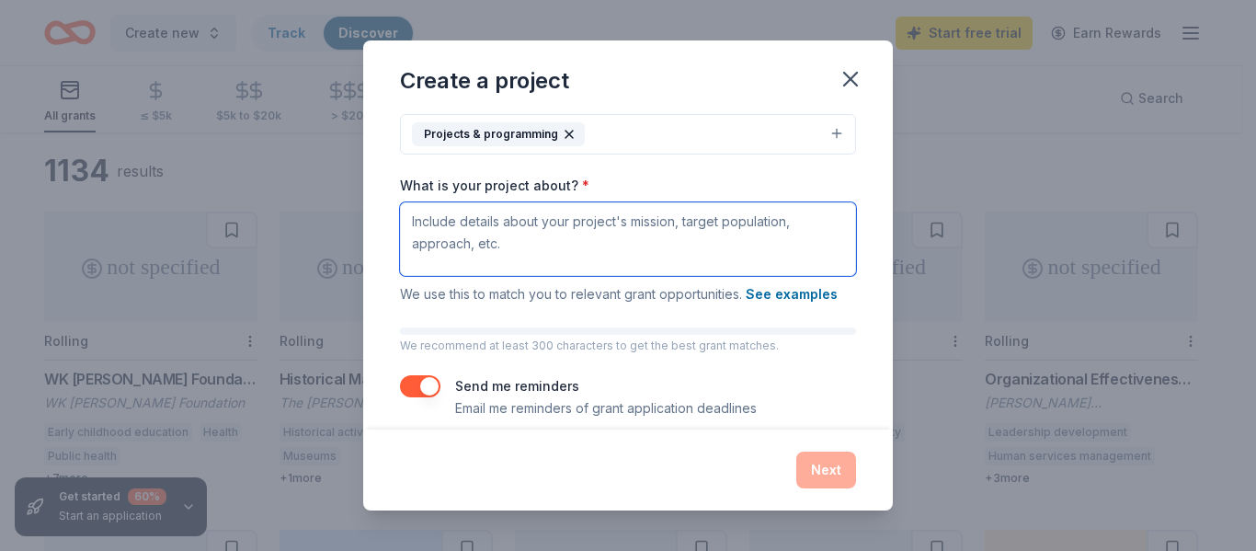
click at [608, 246] on textarea "What is your project about? *" at bounding box center [628, 239] width 456 height 74
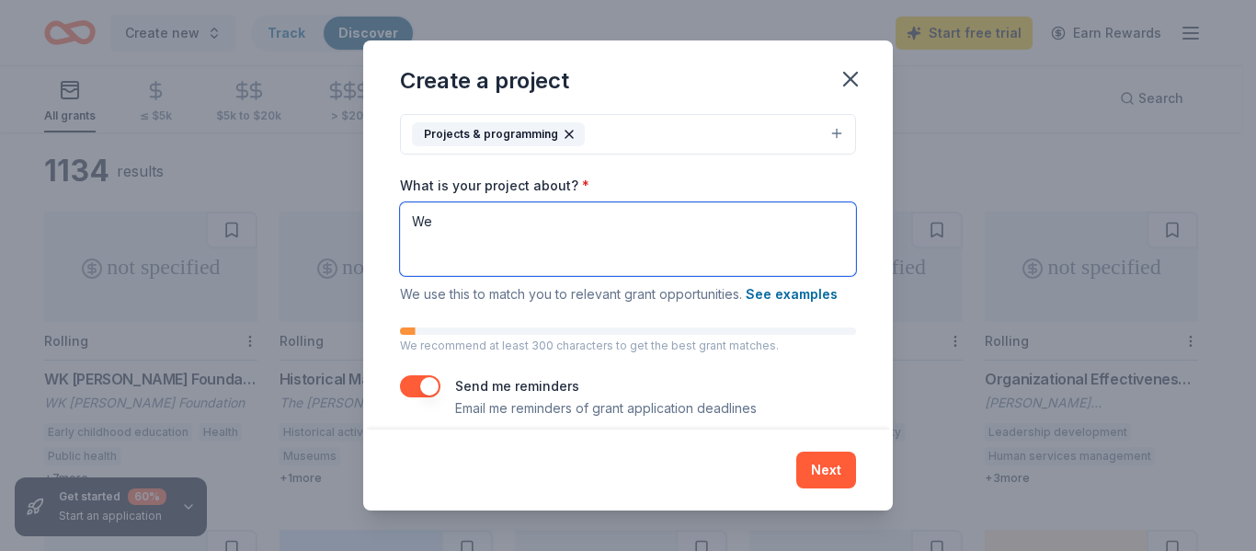
type textarea "W"
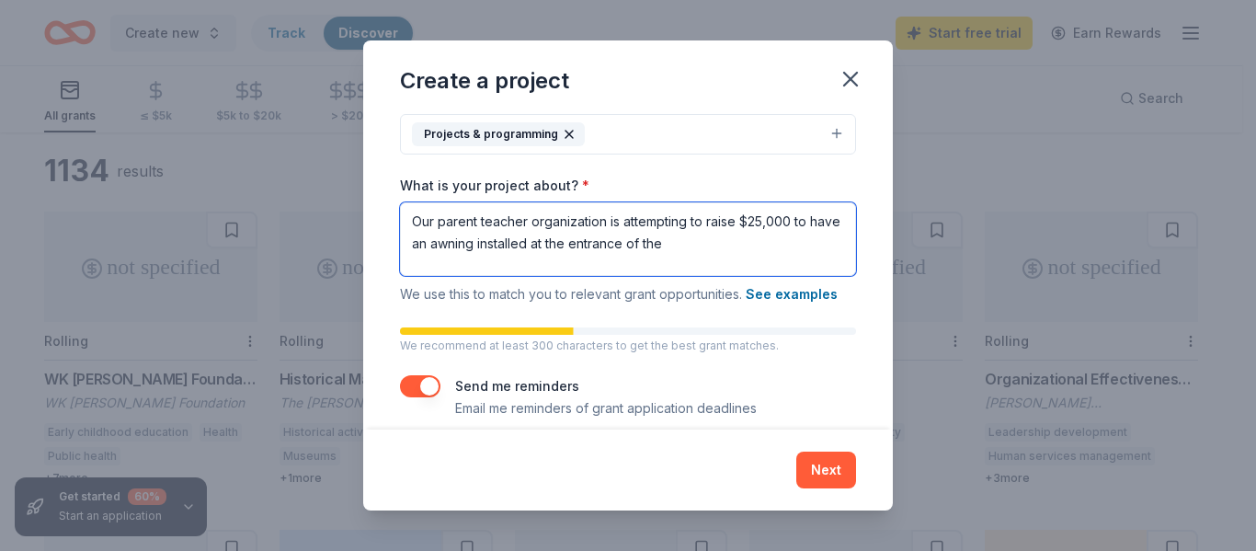
click at [731, 242] on textarea "Our parent teacher organization is attempting to raise $25,000 to have an awnin…" at bounding box center [628, 239] width 456 height 74
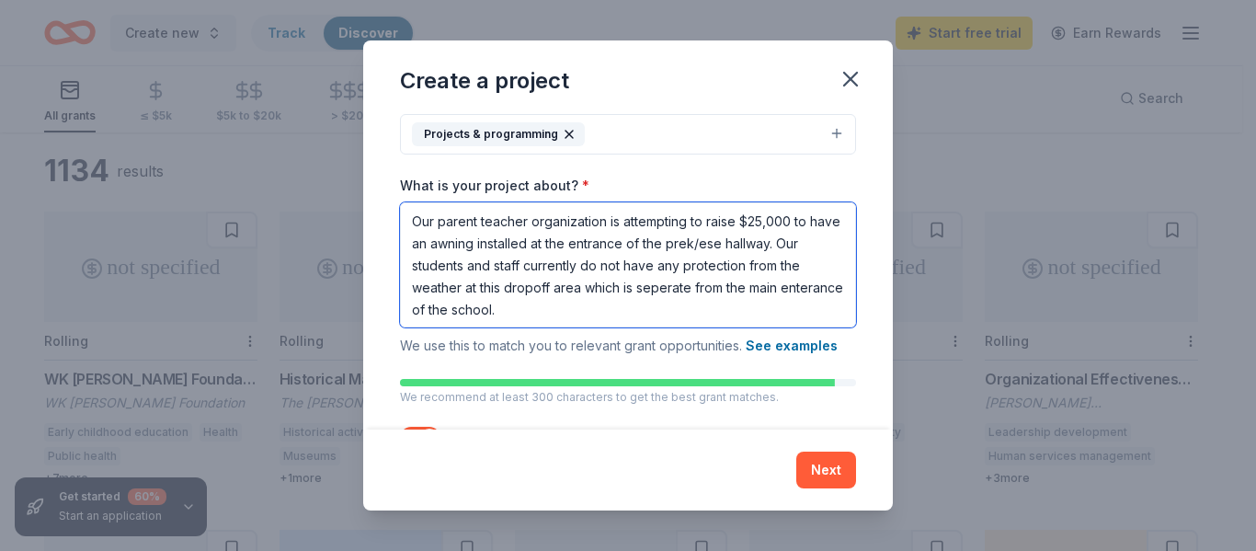
click at [678, 290] on textarea "Our parent teacher organization is attempting to raise $25,000 to have an awnin…" at bounding box center [628, 264] width 456 height 125
click at [439, 312] on textarea "Our parent teacher organization is attempting to raise $25,000 to have an awnin…" at bounding box center [628, 264] width 456 height 125
click at [575, 321] on textarea "Our parent teacher organization is attempting to raise $25,000 to have an awnin…" at bounding box center [628, 264] width 456 height 125
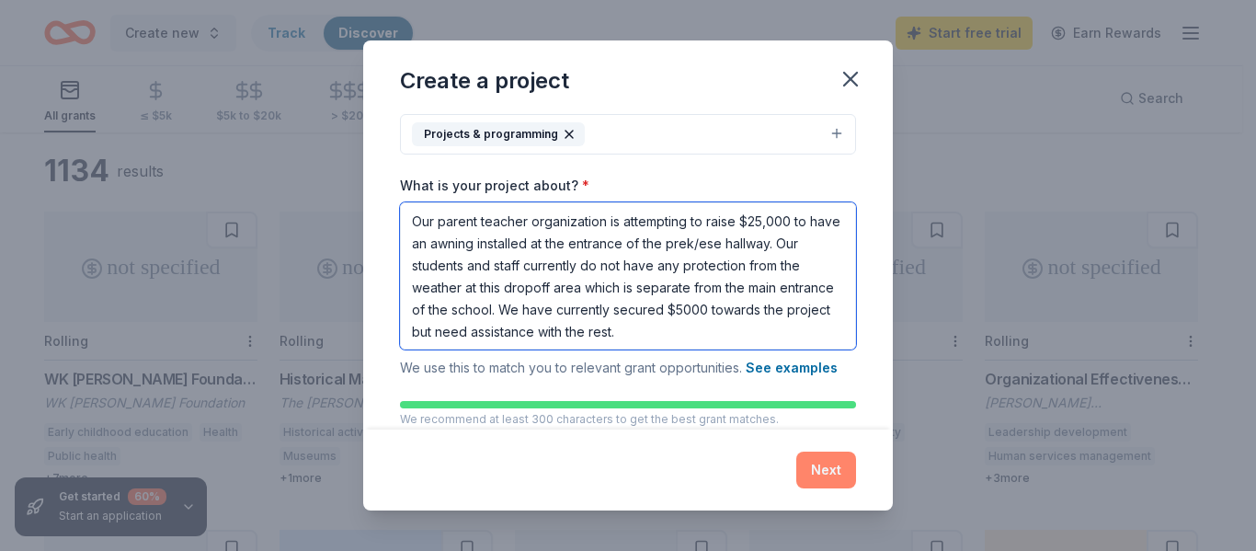
type textarea "Our parent teacher organization is attempting to raise $25,000 to have an awnin…"
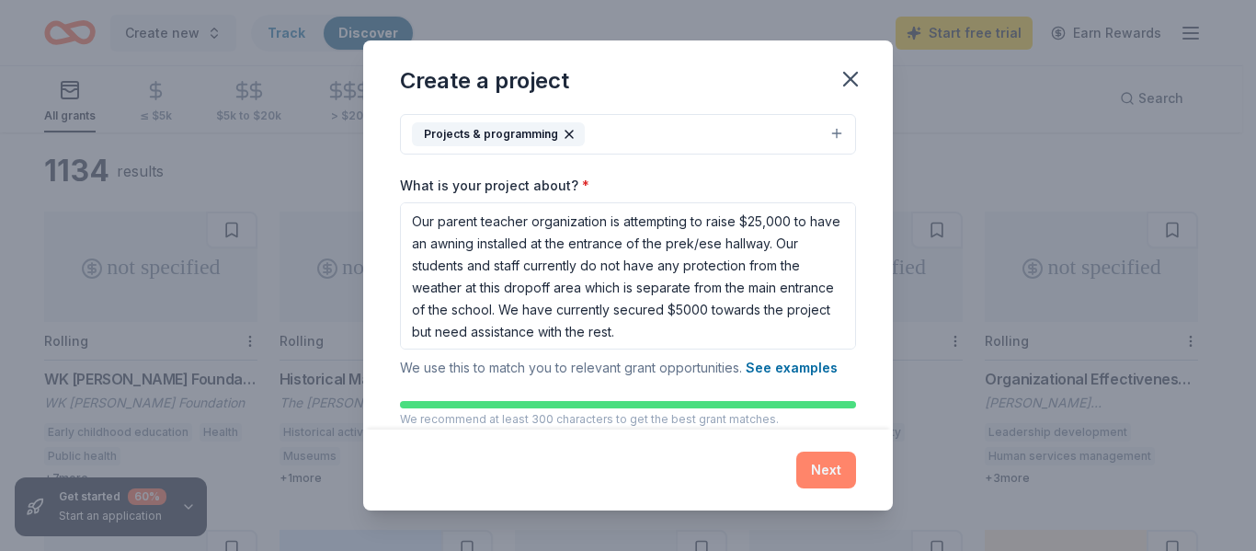
click at [822, 475] on button "Next" at bounding box center [826, 469] width 60 height 37
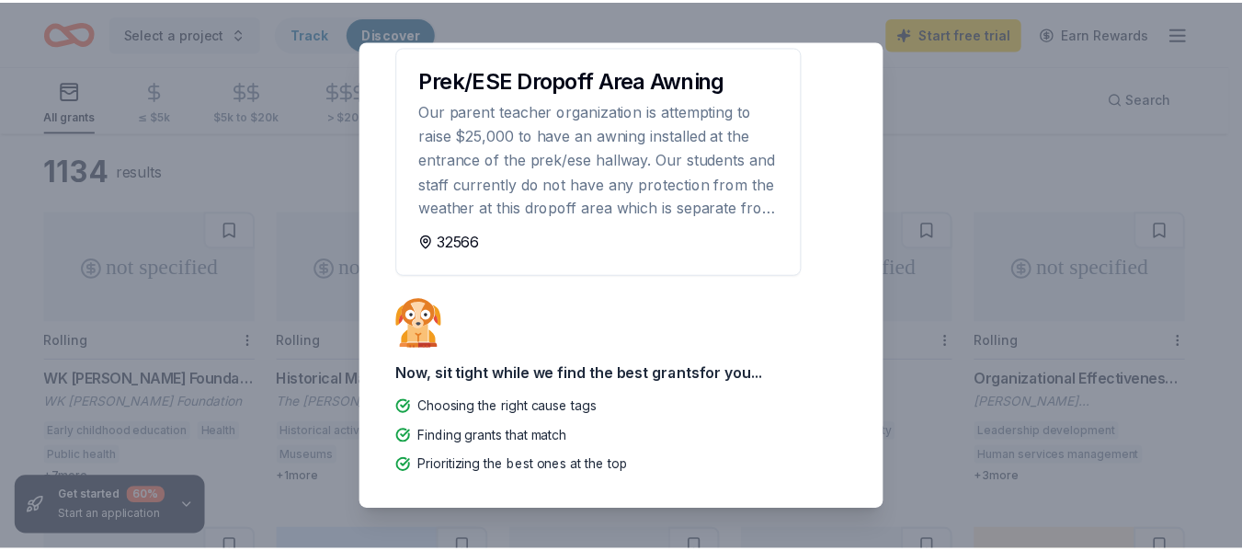
scroll to position [0, 0]
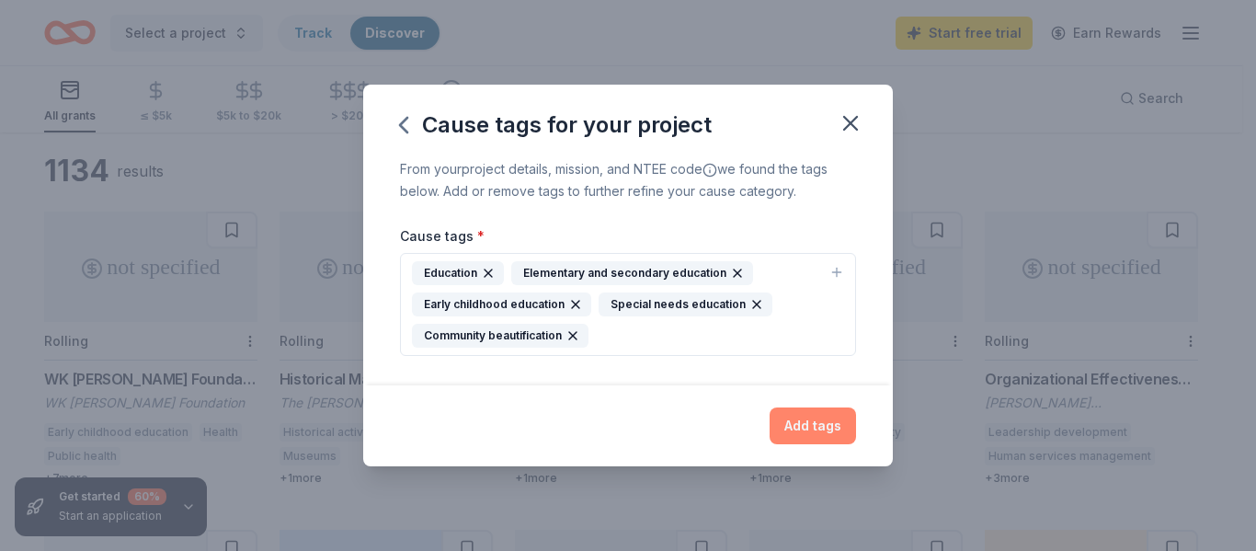
click at [806, 421] on button "Add tags" at bounding box center [812, 425] width 86 height 37
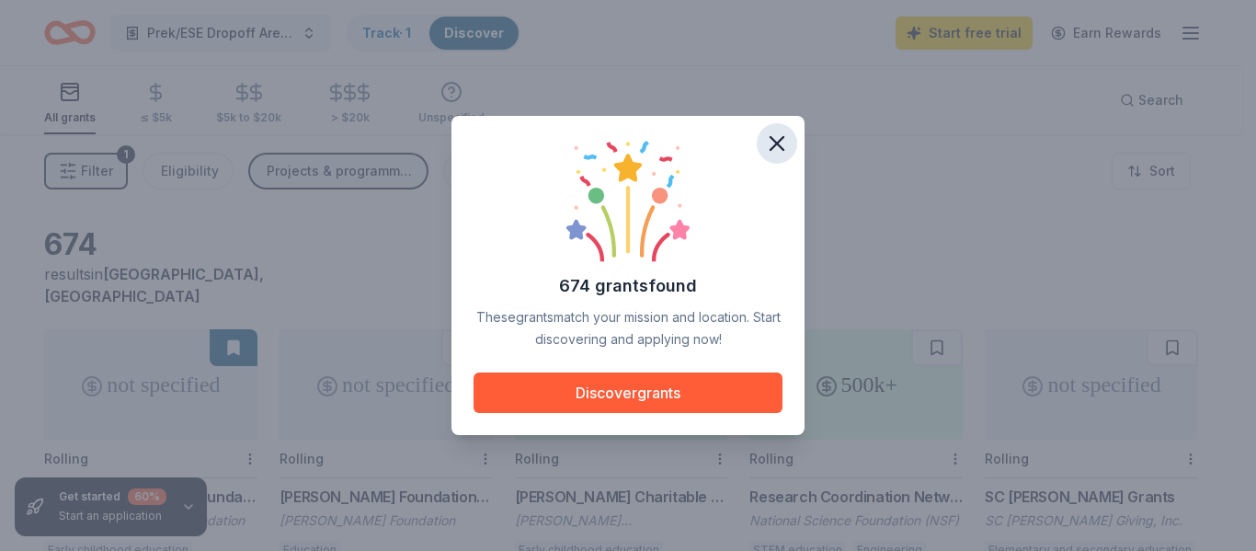
click at [774, 144] on icon "button" at bounding box center [777, 144] width 26 height 26
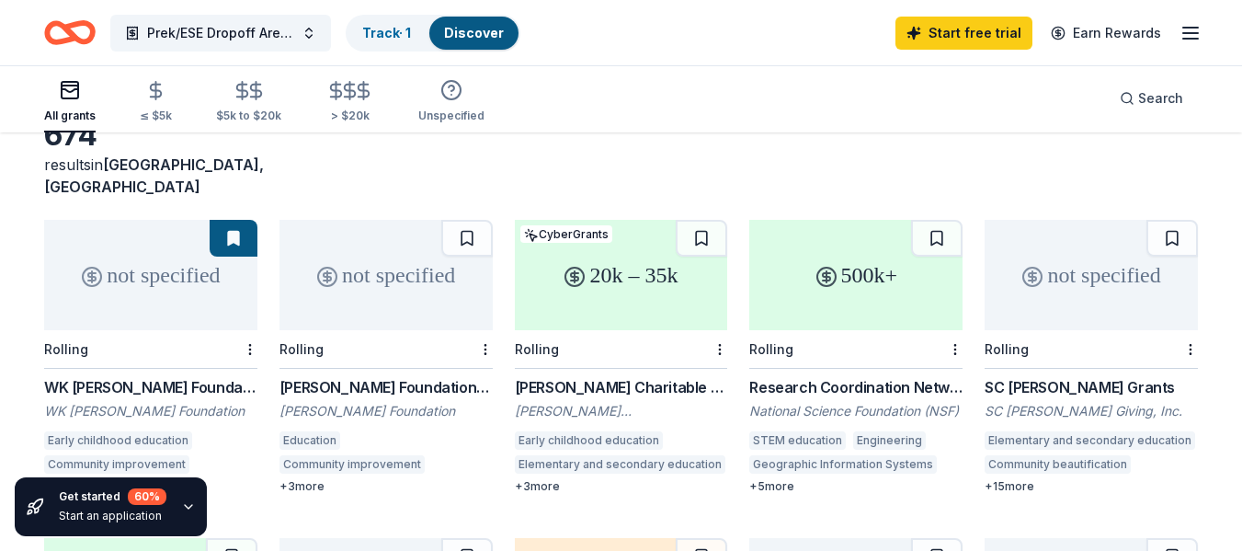
scroll to position [110, 0]
click at [82, 375] on div "WK Kellogg Foundation Grant" at bounding box center [150, 386] width 213 height 22
click at [399, 375] on div "Dana Charitable Foundation Grant" at bounding box center [385, 386] width 213 height 22
click at [584, 375] on div "McInnes Charitable Trust Grant" at bounding box center [621, 386] width 213 height 22
click at [843, 375] on div "Research Coordination Networks (RCN) (344859)" at bounding box center [855, 386] width 213 height 22
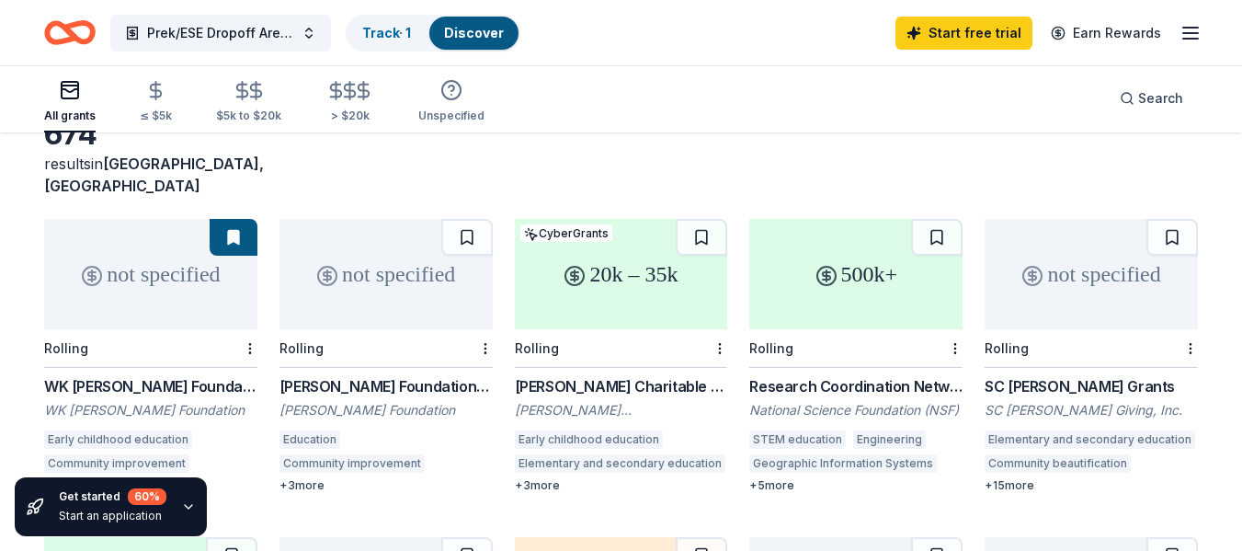
click at [1020, 375] on div "SC [PERSON_NAME] Grants" at bounding box center [1091, 386] width 213 height 22
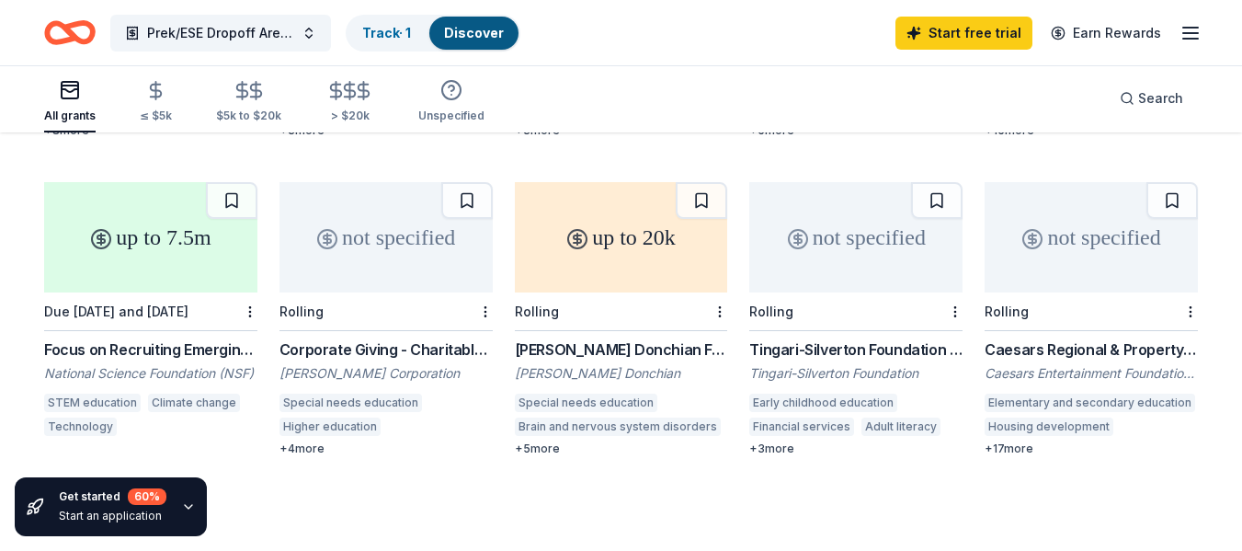
scroll to position [467, 0]
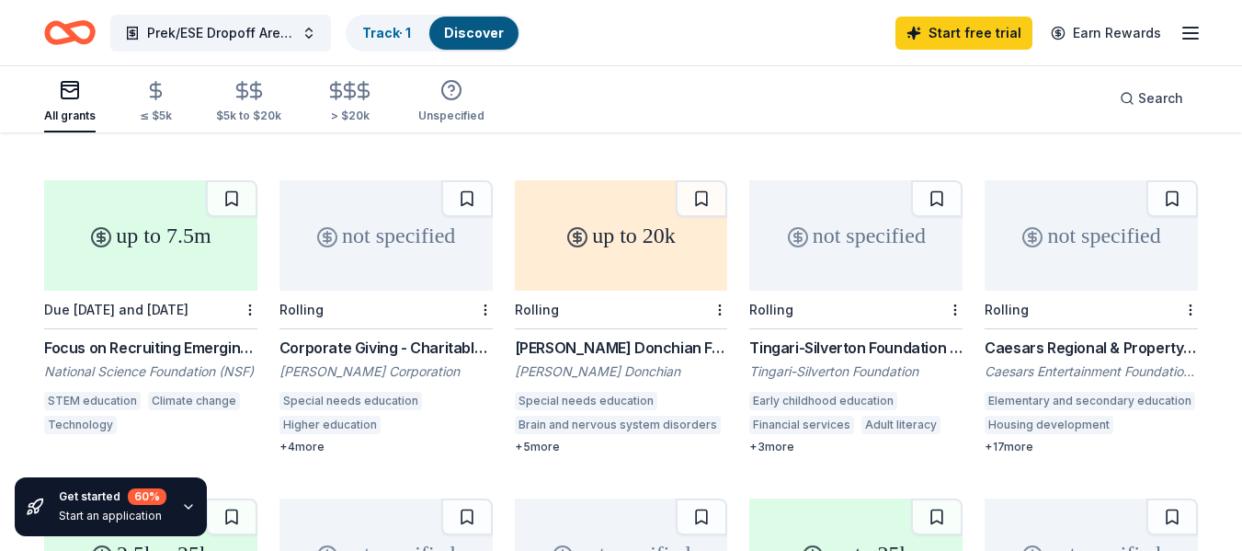
click at [153, 336] on div "Focus on Recruiting Emerging Climate and Adaptation Scientists and Transformers" at bounding box center [150, 347] width 213 height 22
click at [446, 336] on div "Corporate Giving - Charitable Contributions" at bounding box center [385, 347] width 213 height 22
click at [659, 336] on div "Alma Gibbs Donchian Foundation Grants" at bounding box center [621, 347] width 213 height 22
click at [837, 336] on div "Tingari-Silverton Foundation Grant" at bounding box center [855, 347] width 213 height 22
click at [1047, 362] on div "Caesars Entertainment Foundation Inc" at bounding box center [1091, 371] width 213 height 18
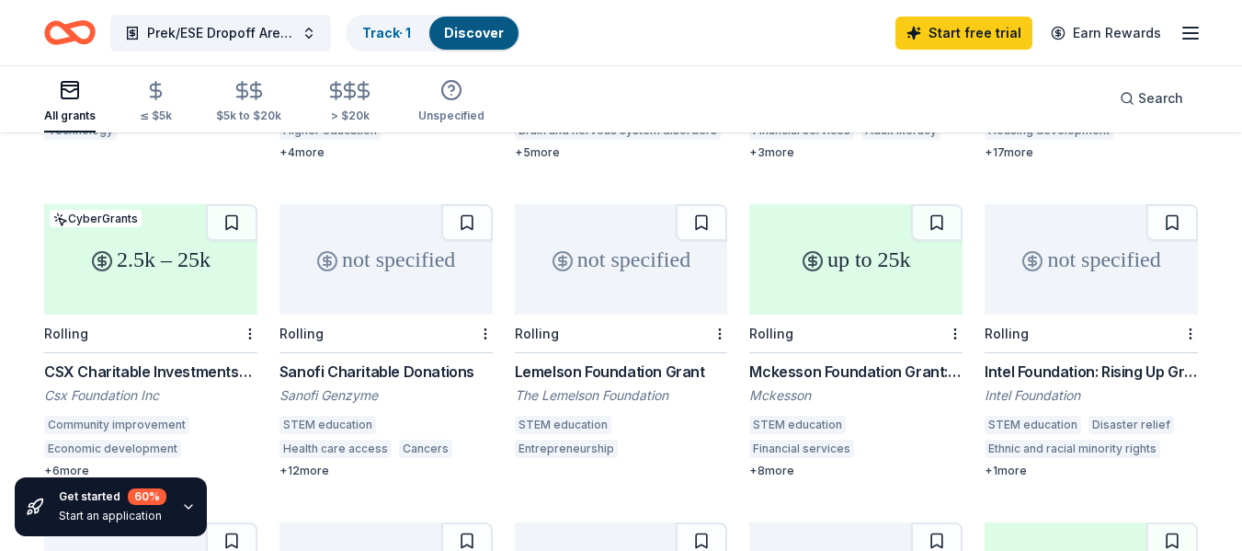
scroll to position [798, 0]
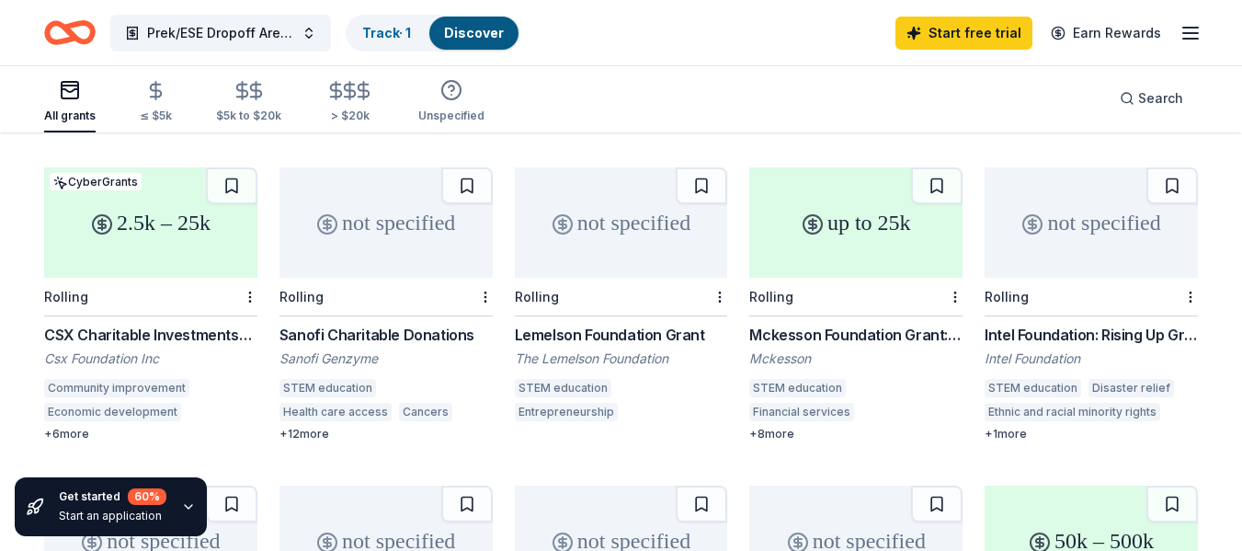
click at [181, 324] on div "CSX Charitable Investments- Pride in Service Grants" at bounding box center [150, 335] width 213 height 22
click at [391, 324] on div "Sanofi Charitable Donations" at bounding box center [385, 335] width 213 height 22
click at [569, 324] on div "Lemelson Foundation Grant" at bounding box center [621, 335] width 213 height 22
click at [781, 324] on div "Mckesson Foundation Grant: below $25,000" at bounding box center [855, 335] width 213 height 22
click at [1105, 324] on div "Intel Foundation: Rising Up Grants" at bounding box center [1091, 335] width 213 height 22
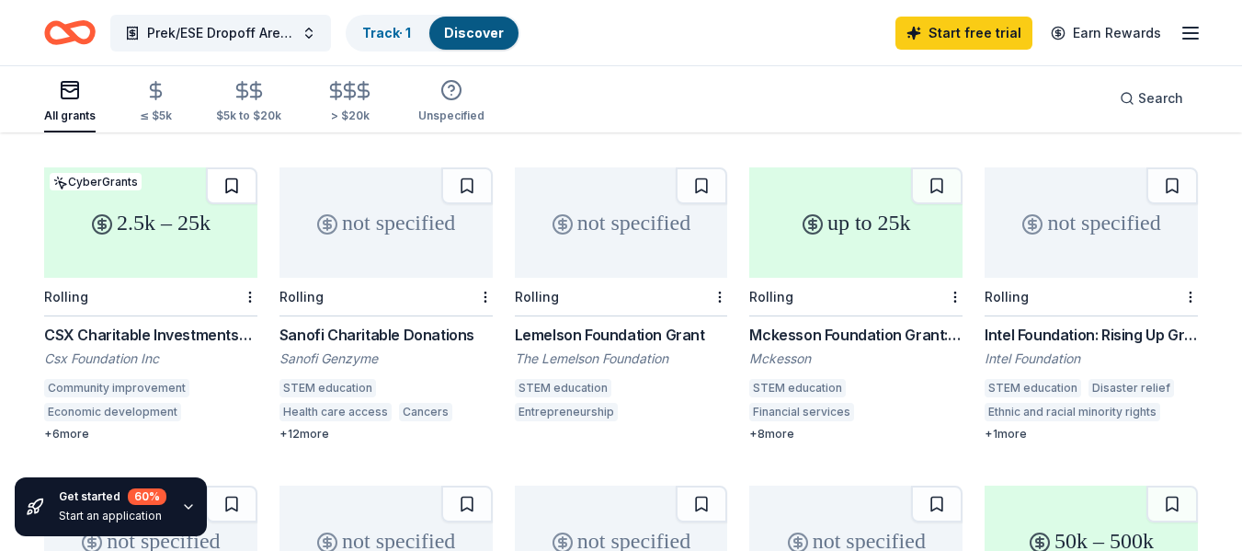
click at [230, 167] on button at bounding box center [231, 185] width 51 height 37
click at [477, 167] on button at bounding box center [466, 185] width 51 height 37
click at [704, 167] on button at bounding box center [701, 185] width 51 height 37
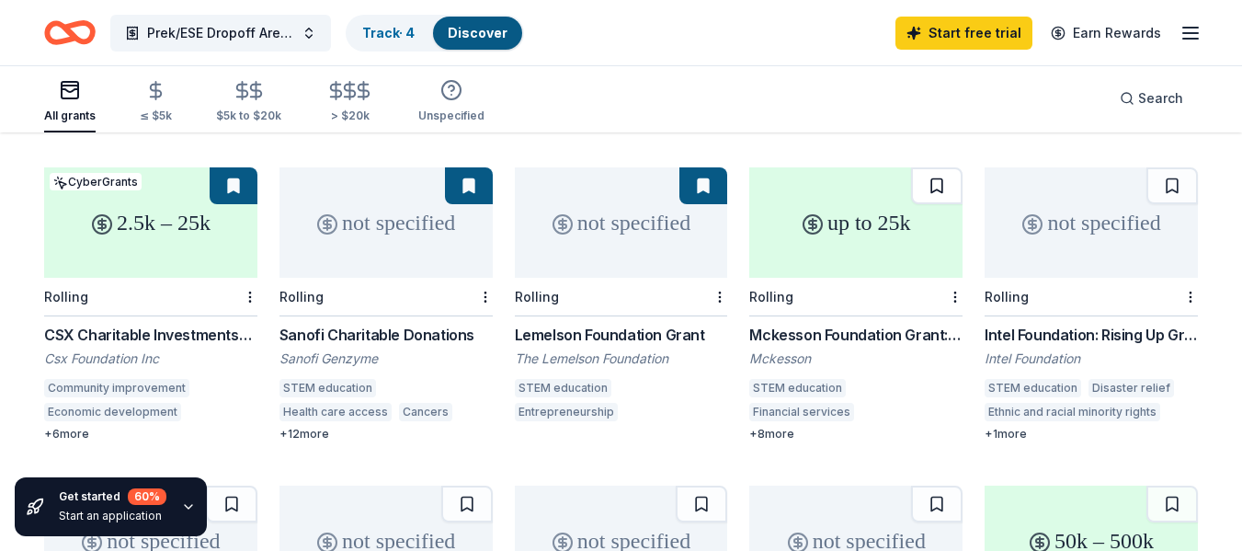
click at [934, 167] on button at bounding box center [936, 185] width 51 height 37
click at [1176, 167] on button at bounding box center [1171, 185] width 51 height 37
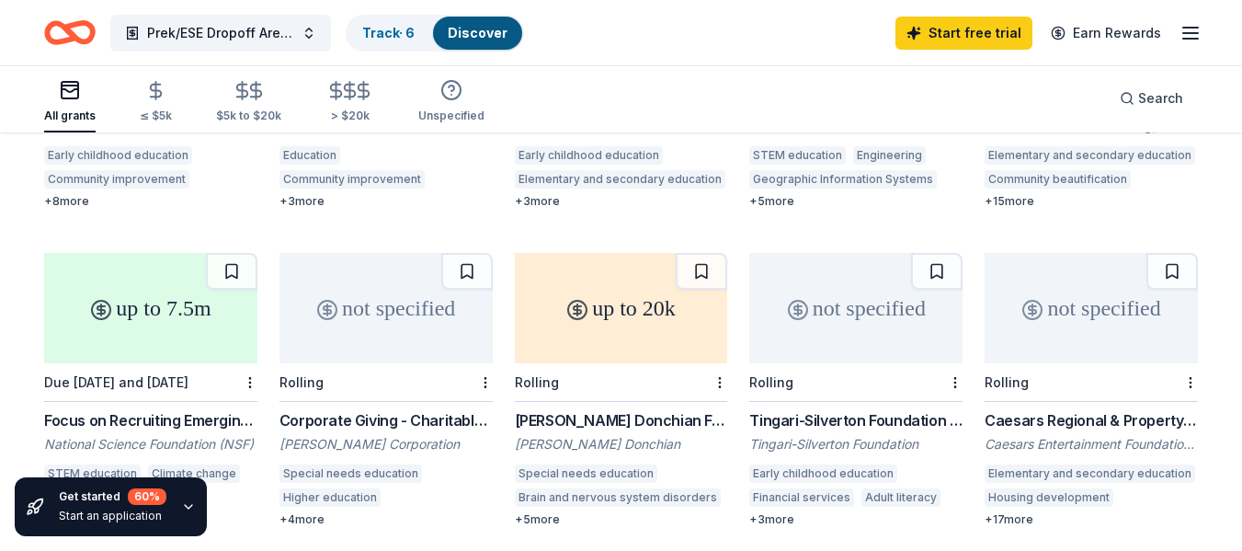
scroll to position [378, 0]
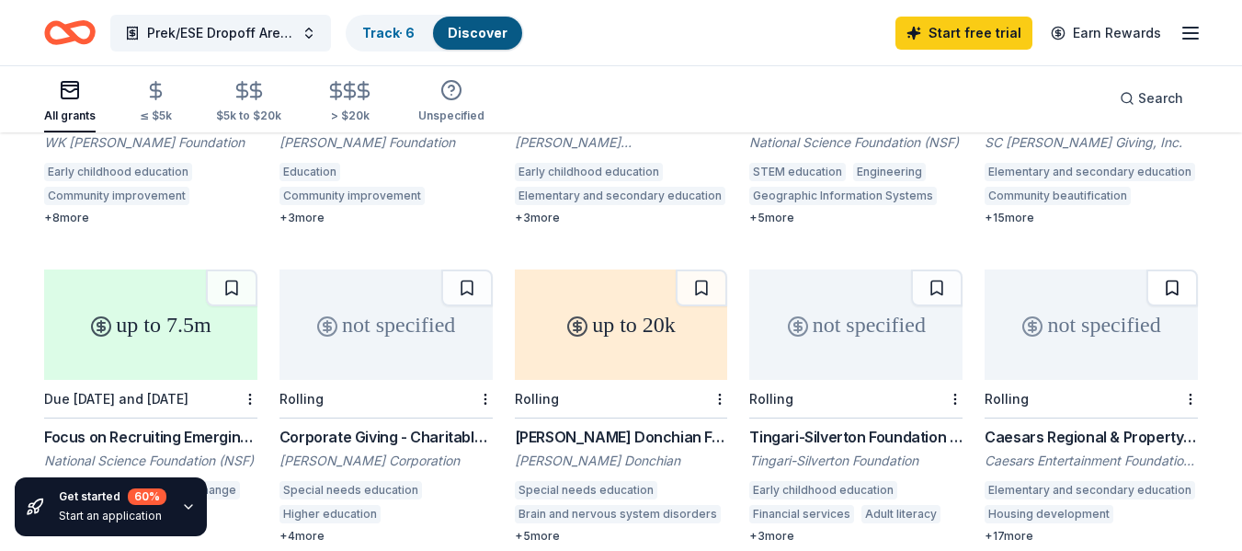
click at [1163, 269] on button at bounding box center [1171, 287] width 51 height 37
click at [938, 270] on button at bounding box center [936, 287] width 51 height 37
click at [705, 269] on button at bounding box center [701, 287] width 51 height 37
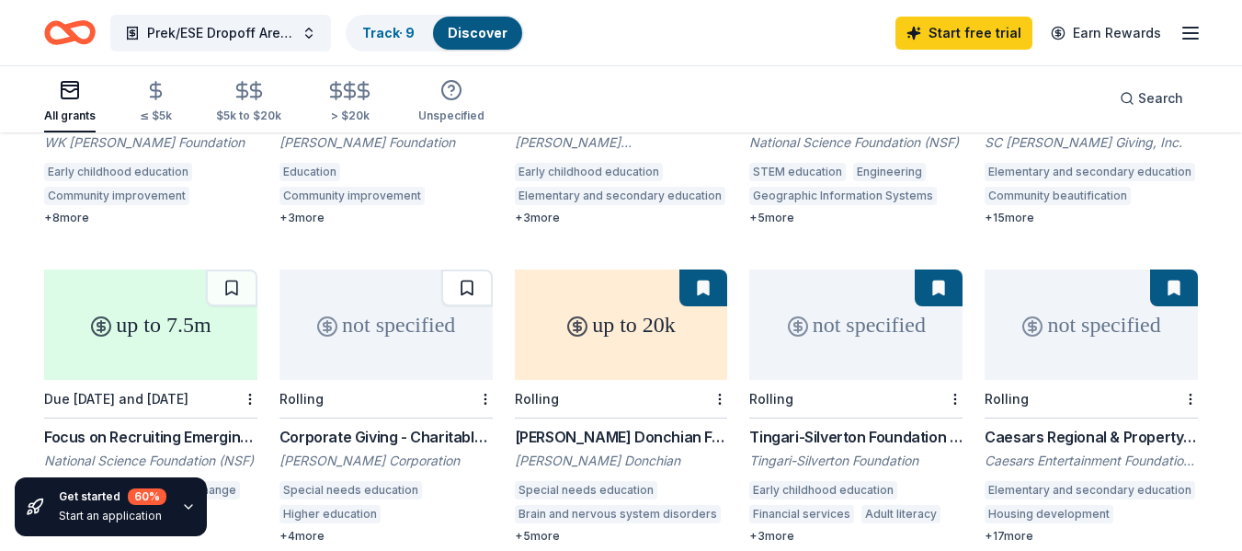
click at [464, 269] on button at bounding box center [466, 287] width 51 height 37
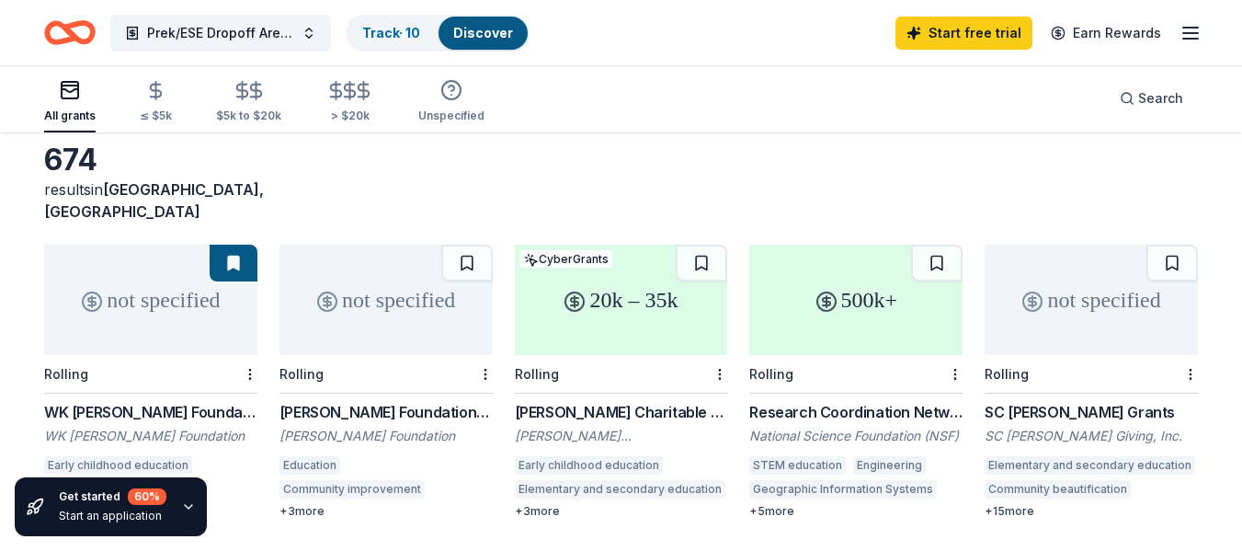
scroll to position [84, 0]
click at [469, 248] on button at bounding box center [466, 263] width 51 height 37
click at [707, 245] on button at bounding box center [701, 263] width 51 height 37
click at [931, 245] on button at bounding box center [936, 263] width 51 height 37
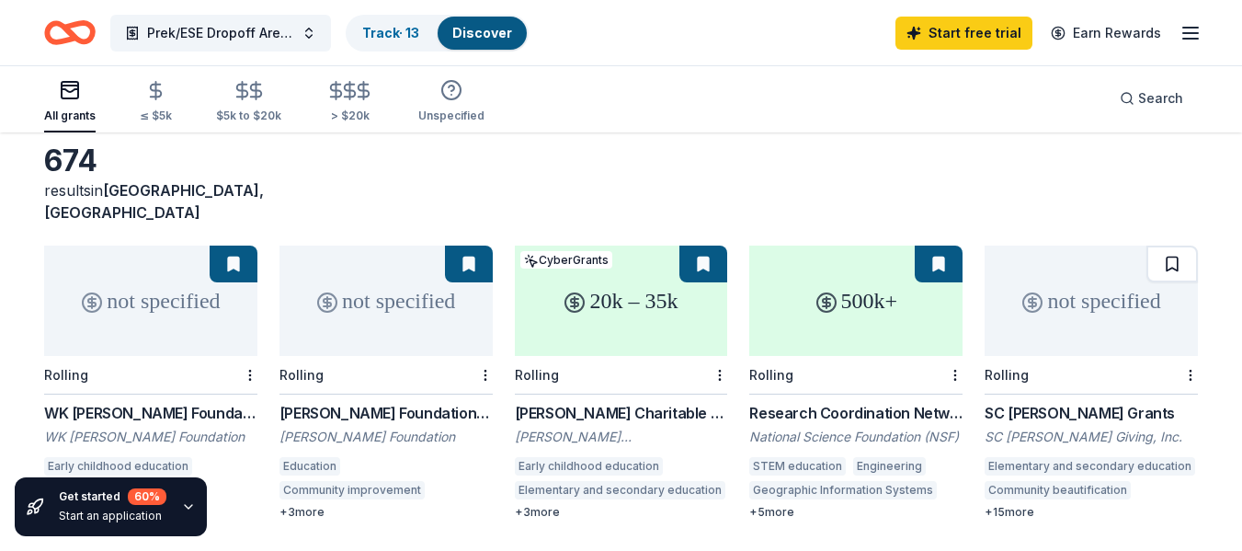
click at [1173, 245] on button at bounding box center [1171, 263] width 51 height 37
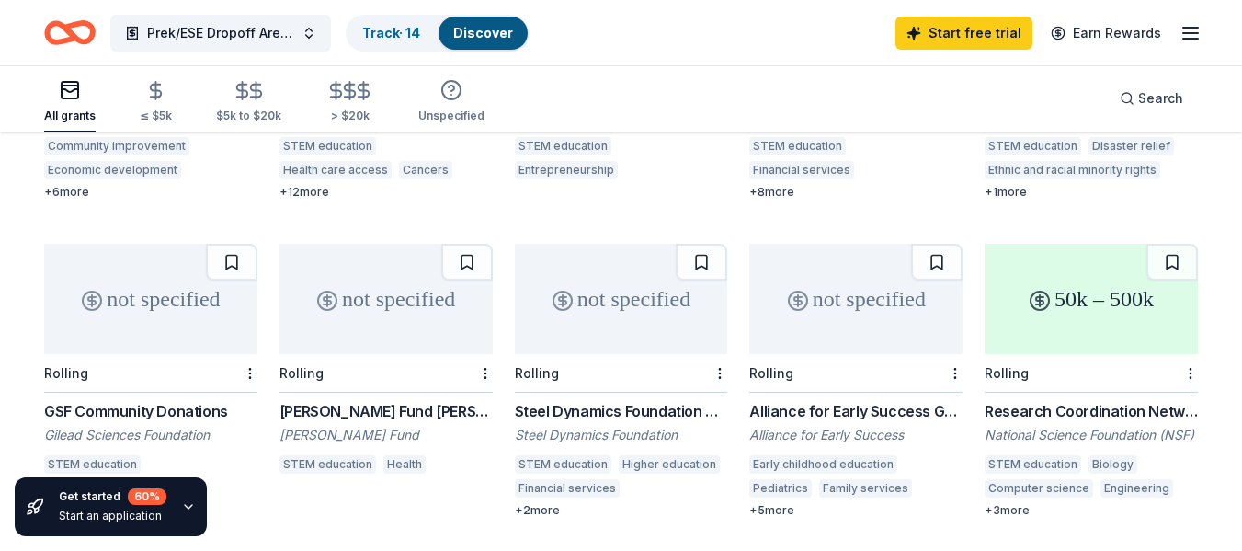
scroll to position [1077, 0]
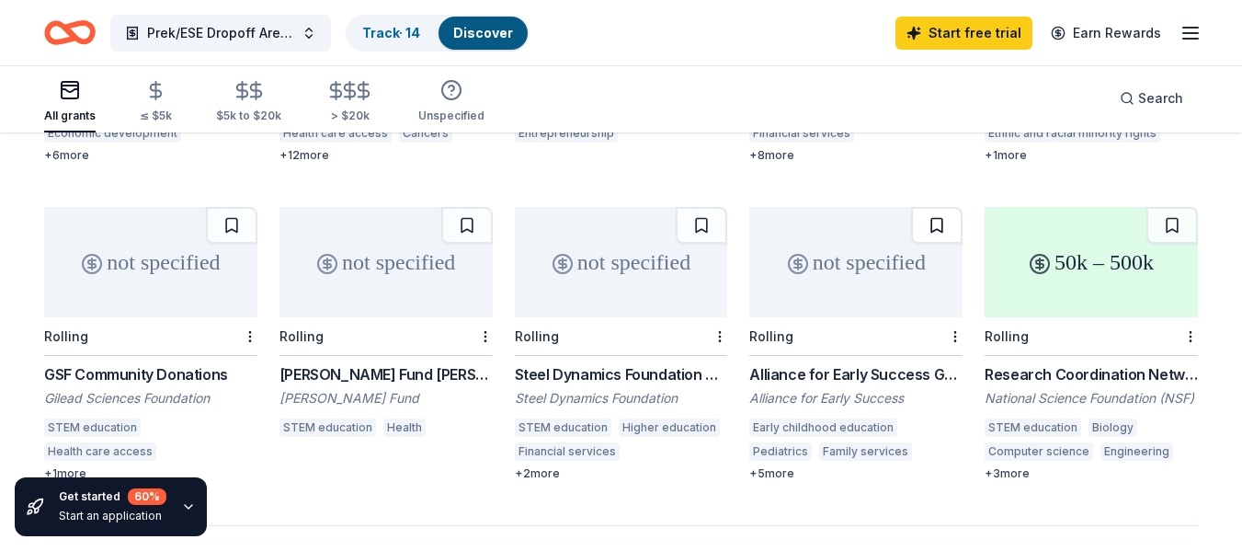
click at [940, 207] on button at bounding box center [936, 225] width 51 height 37
click at [707, 207] on button at bounding box center [701, 225] width 51 height 37
click at [469, 207] on button at bounding box center [466, 225] width 51 height 37
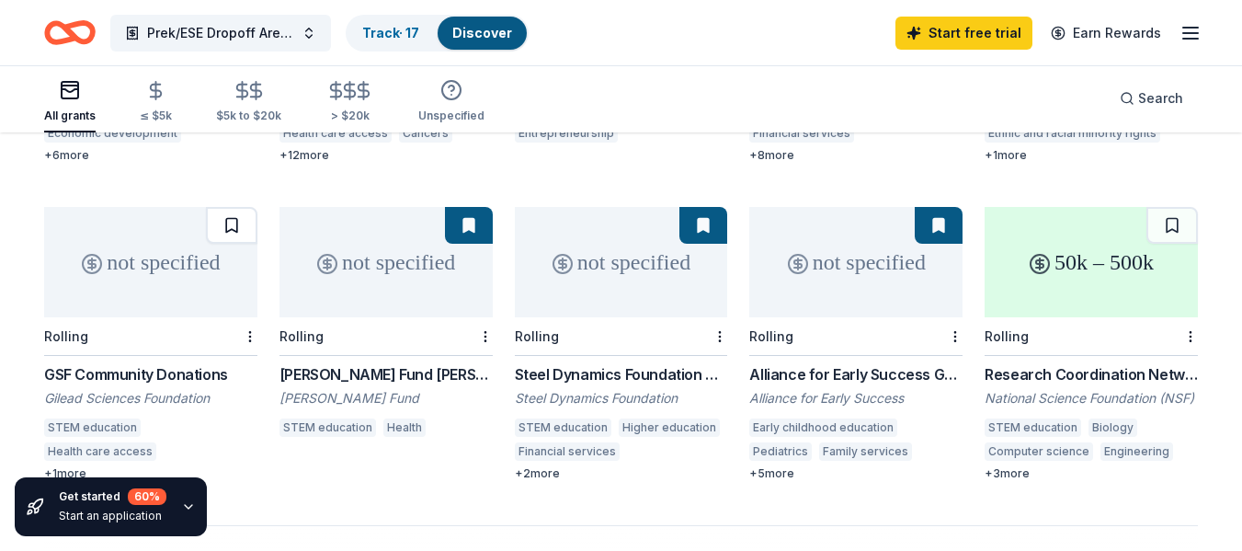
click at [233, 207] on button at bounding box center [231, 225] width 51 height 37
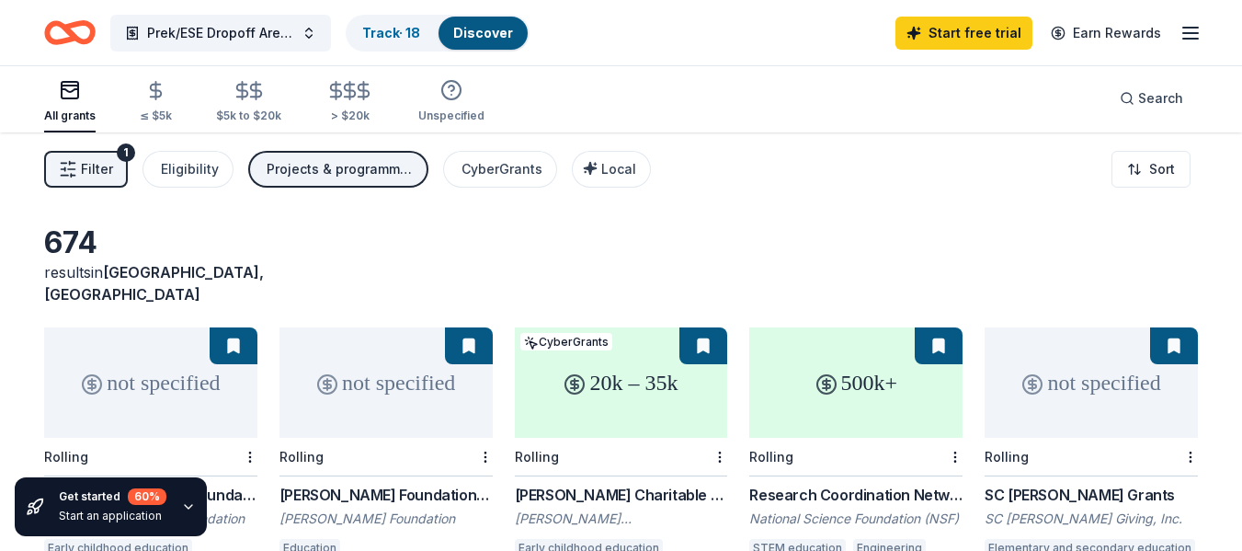
scroll to position [0, 0]
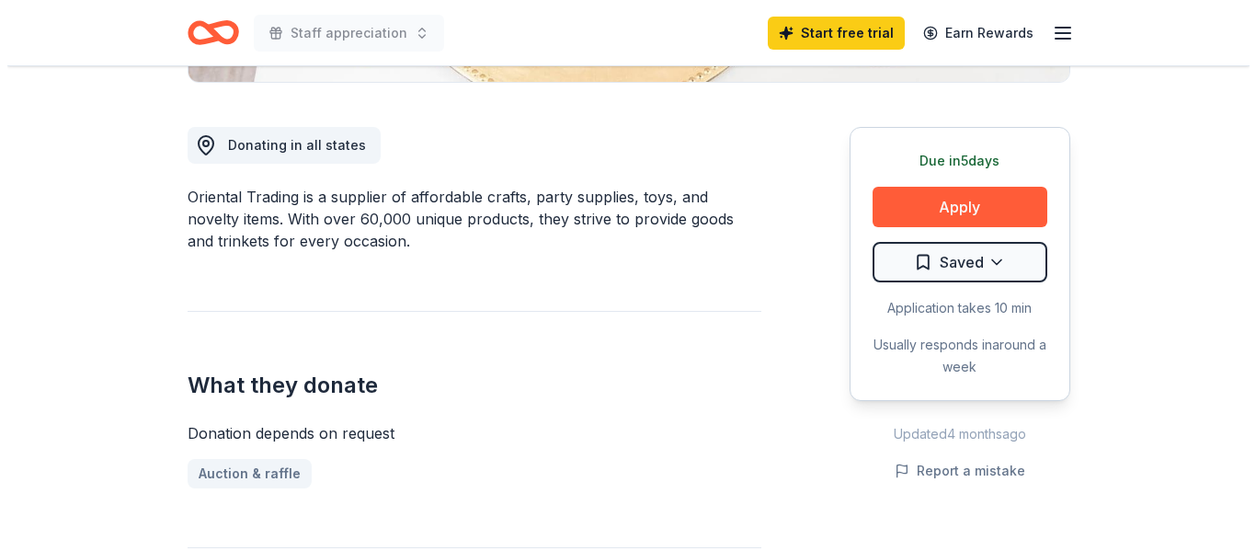
scroll to position [478, 0]
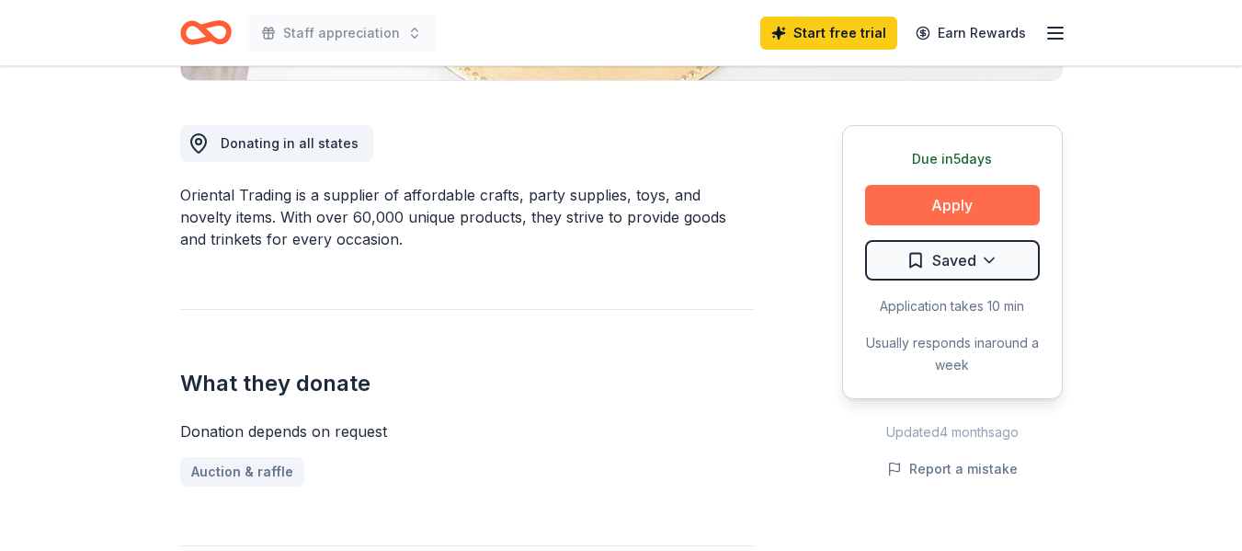
click at [900, 199] on button "Apply" at bounding box center [952, 205] width 175 height 40
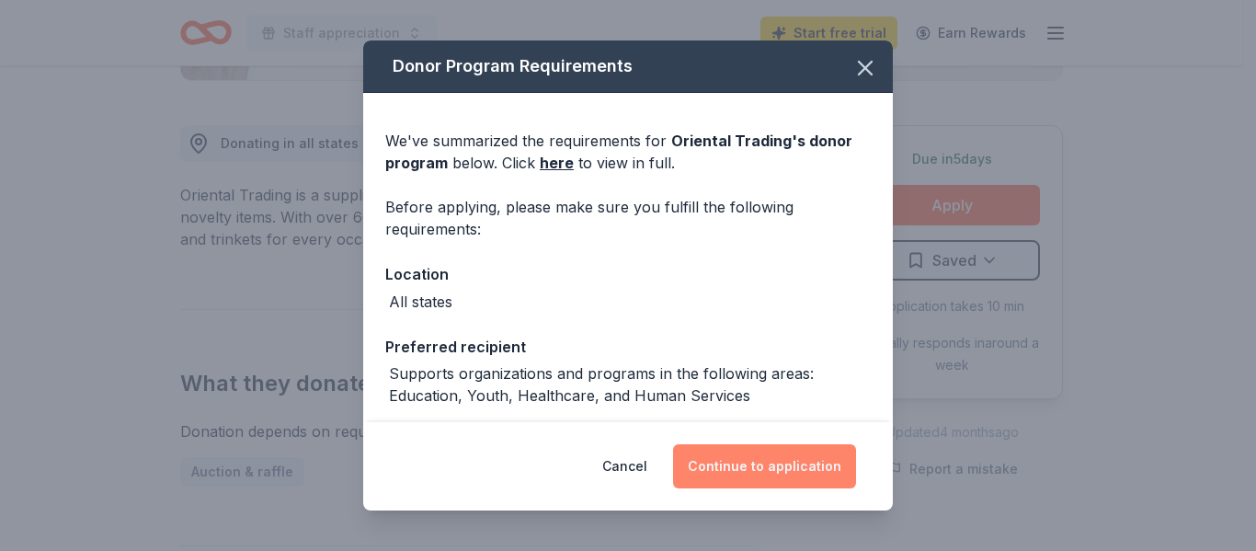
click at [786, 461] on button "Continue to application" at bounding box center [764, 466] width 183 height 44
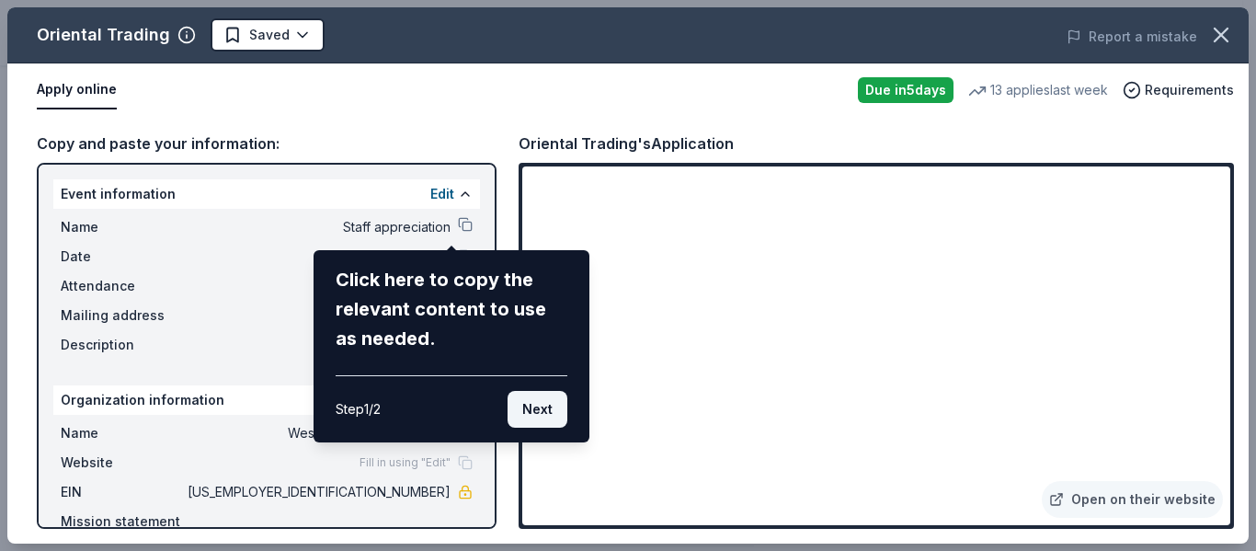
click at [544, 407] on button "Next" at bounding box center [537, 409] width 60 height 37
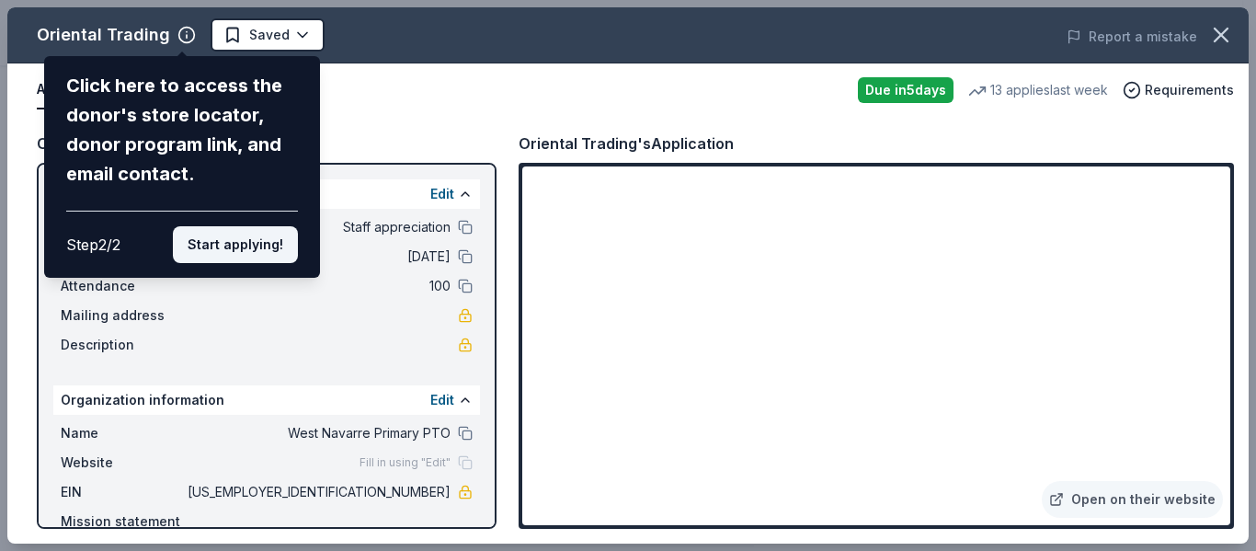
click at [231, 249] on button "Start applying!" at bounding box center [235, 244] width 125 height 37
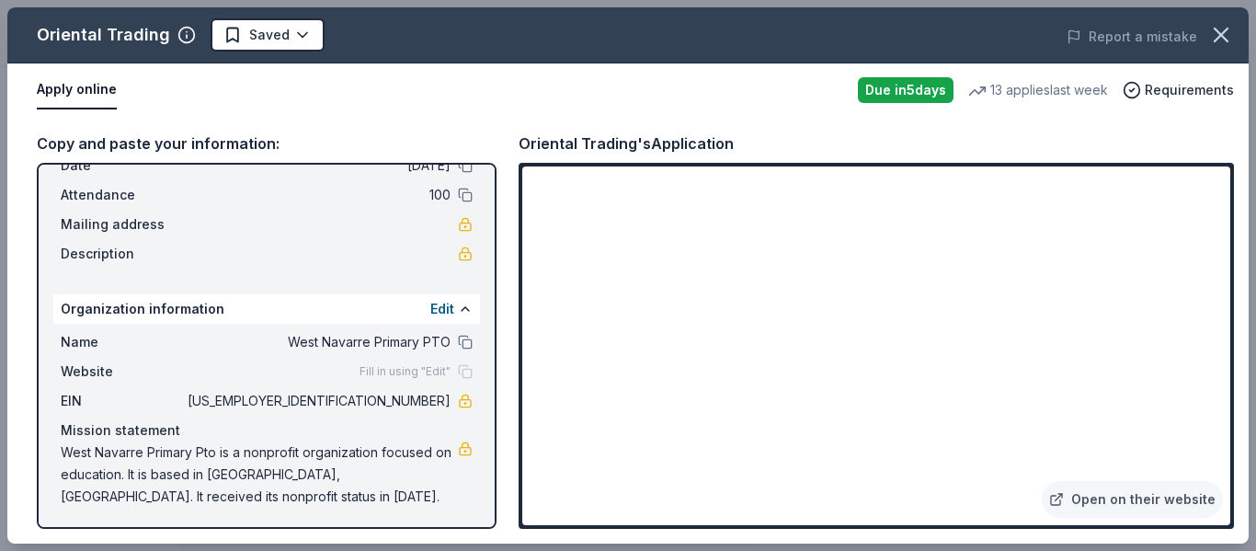
scroll to position [94, 0]
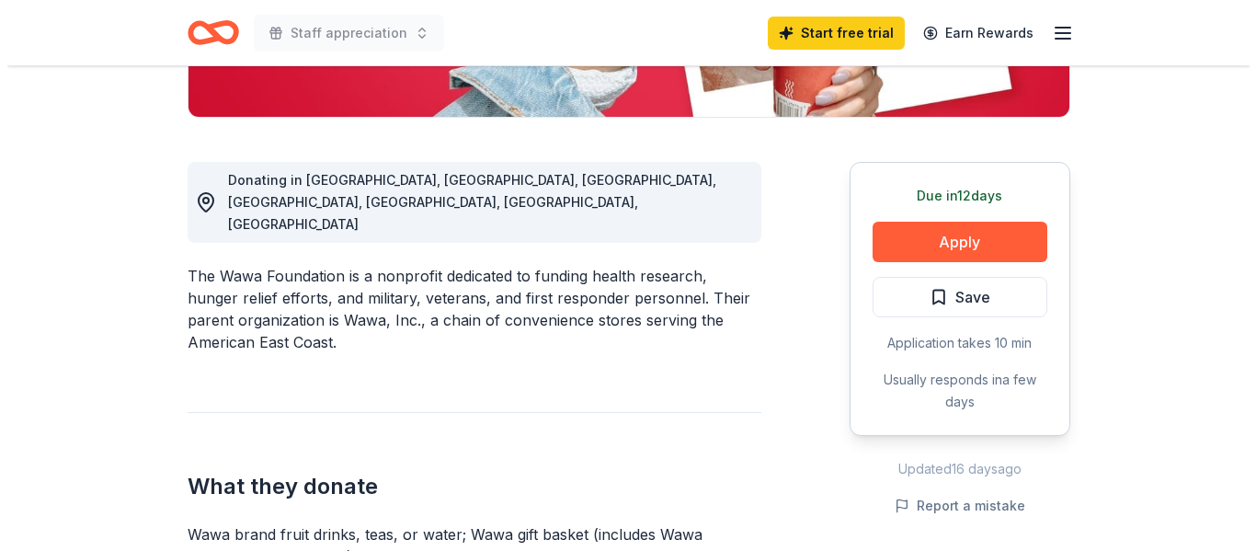
scroll to position [478, 0]
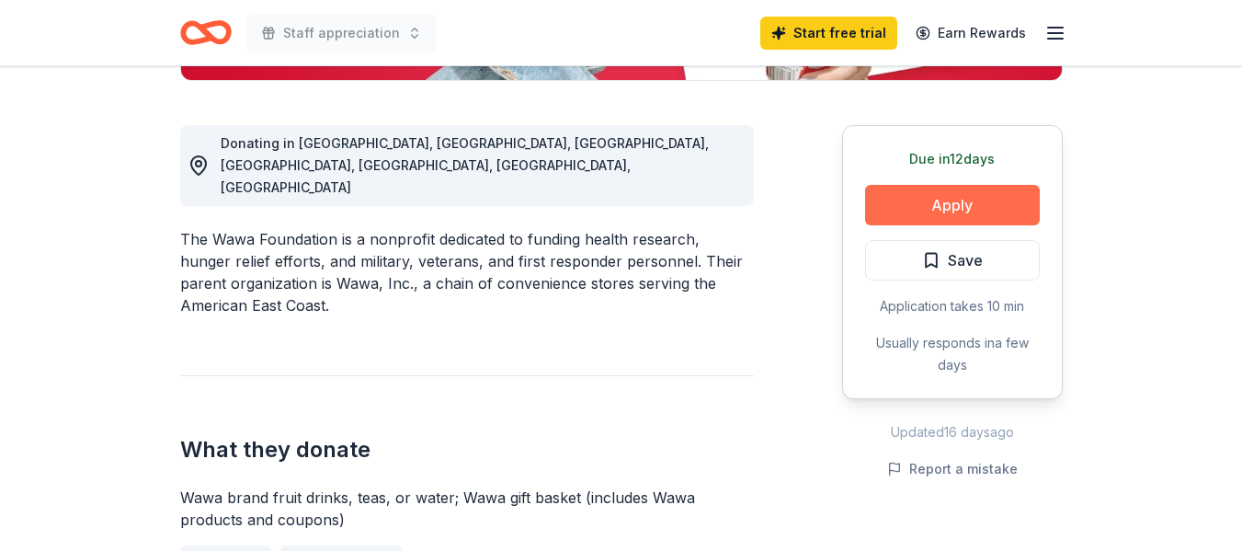
click at [960, 199] on button "Apply" at bounding box center [952, 205] width 175 height 40
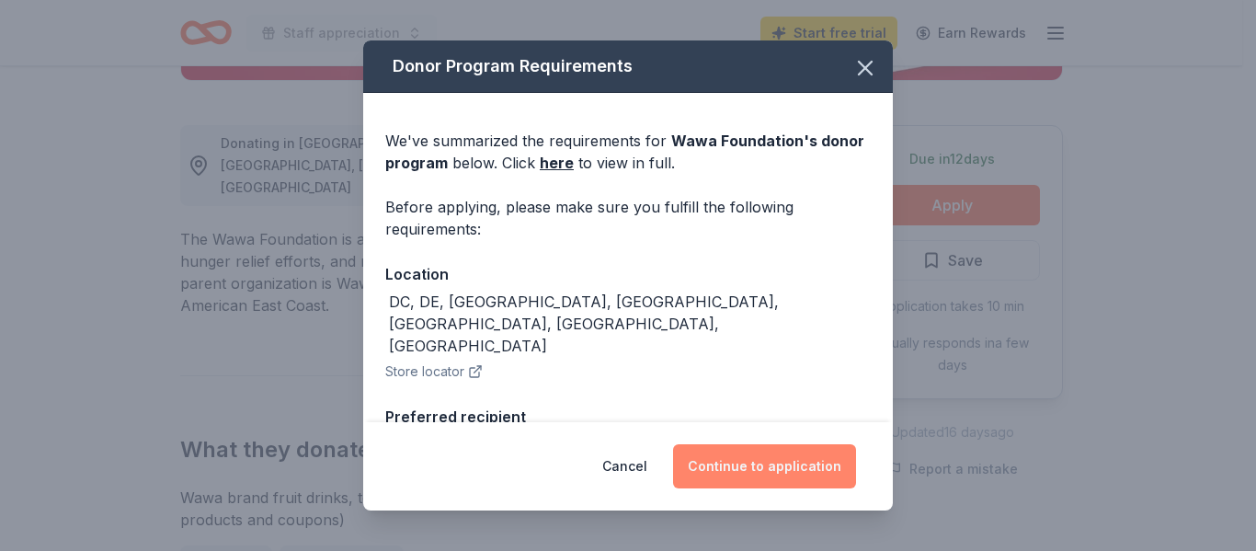
click at [768, 466] on button "Continue to application" at bounding box center [764, 466] width 183 height 44
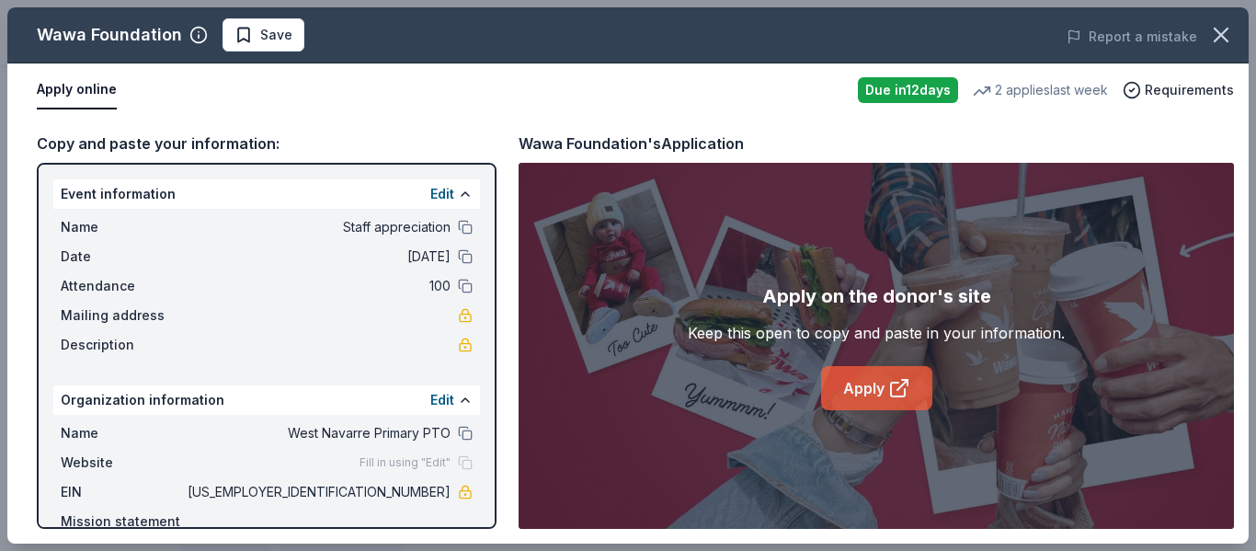
click at [888, 395] on icon at bounding box center [899, 388] width 22 height 22
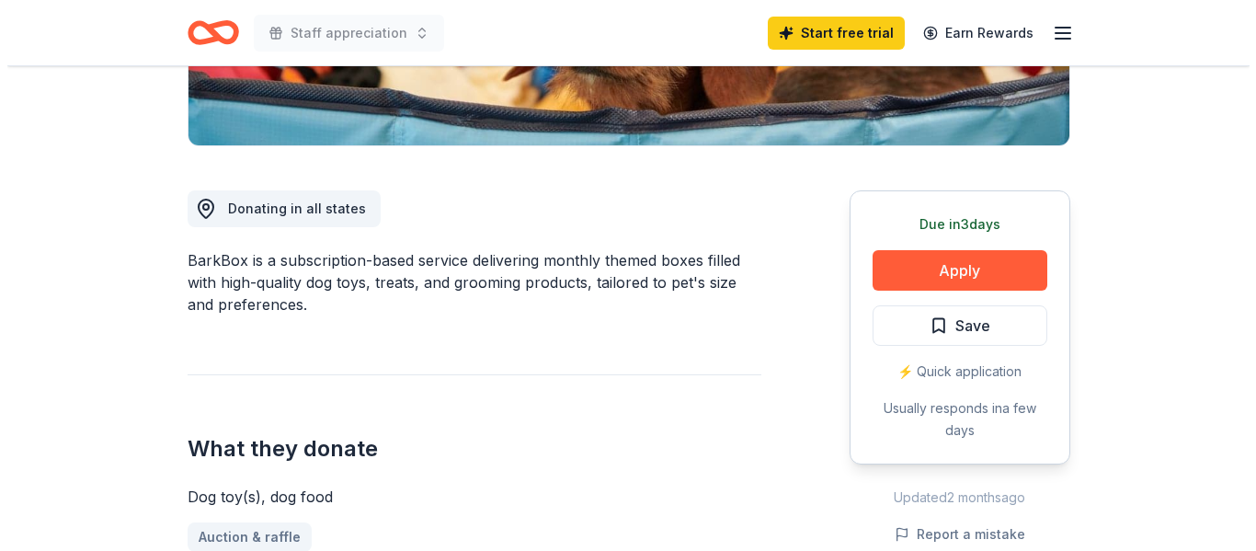
scroll to position [441, 0]
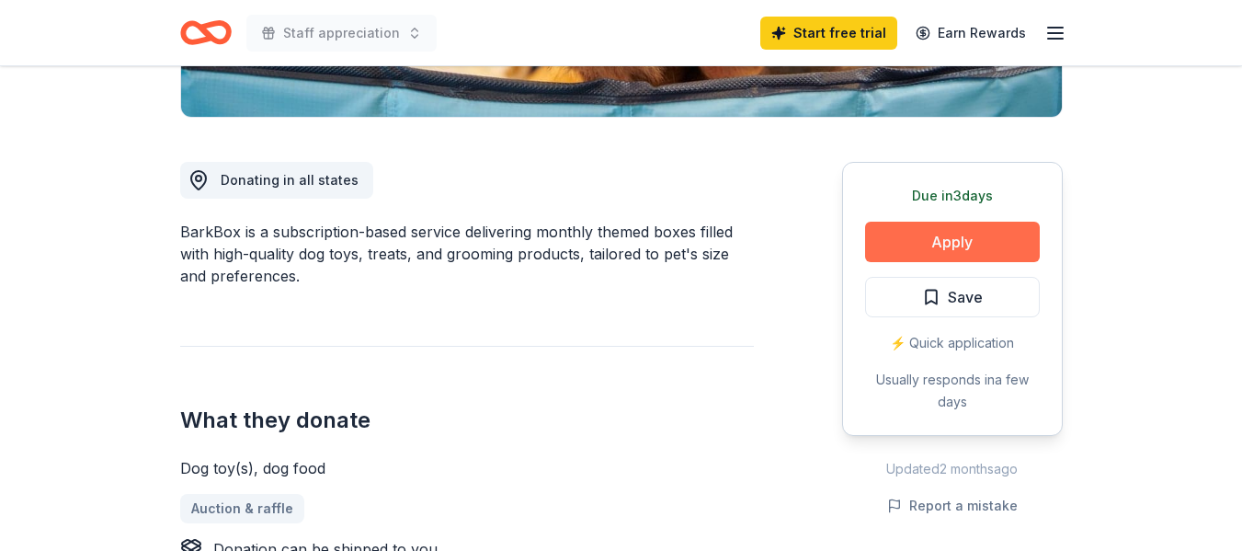
click at [962, 237] on button "Apply" at bounding box center [952, 242] width 175 height 40
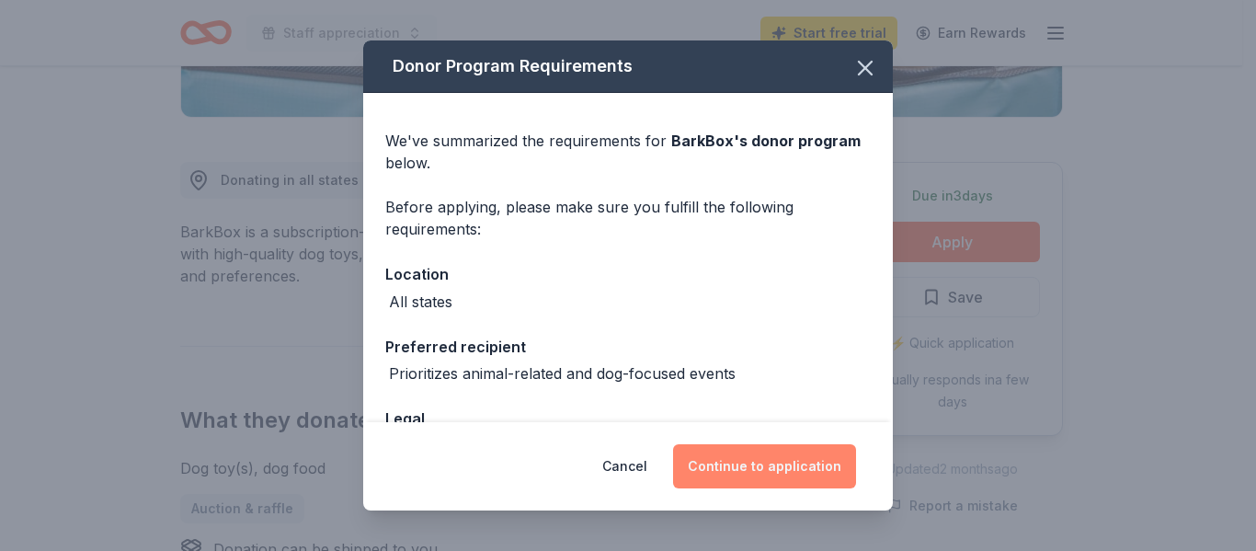
click at [792, 460] on button "Continue to application" at bounding box center [764, 466] width 183 height 44
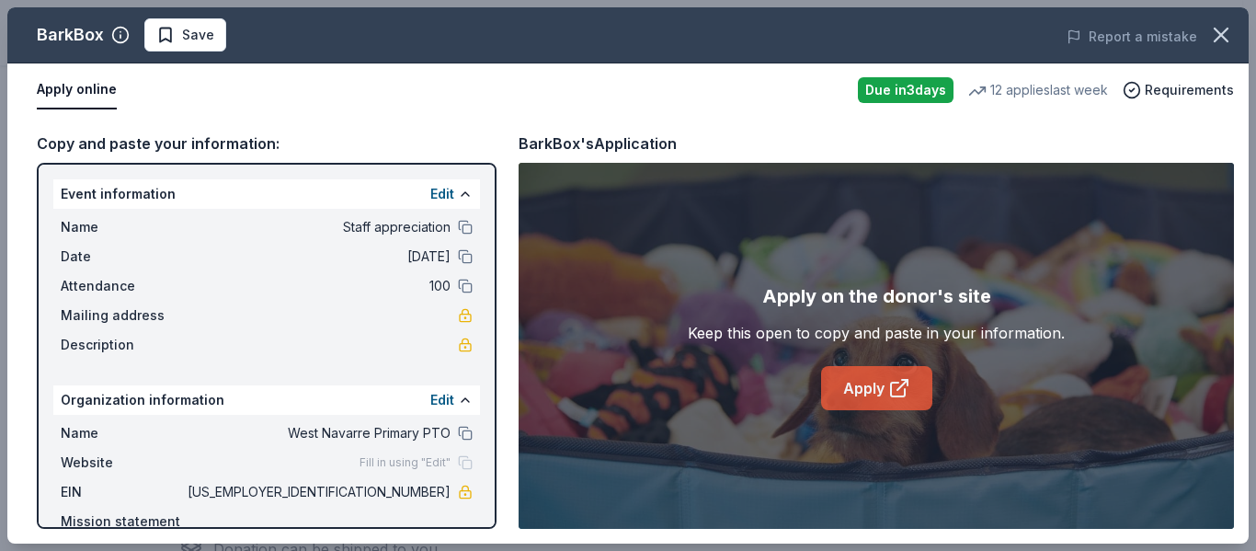
click at [876, 390] on link "Apply" at bounding box center [876, 388] width 111 height 44
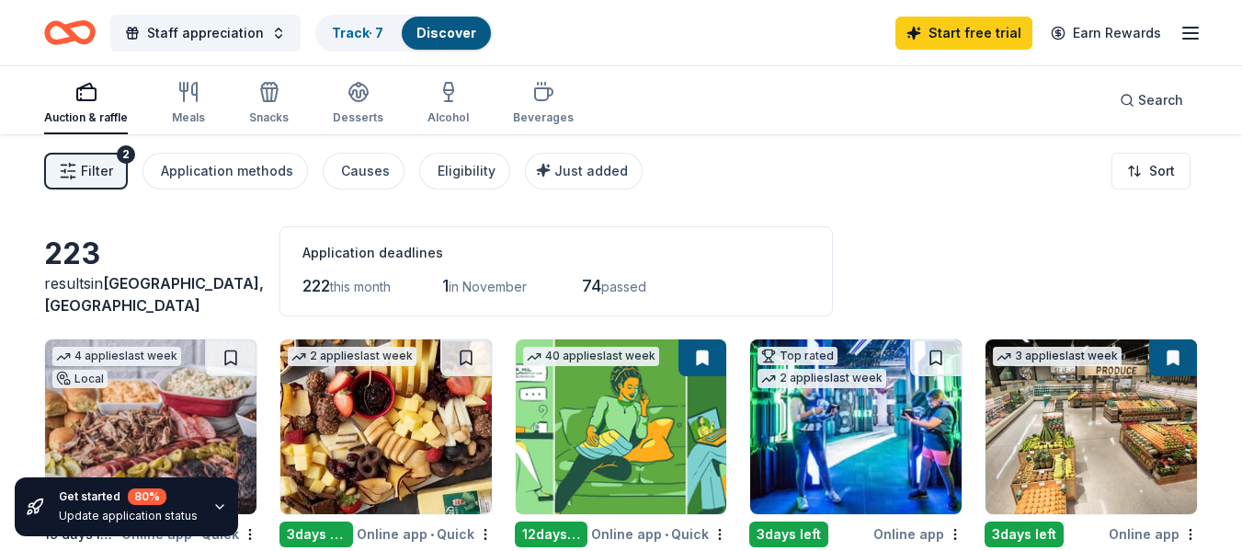
click at [845, 203] on div "Filter 2 Application methods Causes Eligibility Just added Sort" at bounding box center [621, 171] width 1242 height 74
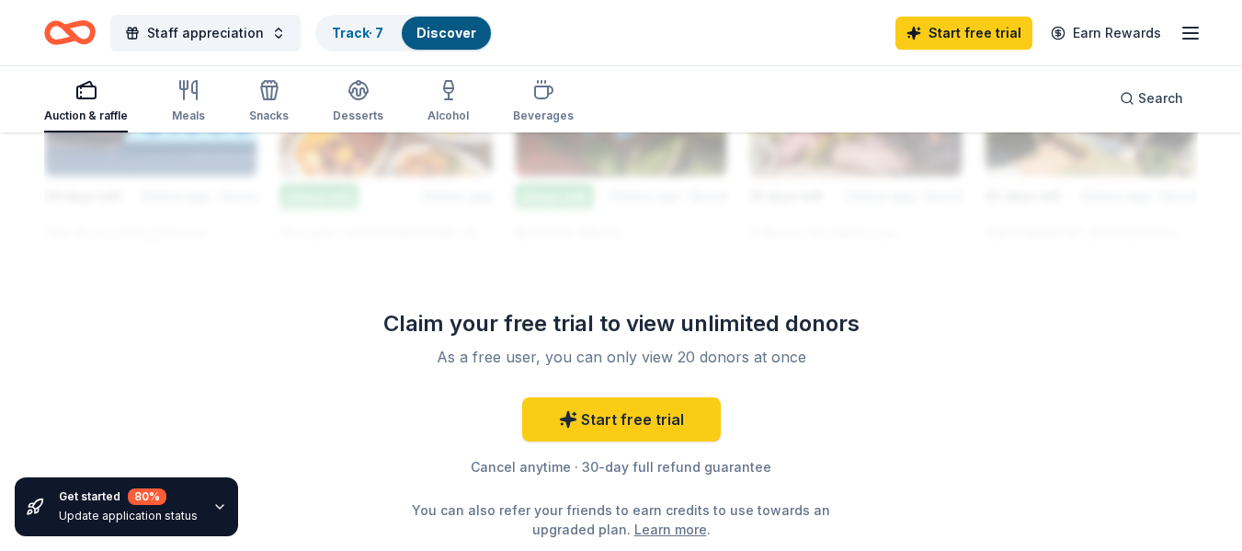
scroll to position [1839, 0]
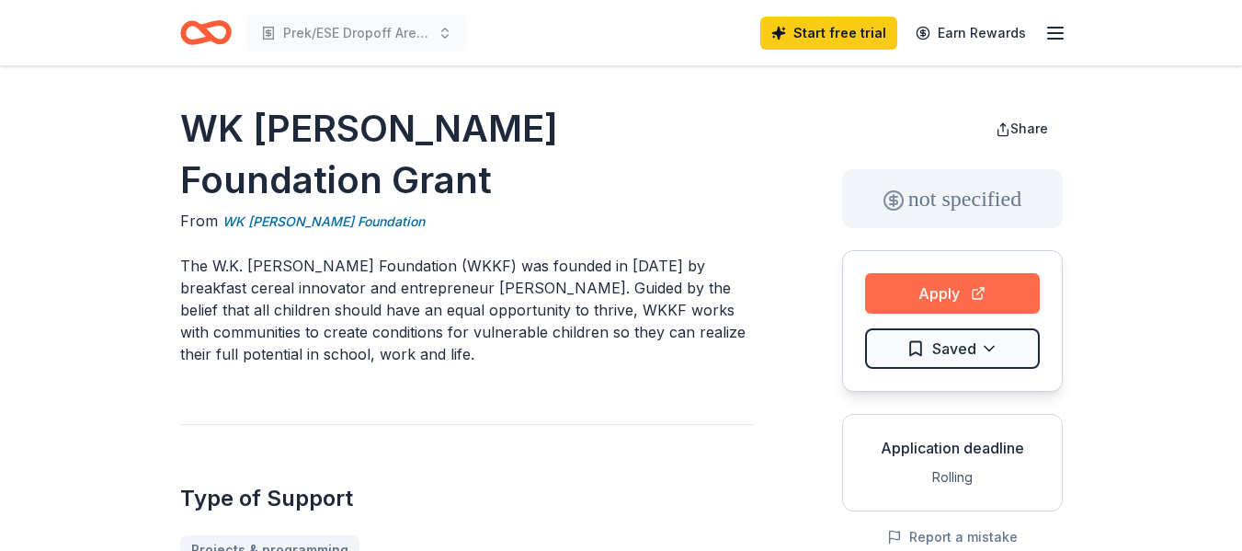
click at [929, 310] on button "Apply" at bounding box center [952, 293] width 175 height 40
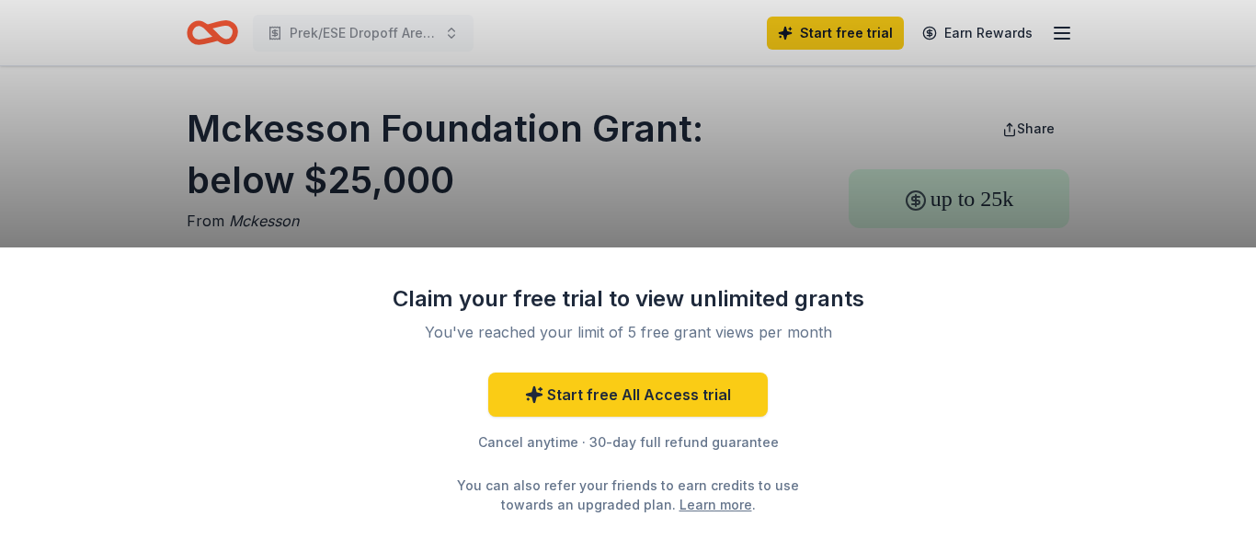
click at [366, 216] on div "Claim your free trial to view unlimited grants You've reached your limit of 5 f…" at bounding box center [628, 275] width 1256 height 551
